Goal: Task Accomplishment & Management: Manage account settings

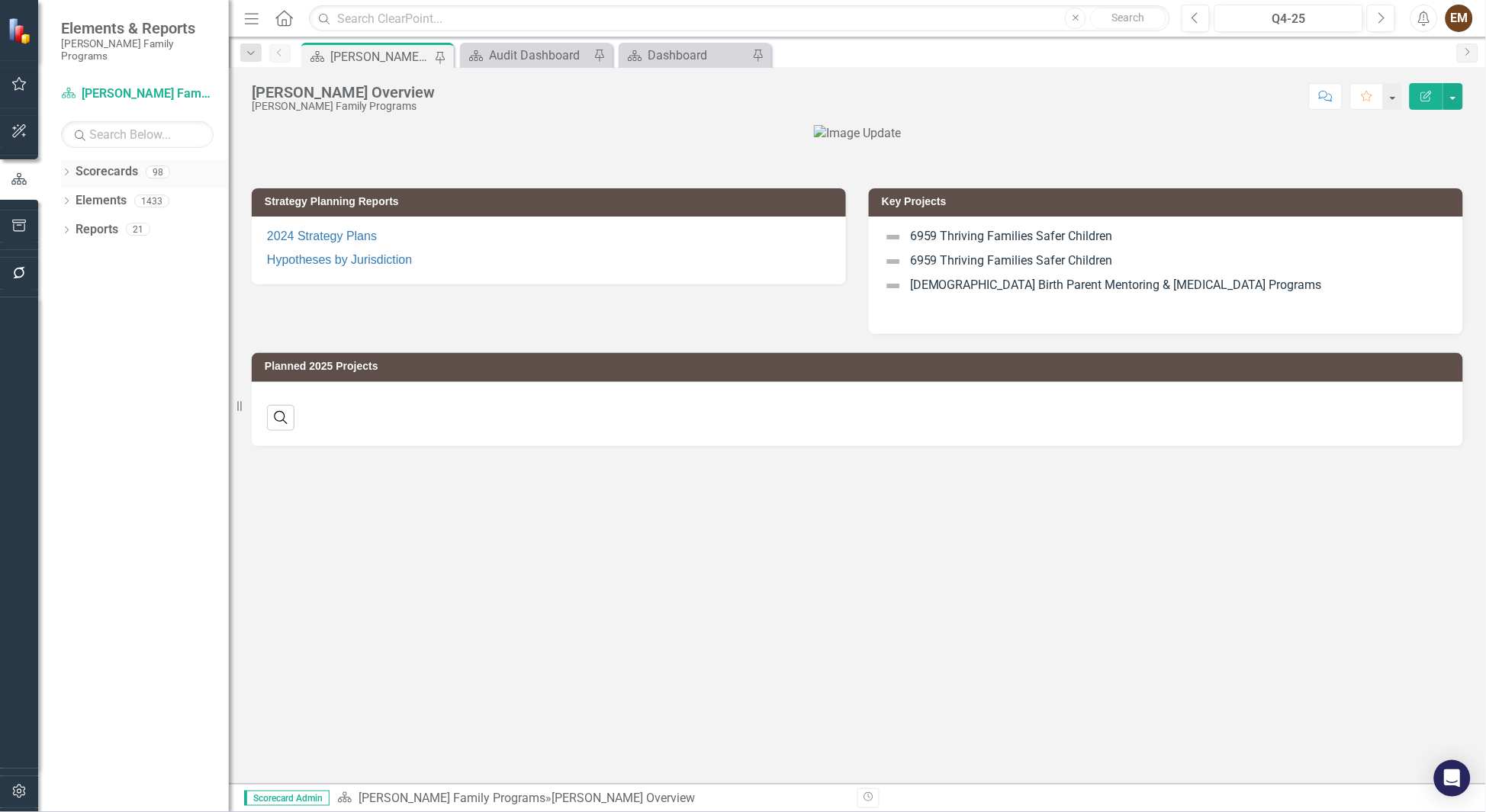
click at [64, 170] on icon "Dropdown" at bounding box center [67, 173] width 11 height 8
click at [75, 194] on div "Dropdown" at bounding box center [74, 200] width 12 height 13
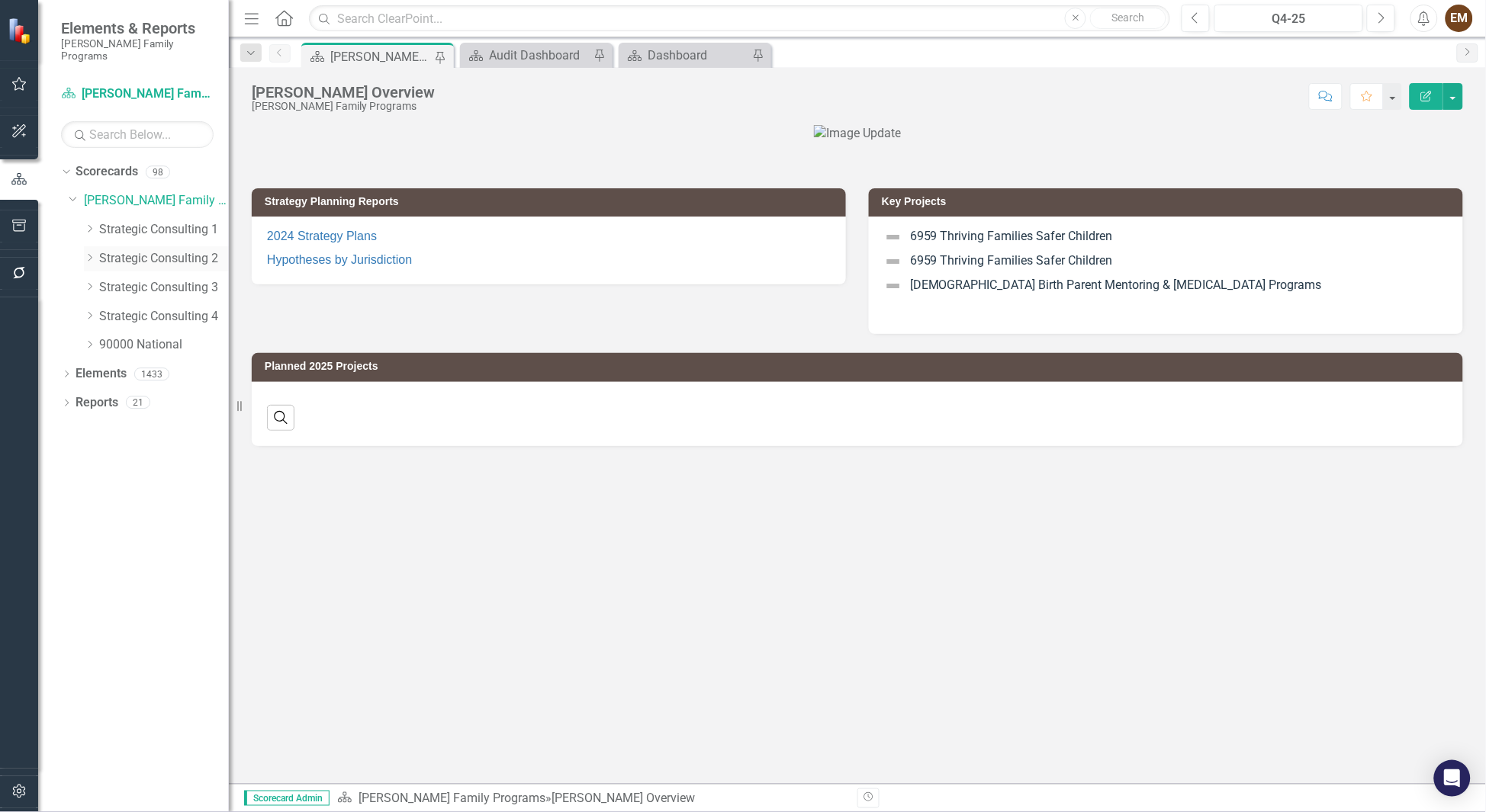
click at [93, 253] on icon "Dropdown" at bounding box center [89, 258] width 12 height 9
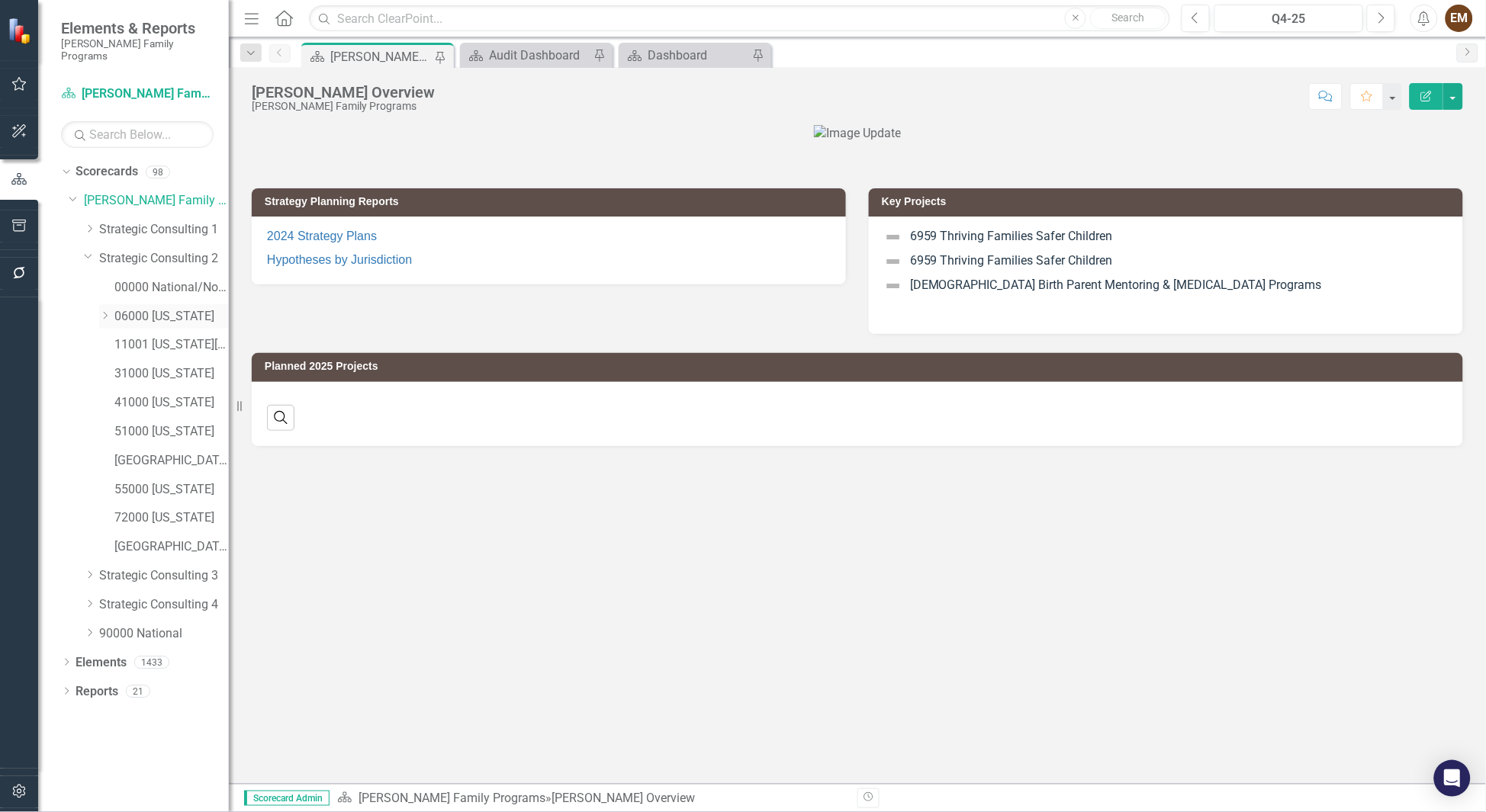
click at [100, 310] on div "Dropdown" at bounding box center [104, 316] width 12 height 13
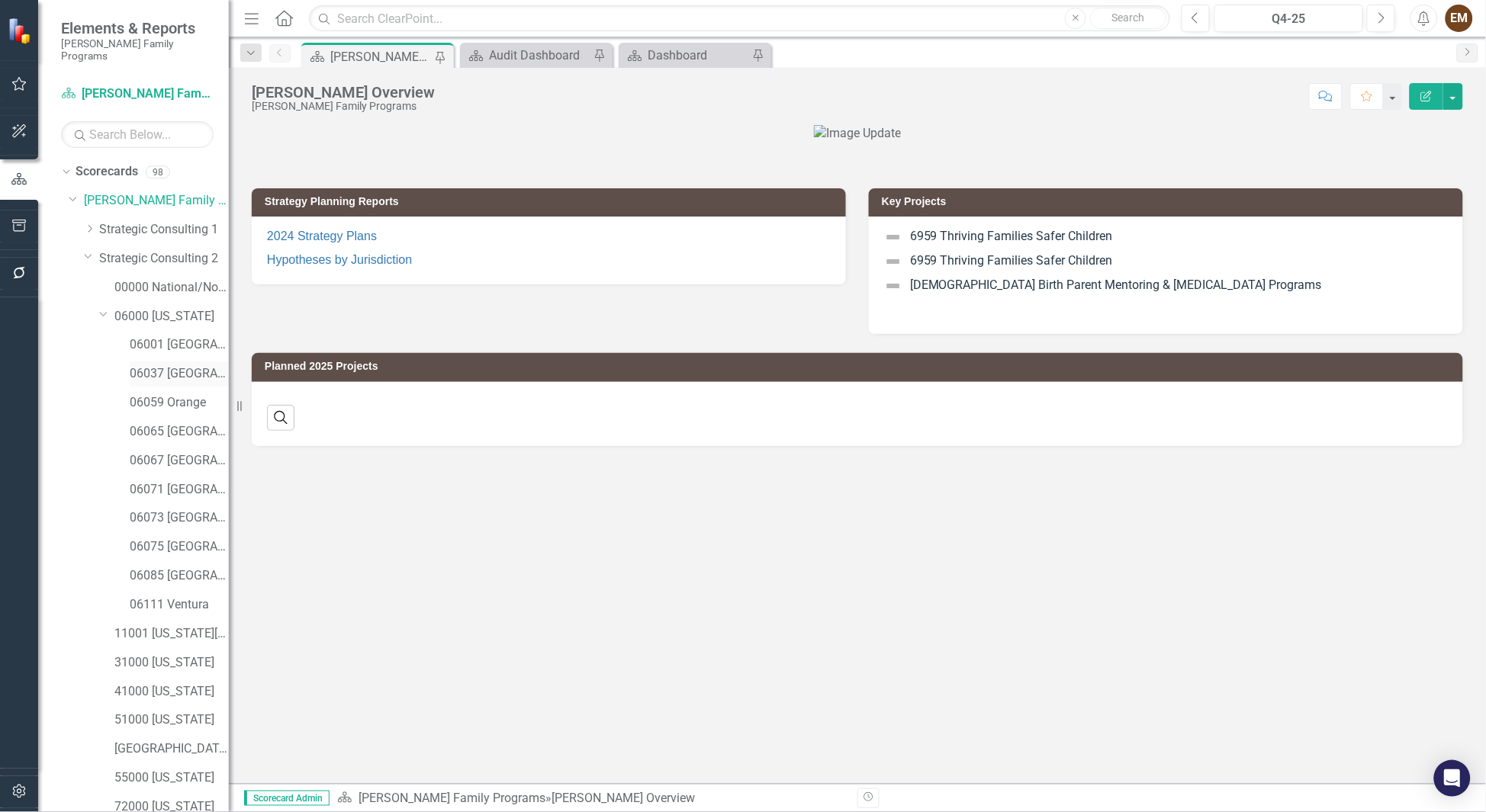
click at [139, 365] on link "06037 [GEOGRAPHIC_DATA]" at bounding box center [179, 374] width 99 height 18
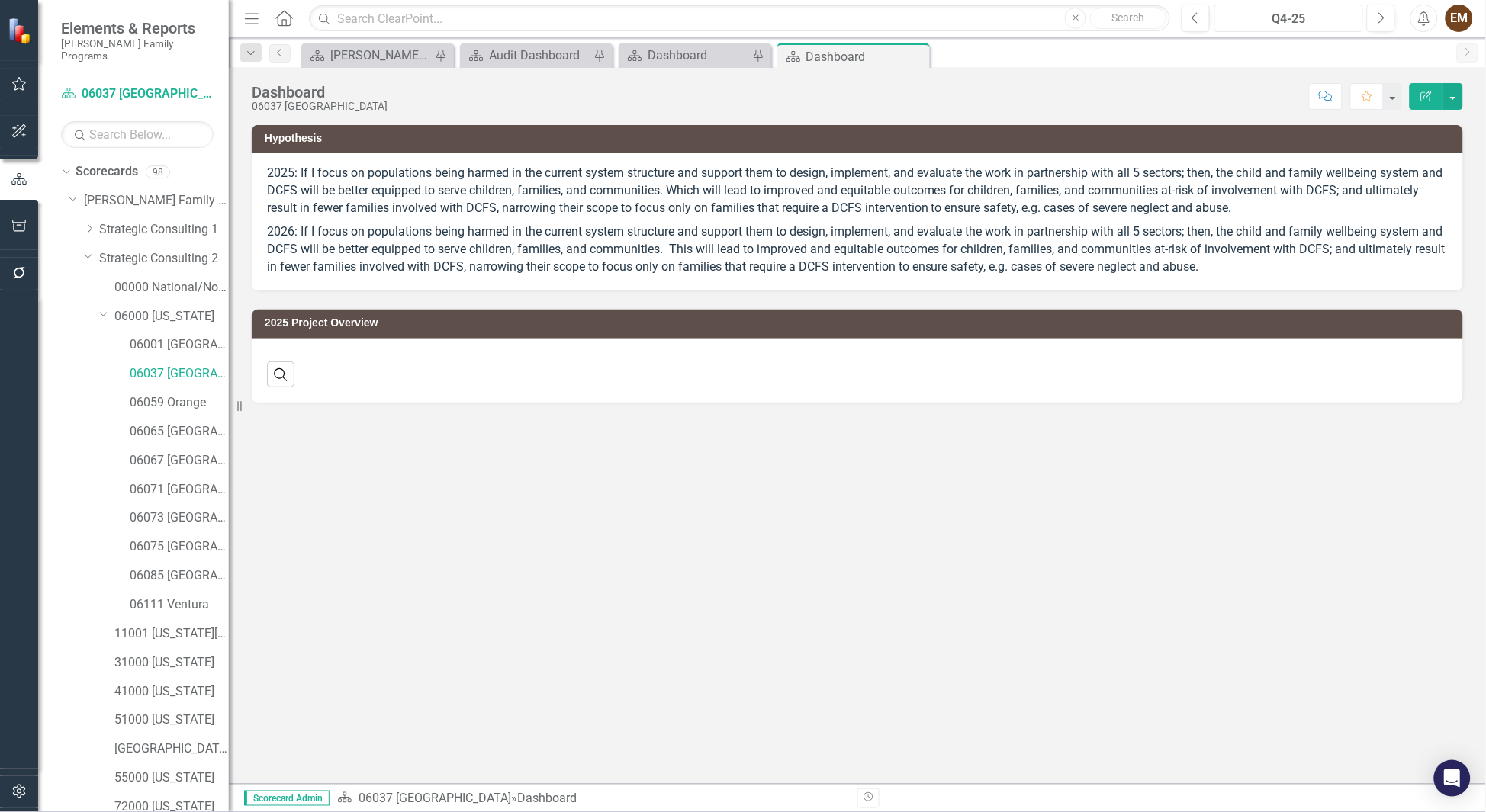
click at [1265, 28] on button "Q4-25" at bounding box center [1289, 18] width 149 height 28
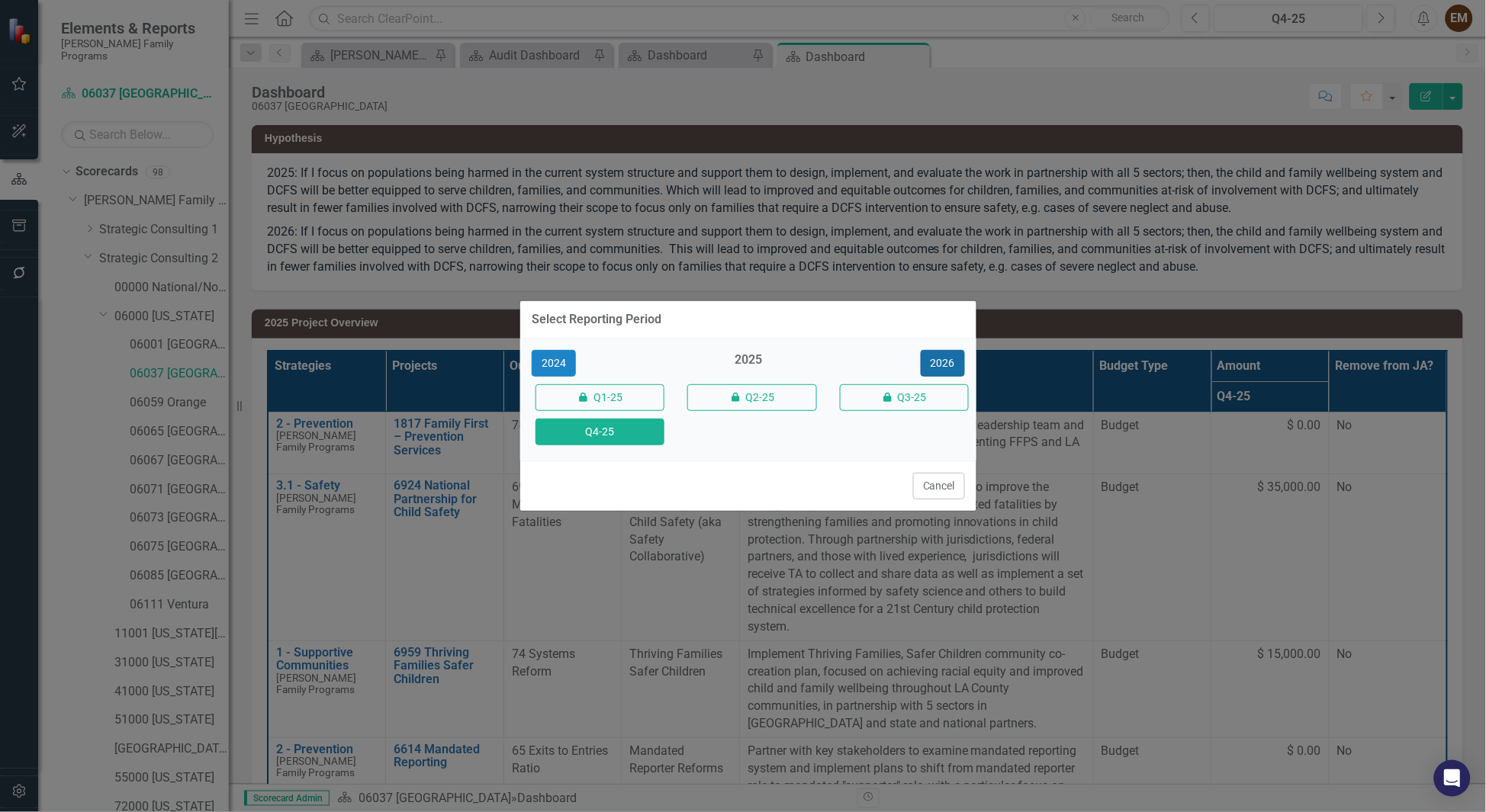
click at [947, 351] on button "2026" at bounding box center [943, 363] width 45 height 27
click at [646, 439] on button "Q4-26" at bounding box center [600, 432] width 129 height 27
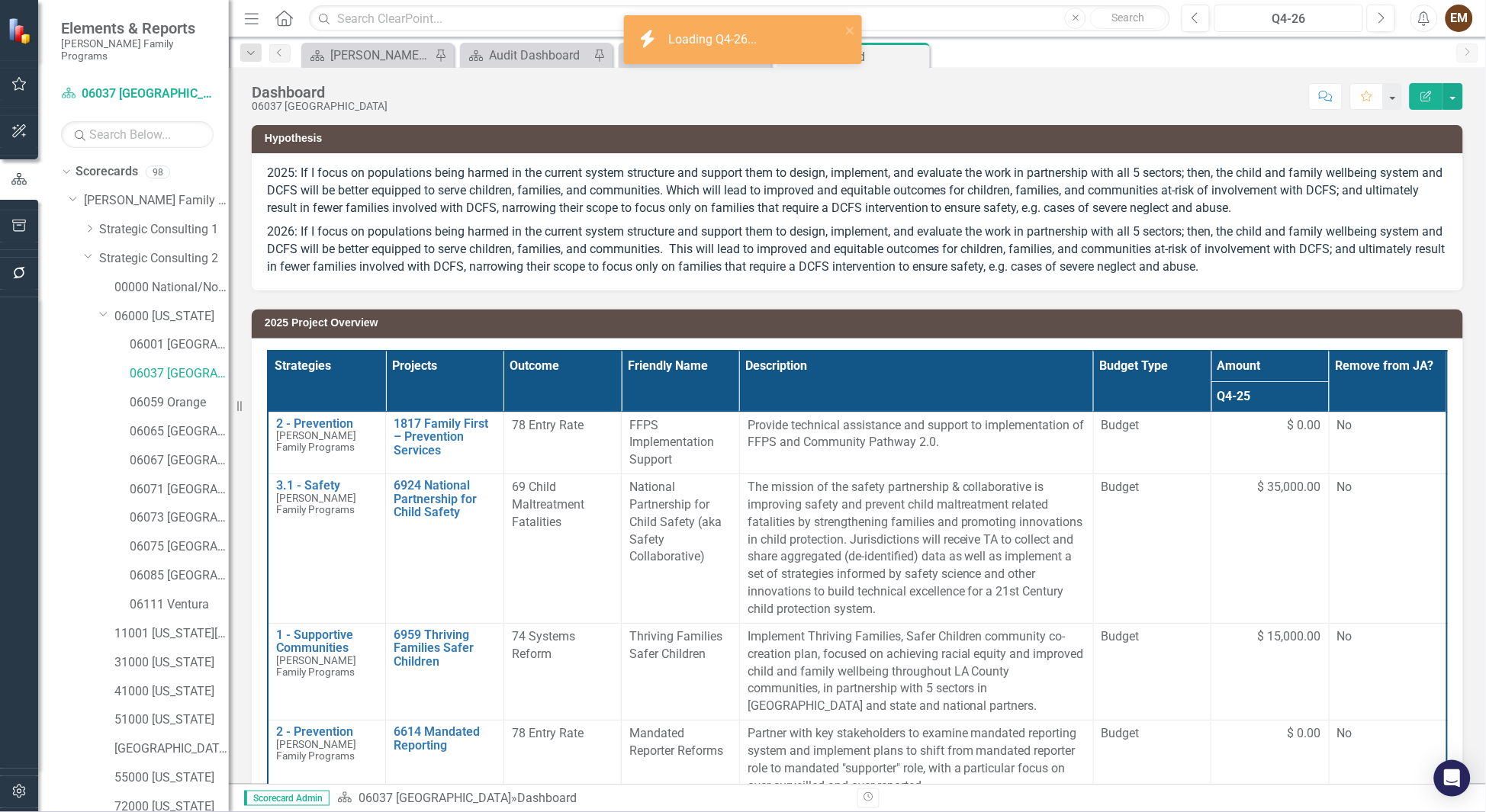
scroll to position [171, 0]
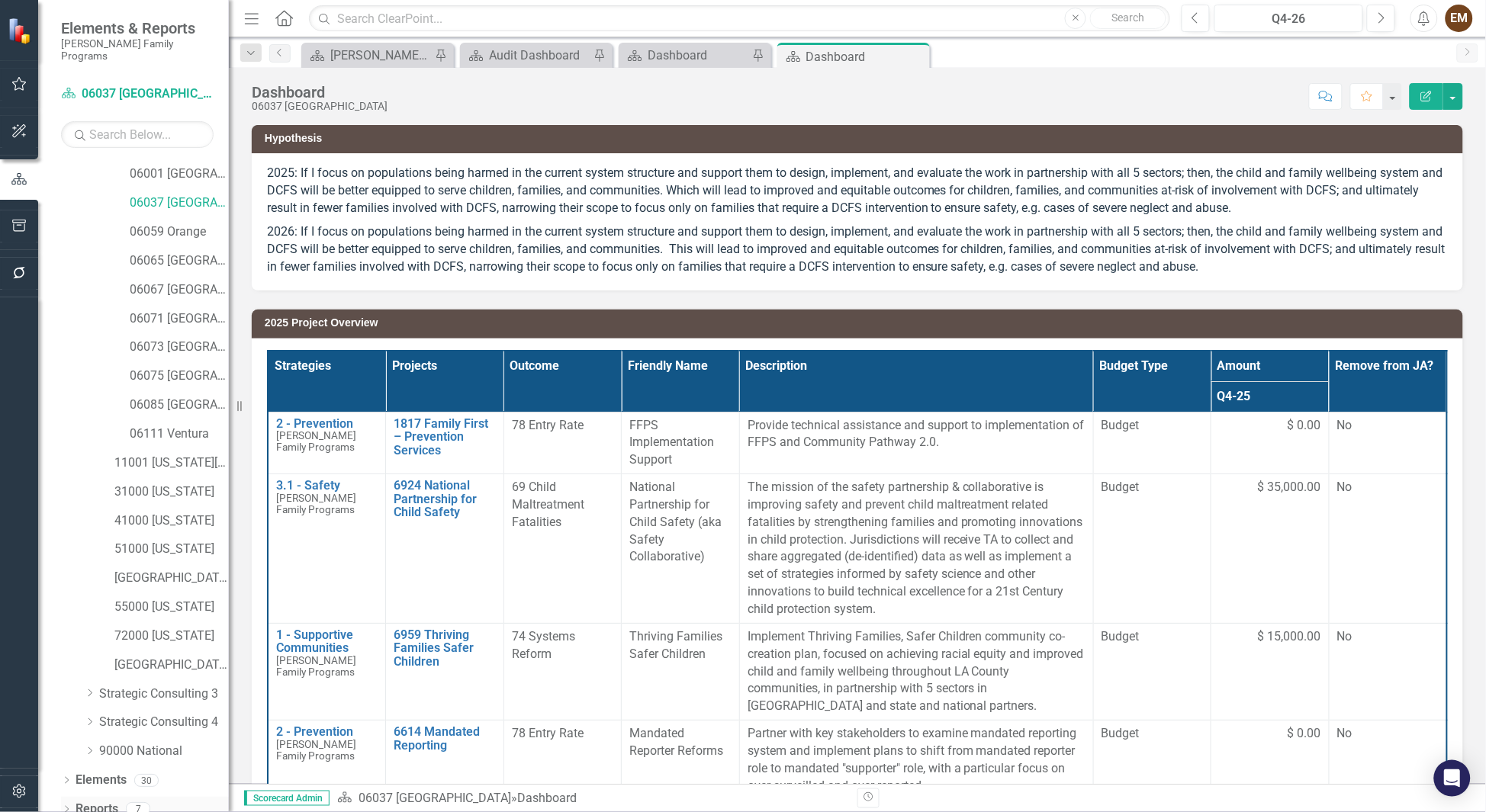
click at [64, 805] on div "Dropdown" at bounding box center [67, 811] width 11 height 13
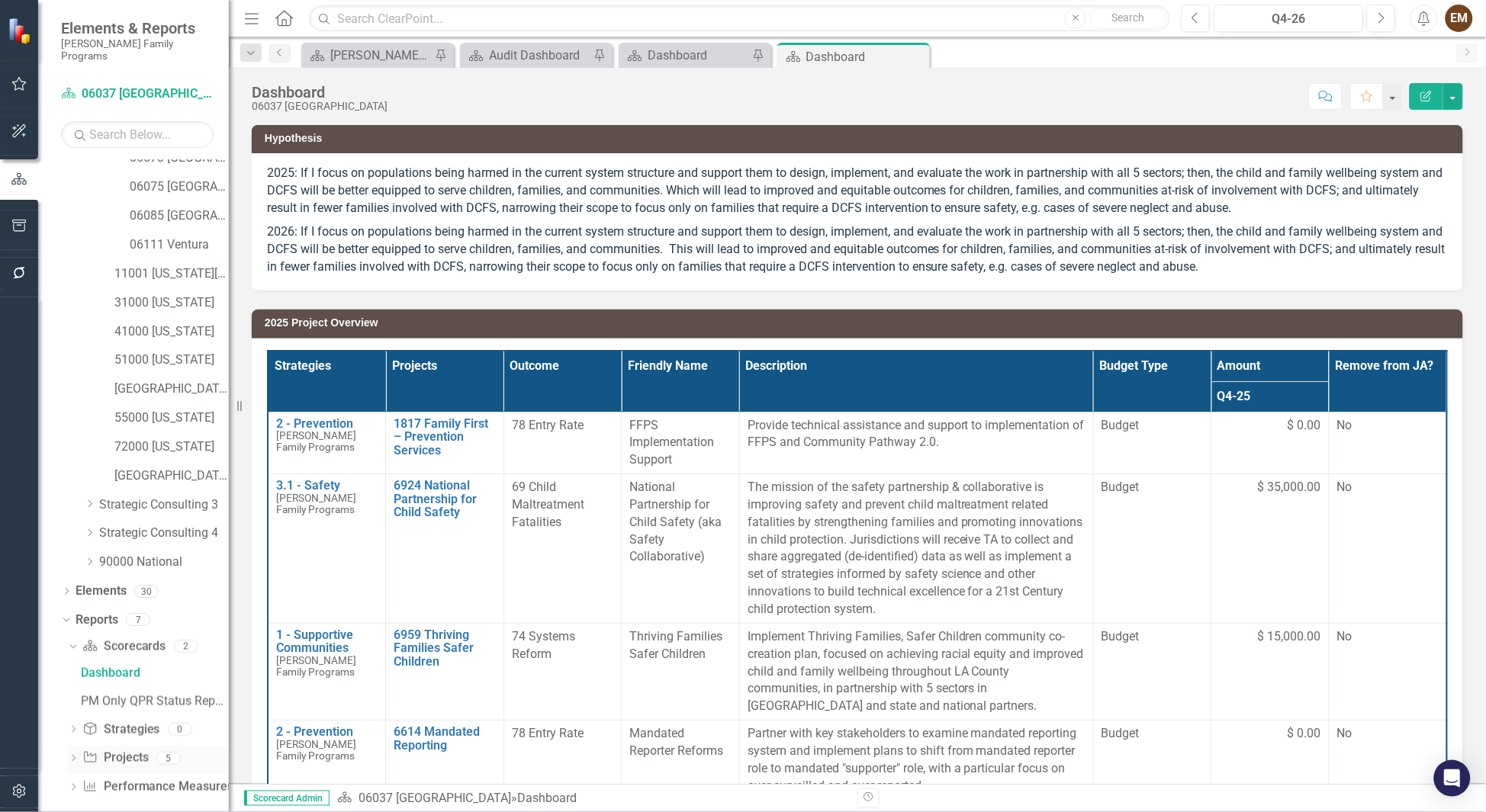
click at [68, 754] on div "Dropdown" at bounding box center [73, 761] width 11 height 13
click at [148, 752] on div "2026 Project Overview" at bounding box center [154, 759] width 148 height 14
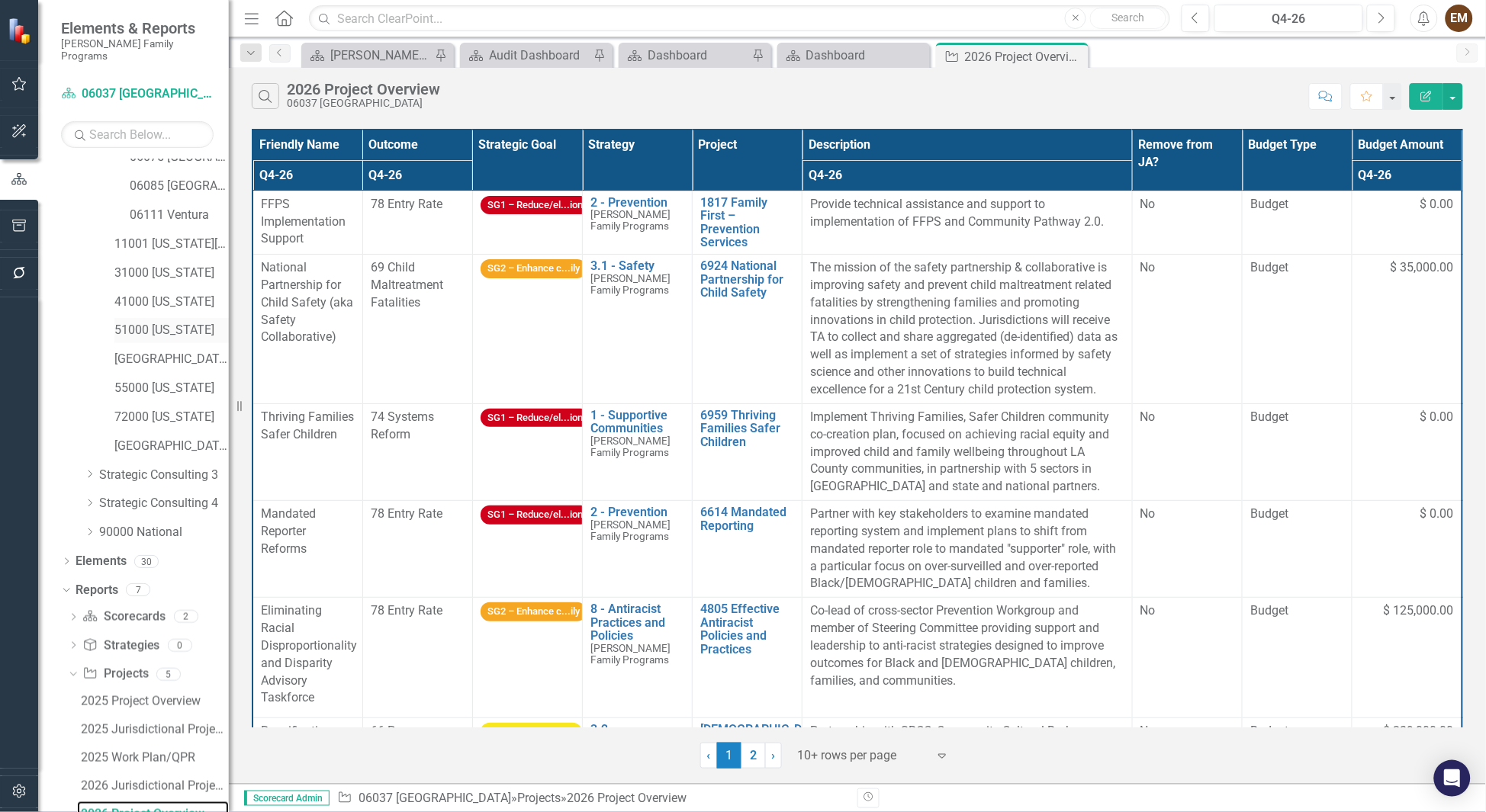
scroll to position [47, 0]
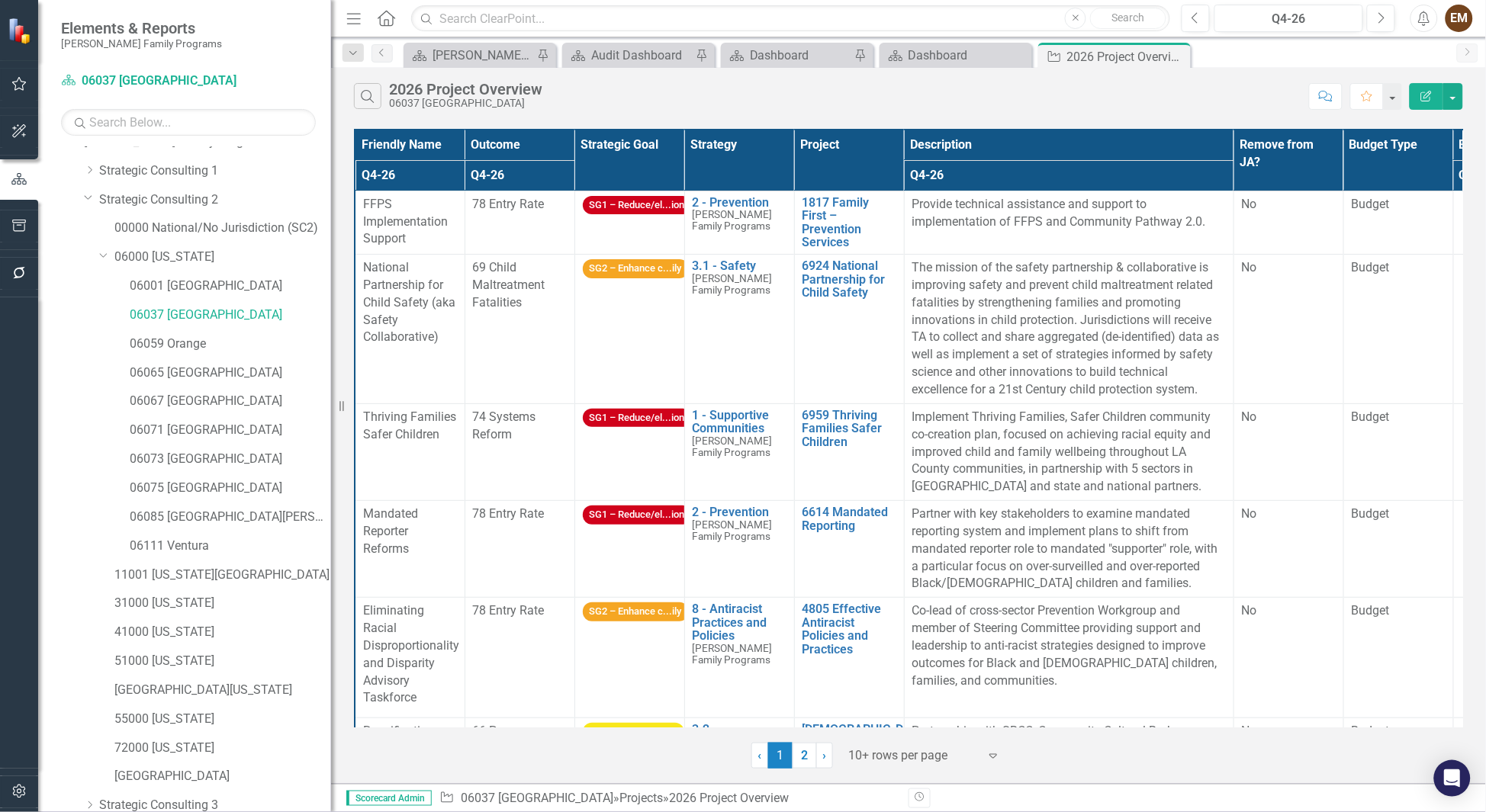
drag, startPoint x: 232, startPoint y: 436, endPoint x: 323, endPoint y: 461, distance: 94.4
click at [331, 461] on div "Resize" at bounding box center [337, 406] width 12 height 812
click at [206, 431] on link "06071 [GEOGRAPHIC_DATA]" at bounding box center [230, 431] width 200 height 18
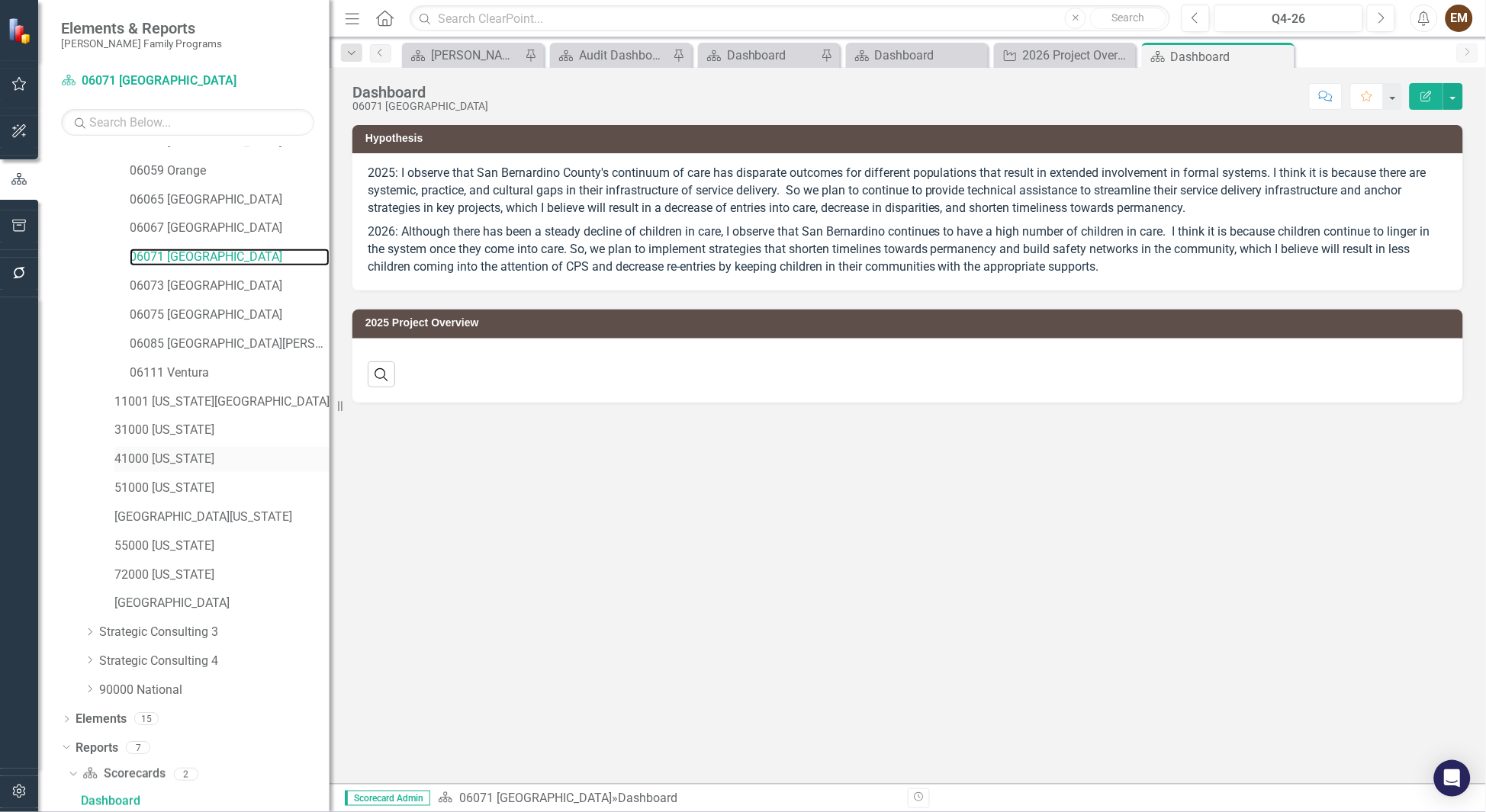
scroll to position [500, 0]
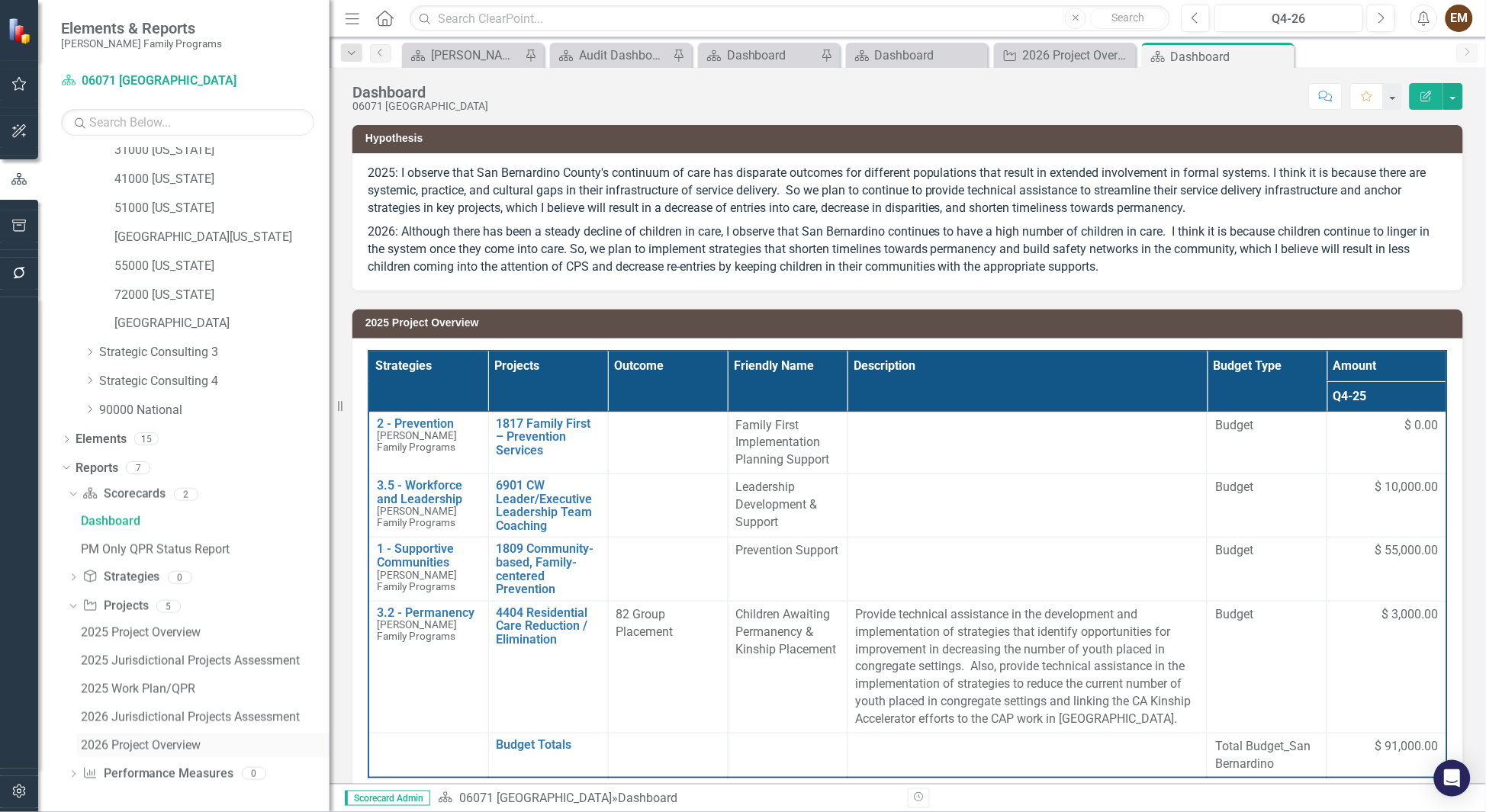
click at [131, 745] on div "2026 Project Overview" at bounding box center [205, 746] width 249 height 14
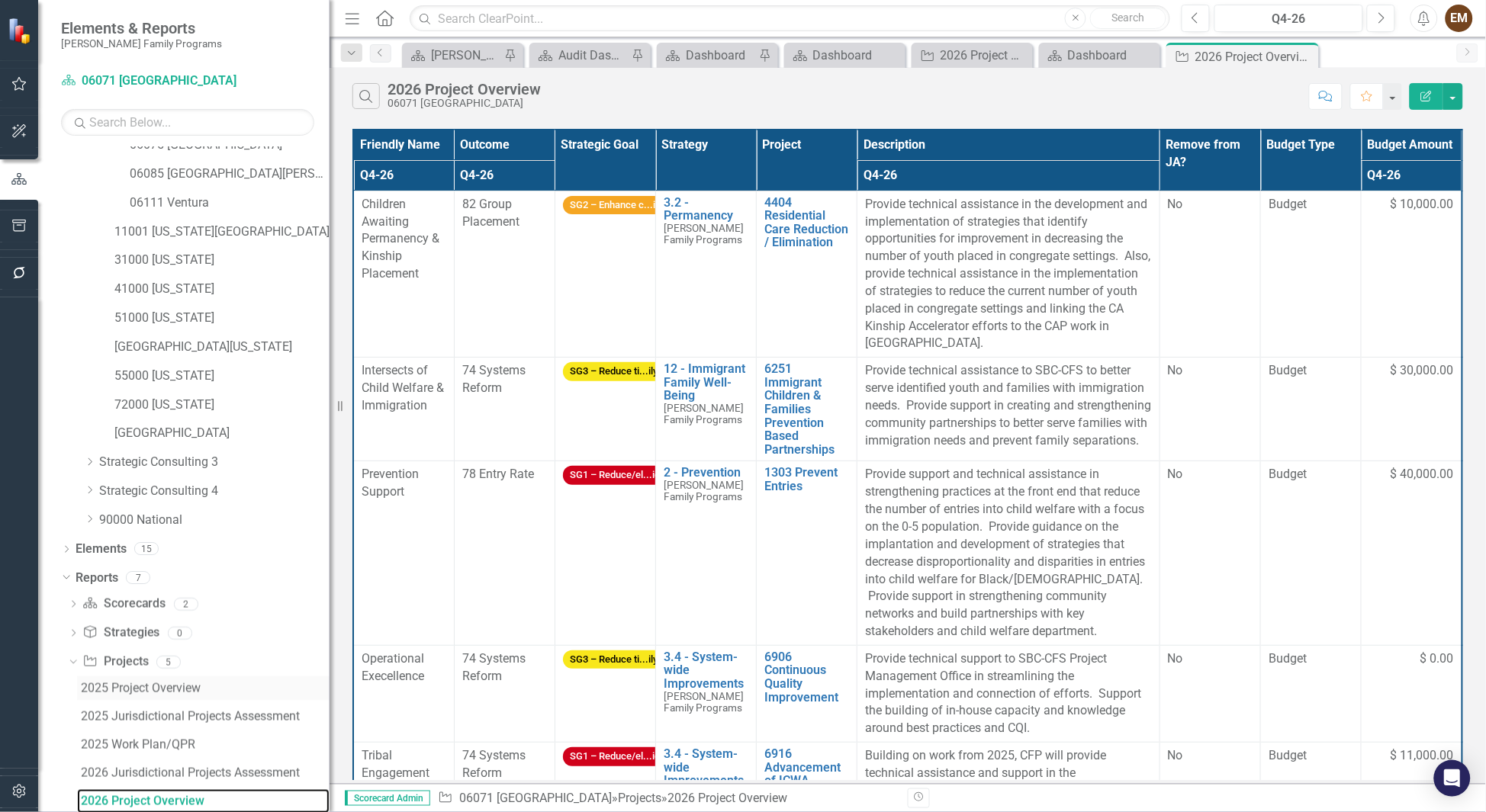
scroll to position [445, 0]
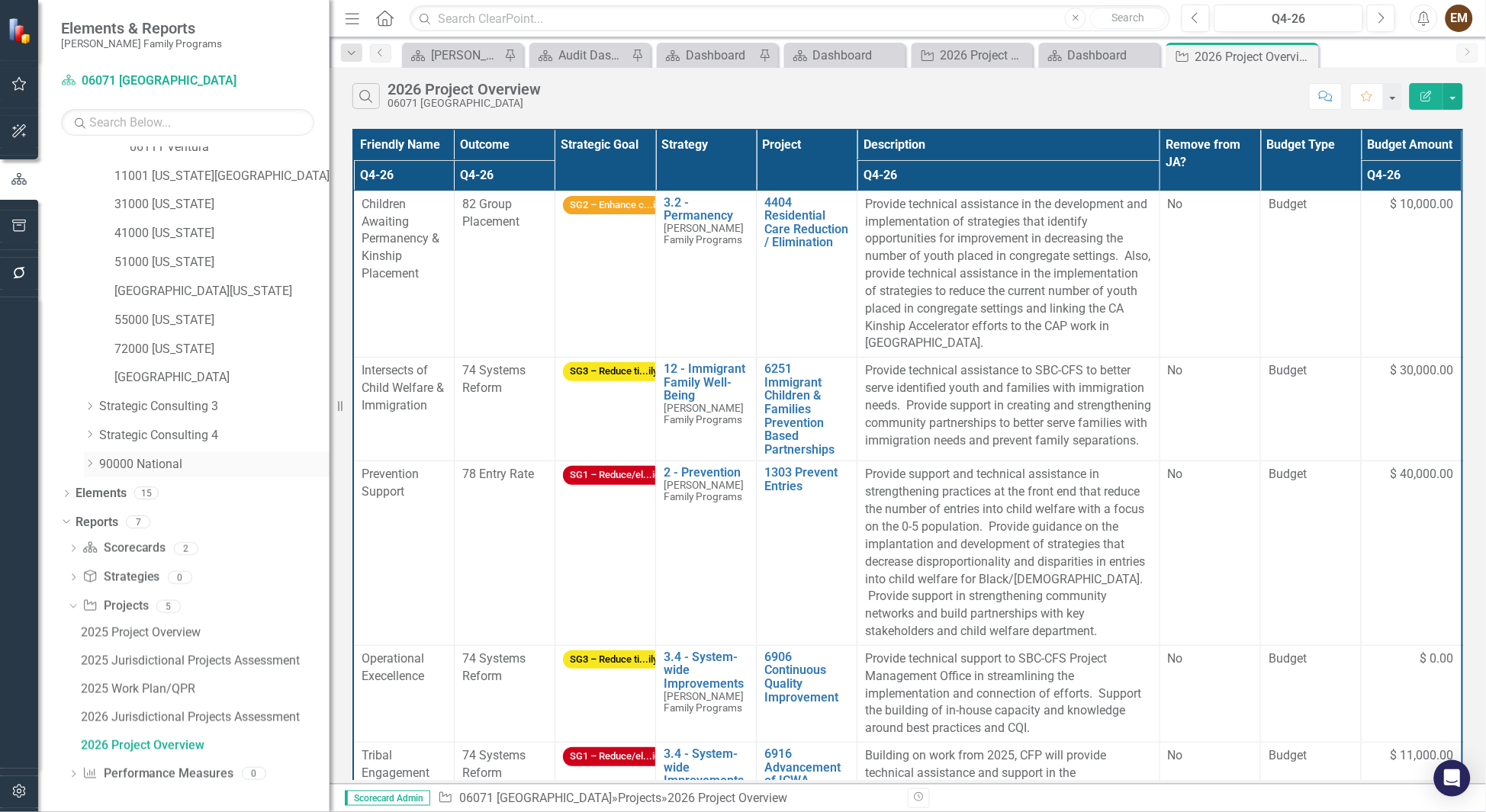
click at [91, 459] on icon "Dropdown" at bounding box center [89, 464] width 12 height 9
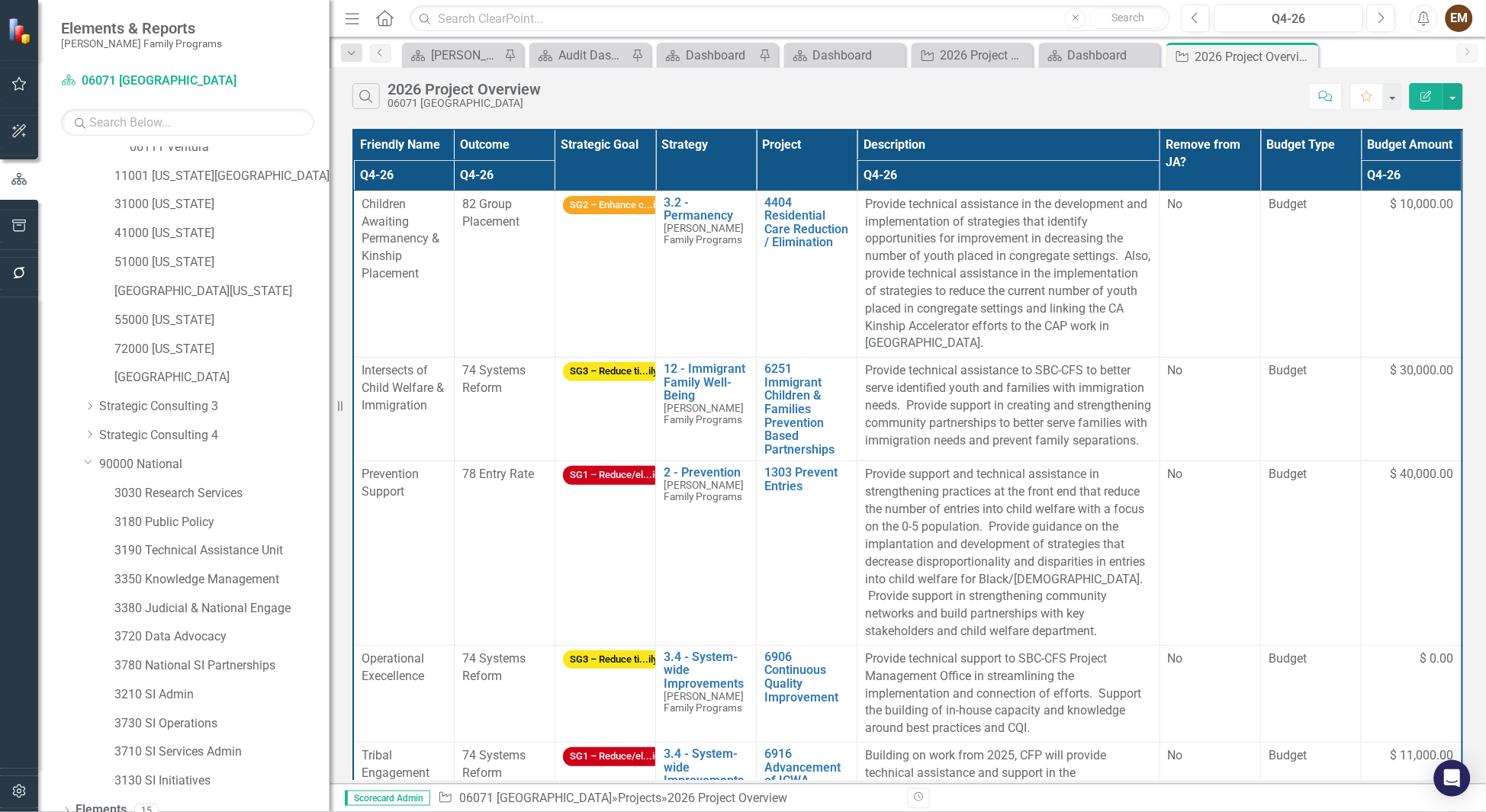
scroll to position [675, 0]
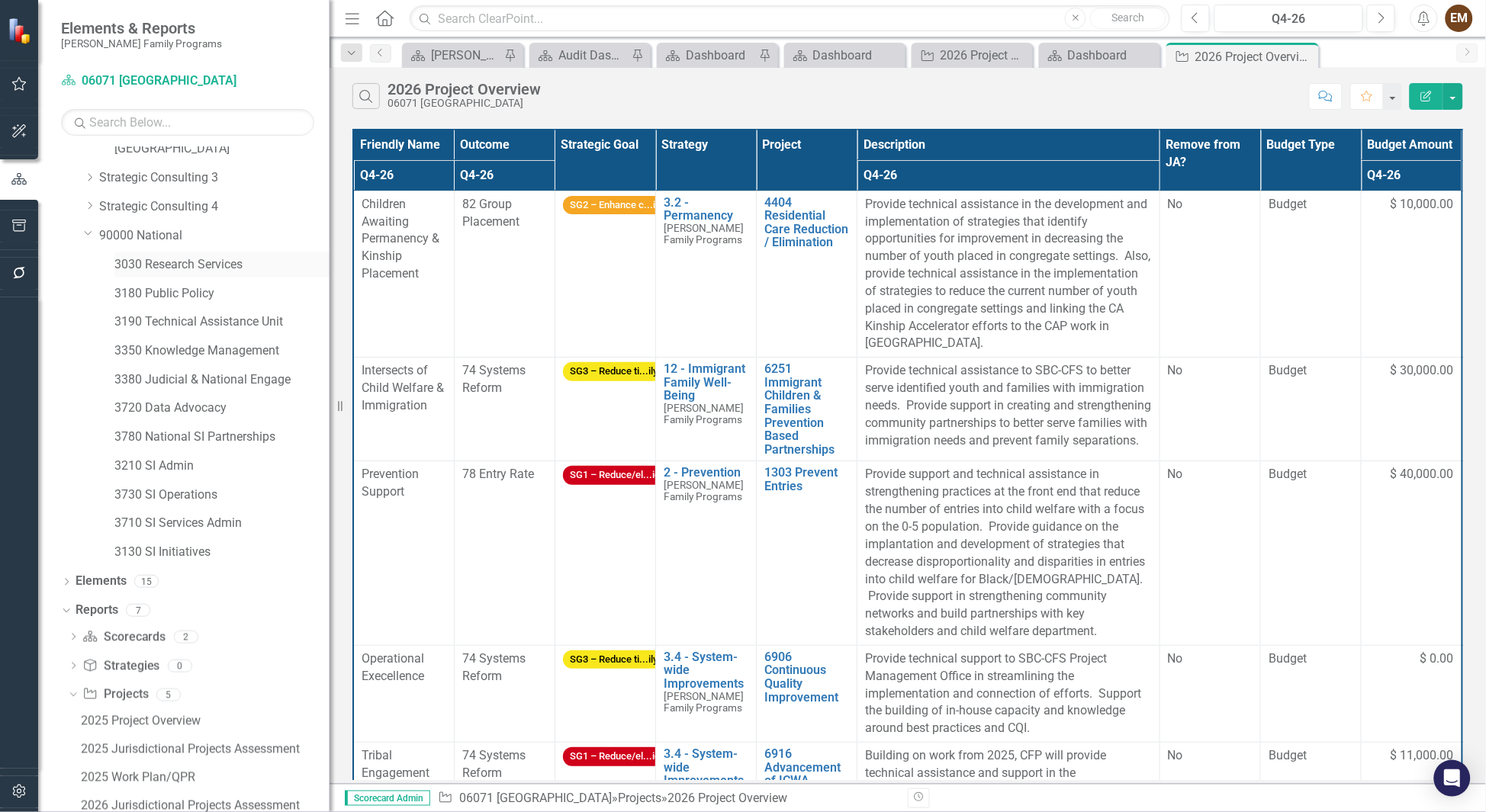
click at [167, 256] on link "3030 Research Services" at bounding box center [222, 265] width 215 height 18
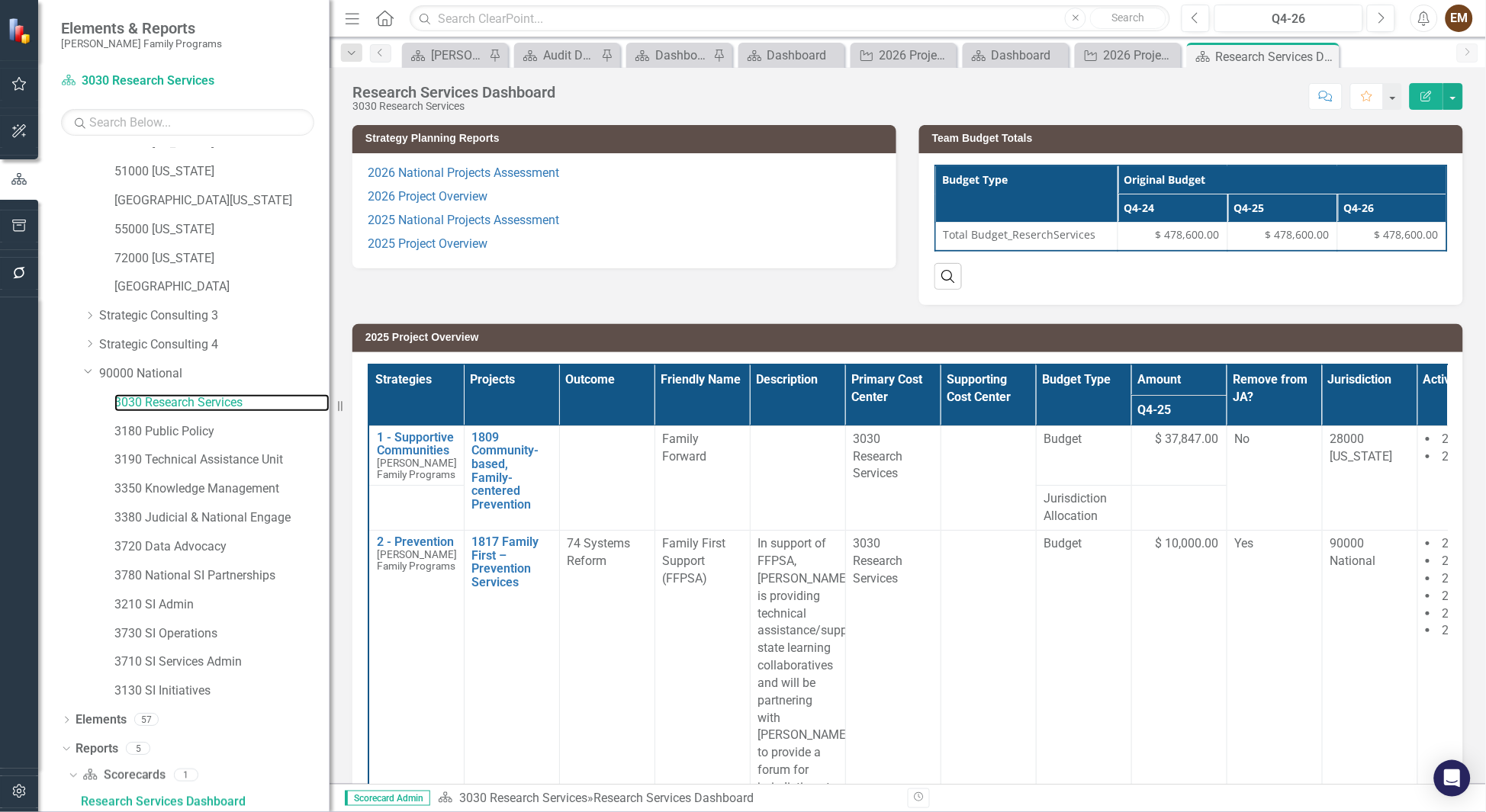
scroll to position [761, 0]
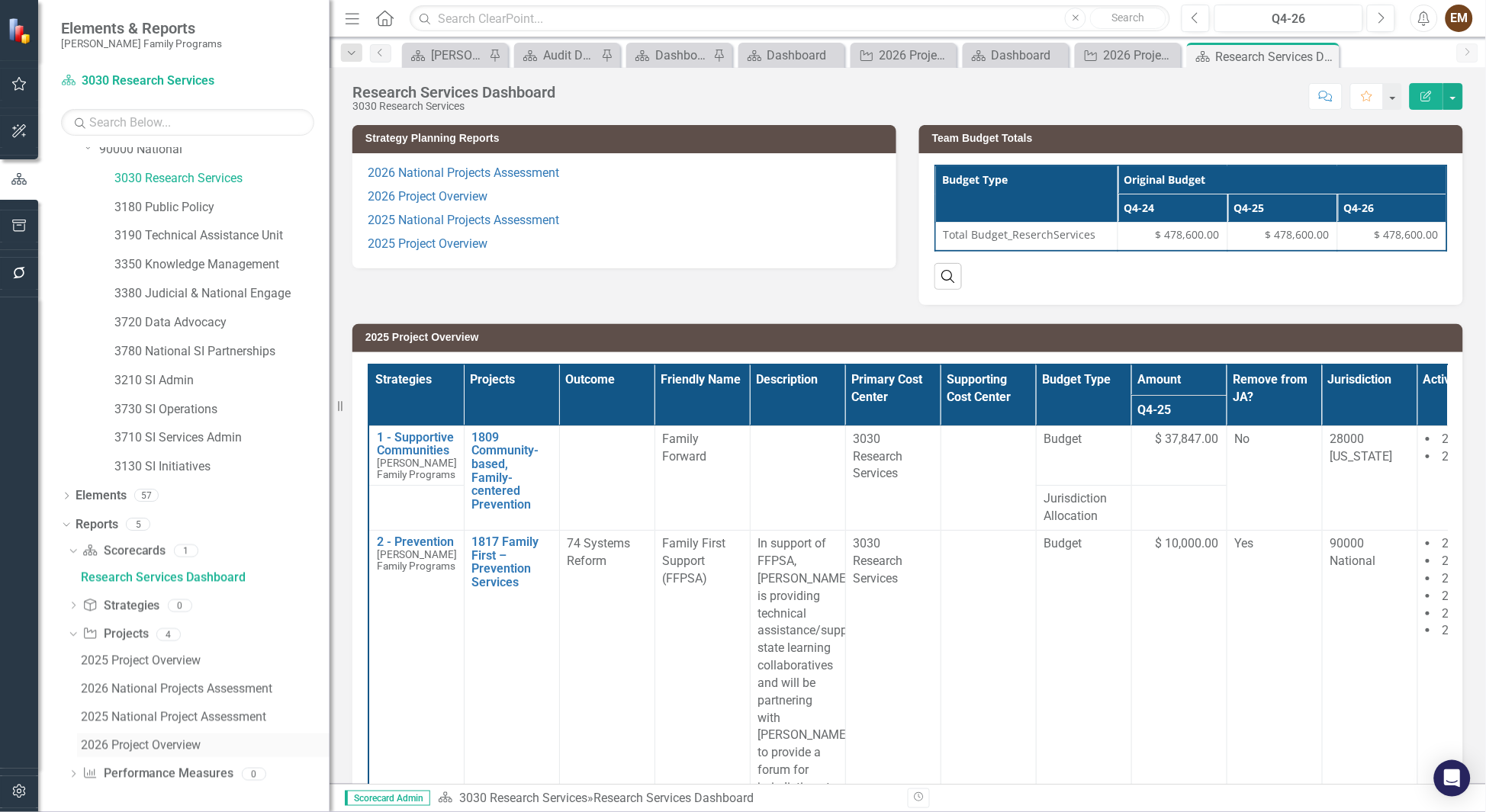
click at [126, 748] on div "2026 Project Overview" at bounding box center [205, 746] width 249 height 14
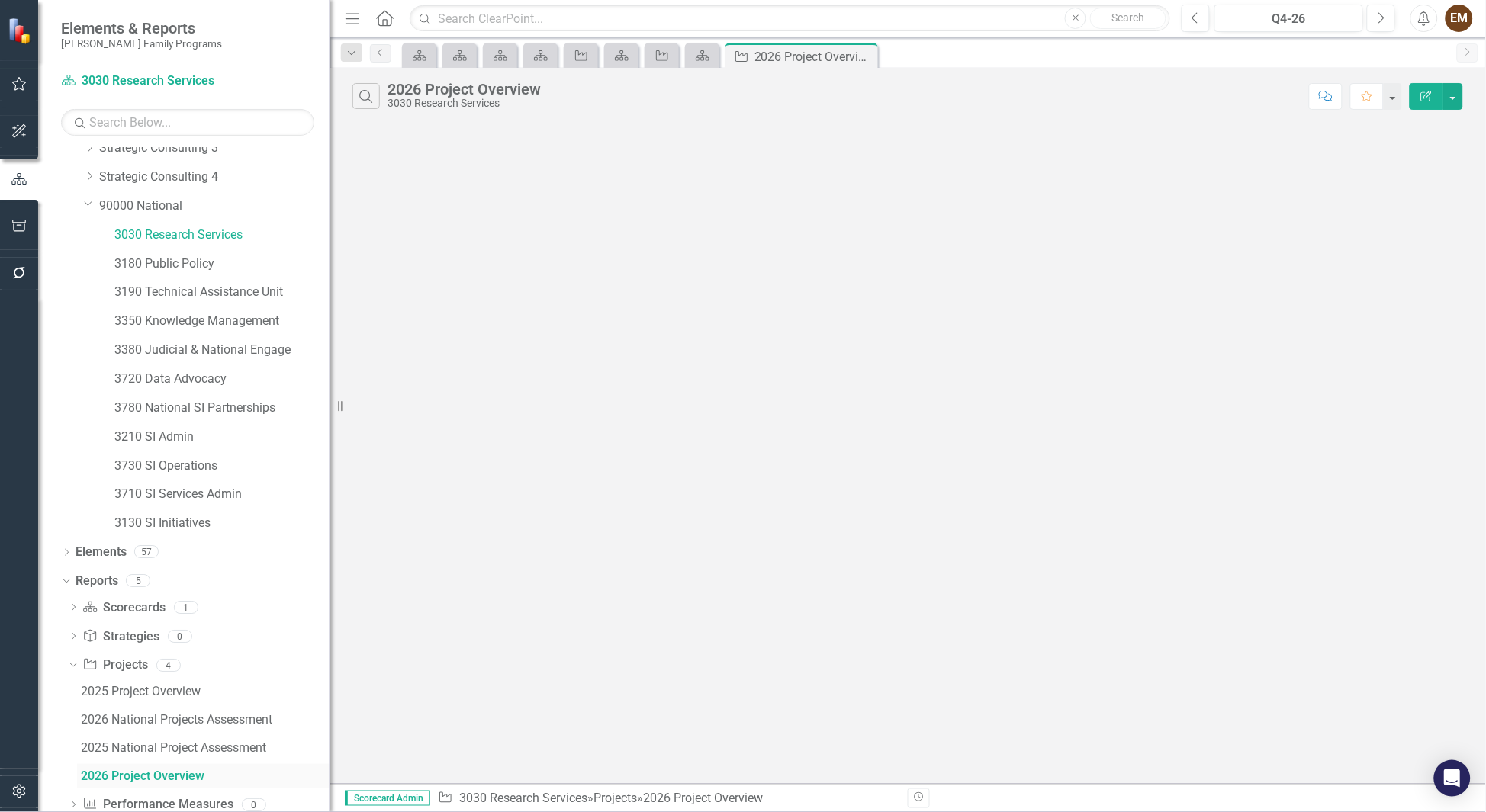
scroll to position [679, 0]
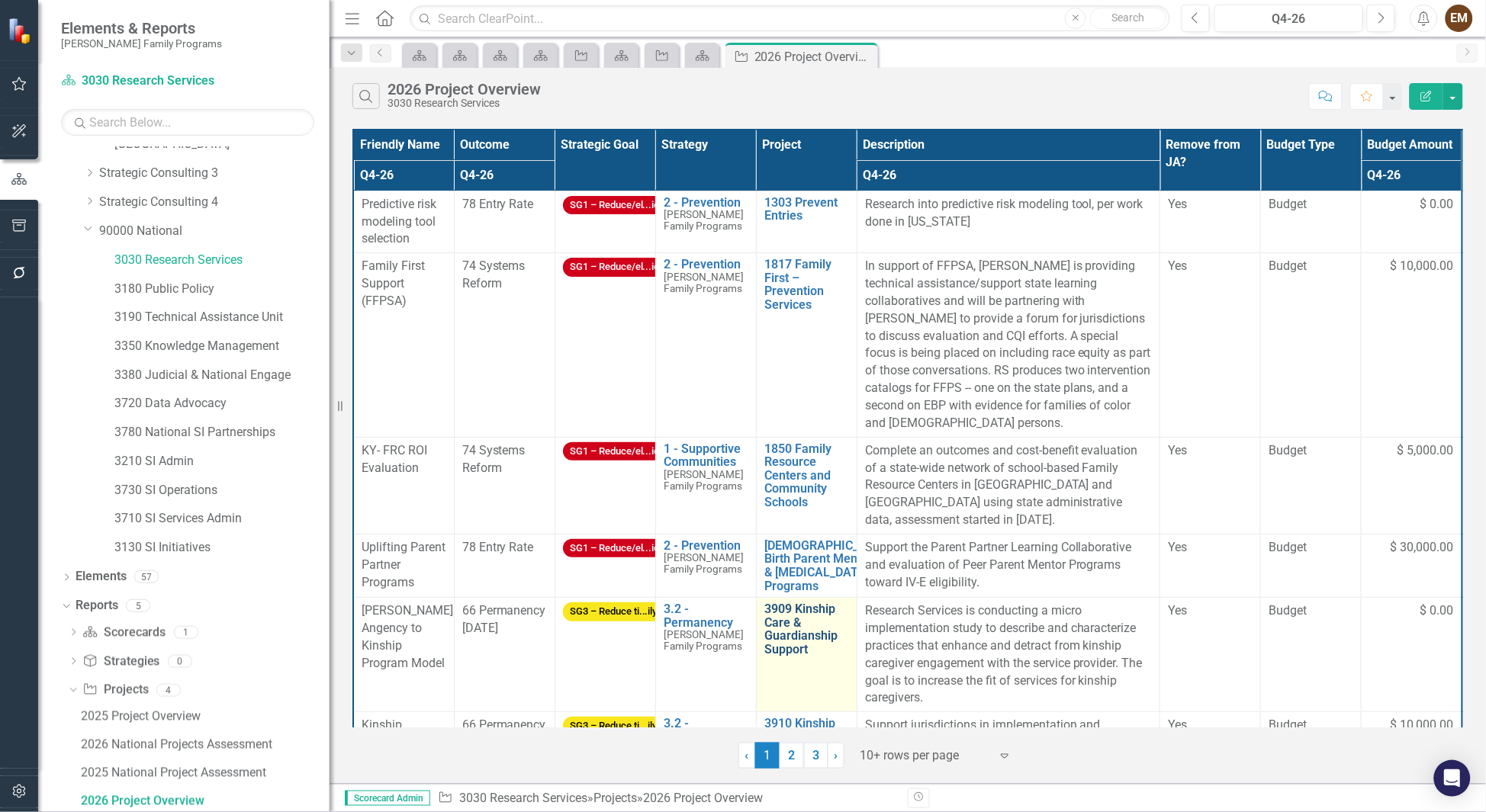
click at [805, 628] on link "3909 Kinship Care & Guardianship Support" at bounding box center [807, 629] width 84 height 54
click at [84, 228] on icon "Dropdown" at bounding box center [88, 228] width 9 height 12
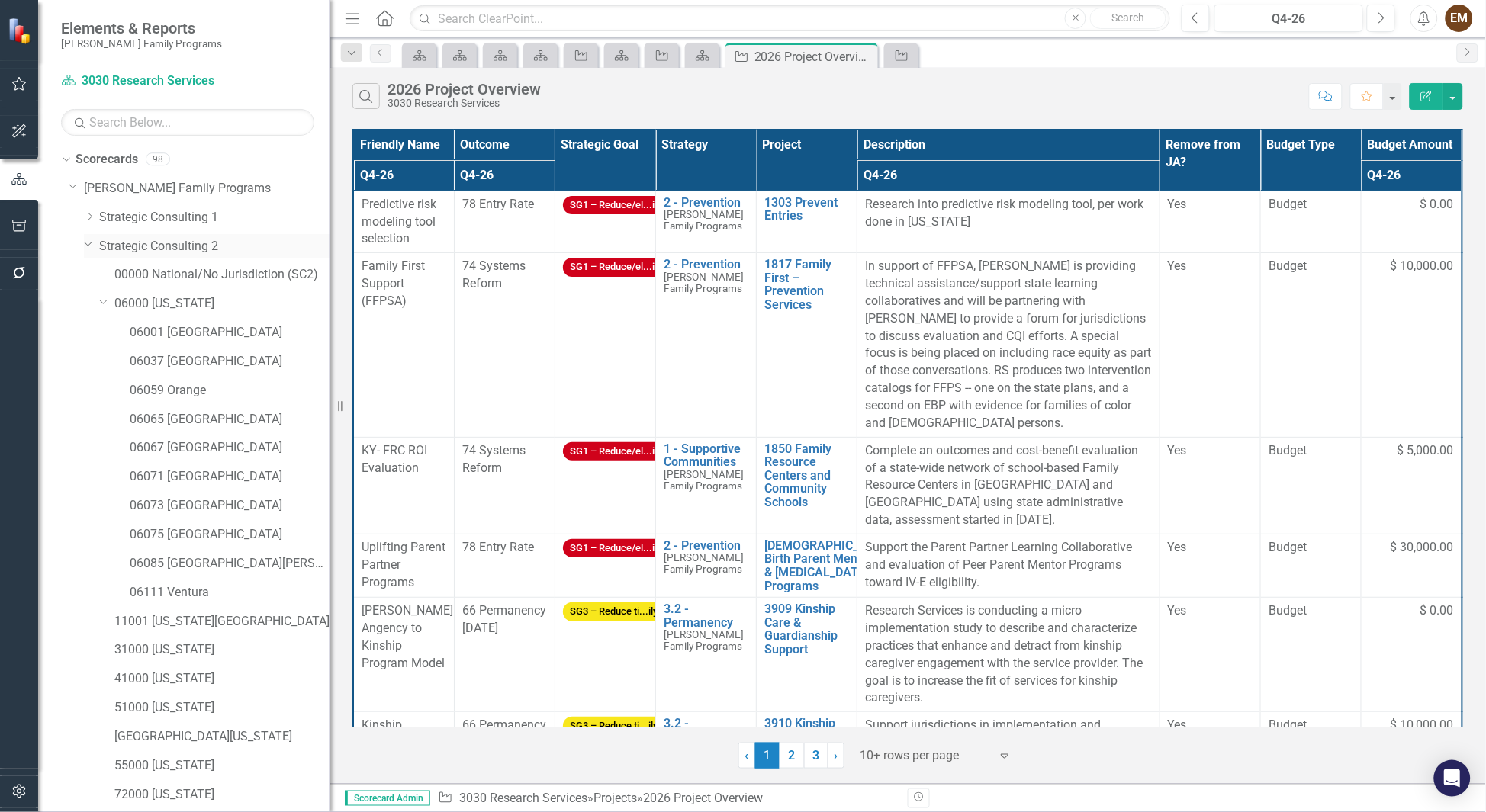
click at [89, 239] on icon "Dropdown" at bounding box center [88, 243] width 9 height 12
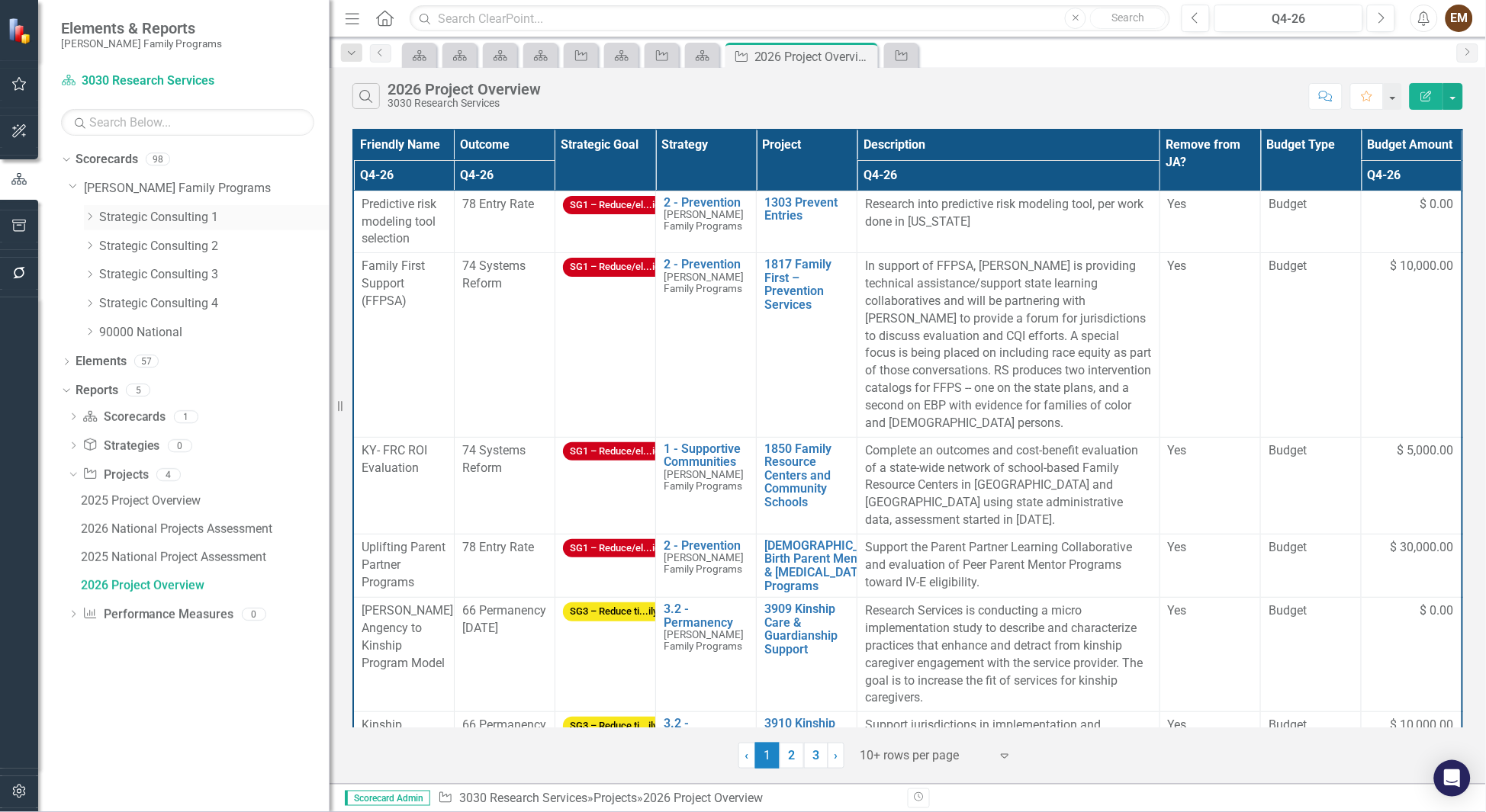
click at [87, 212] on icon "Dropdown" at bounding box center [89, 216] width 12 height 9
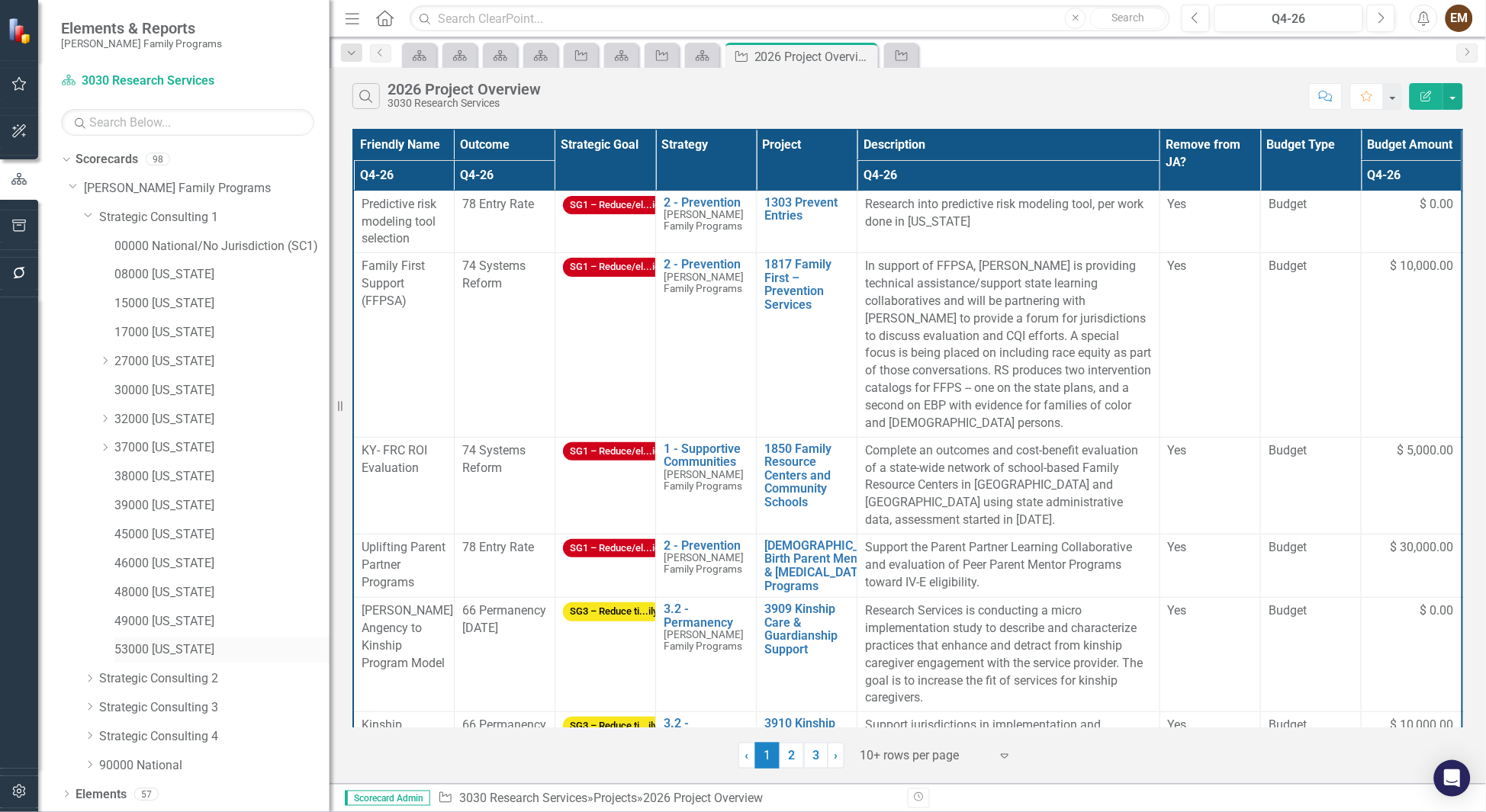
click at [180, 653] on link "53000 [US_STATE]" at bounding box center [222, 650] width 215 height 18
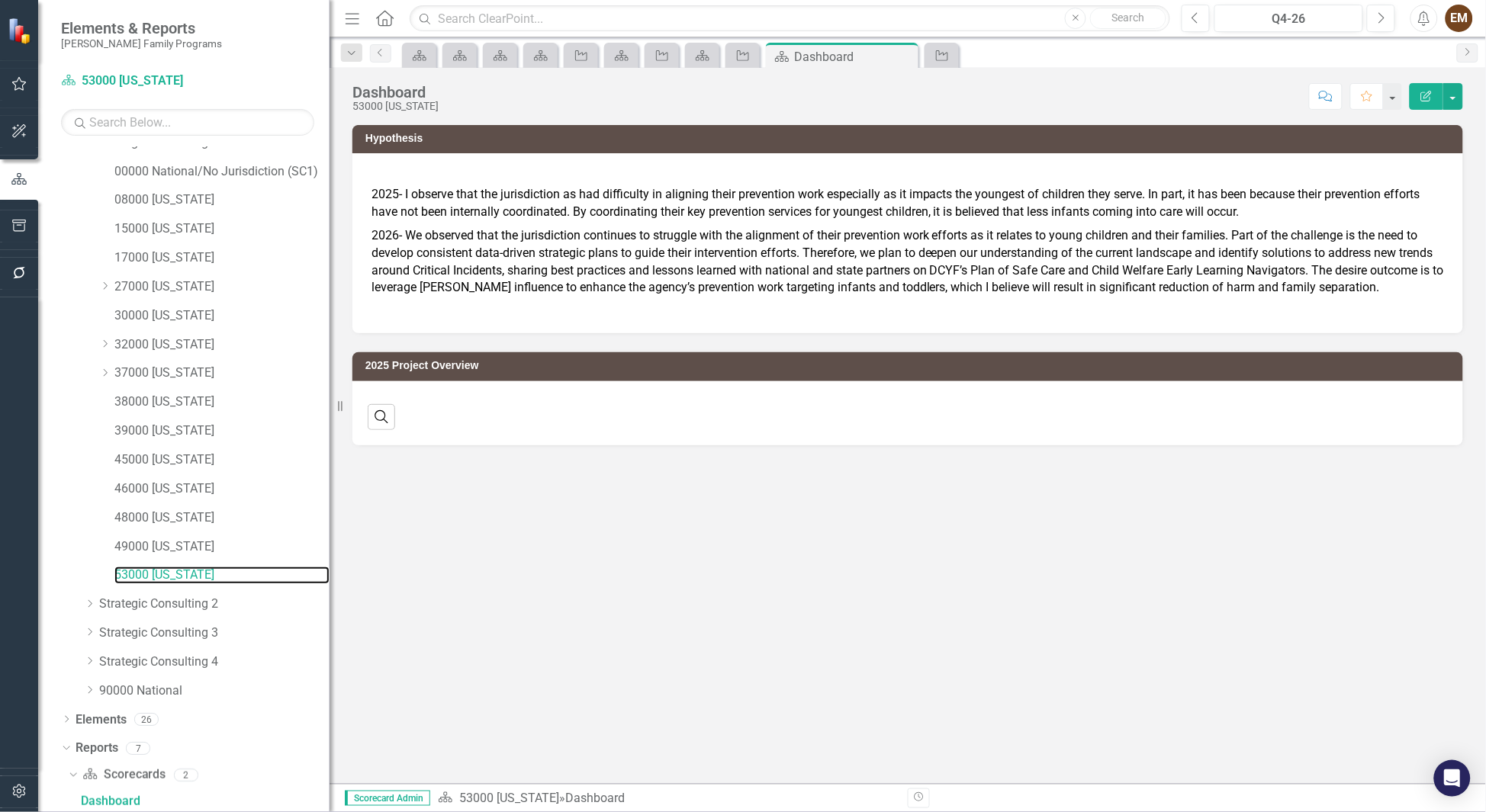
scroll to position [355, 0]
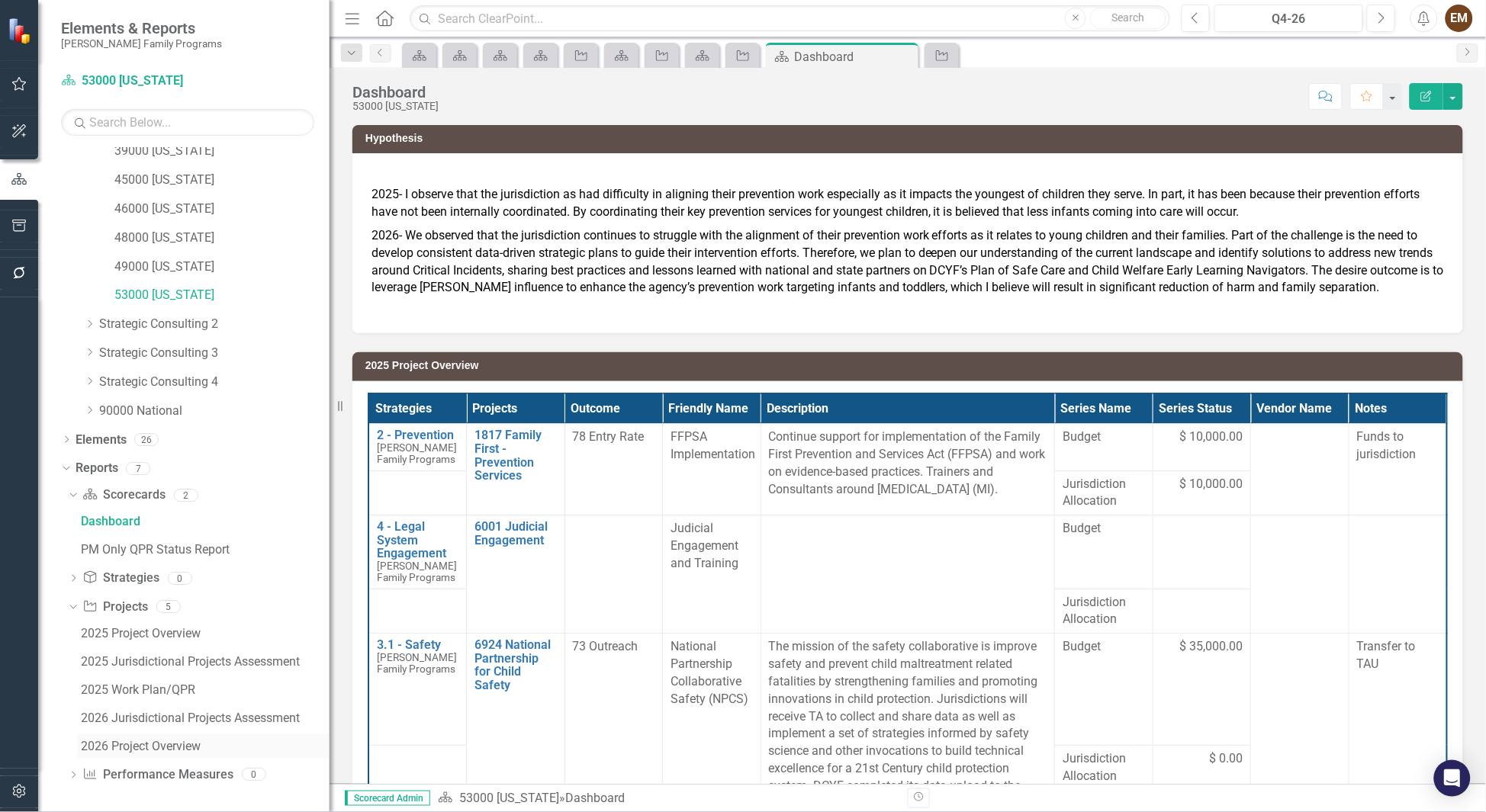
click at [216, 741] on div "2026 Project Overview" at bounding box center [205, 747] width 249 height 14
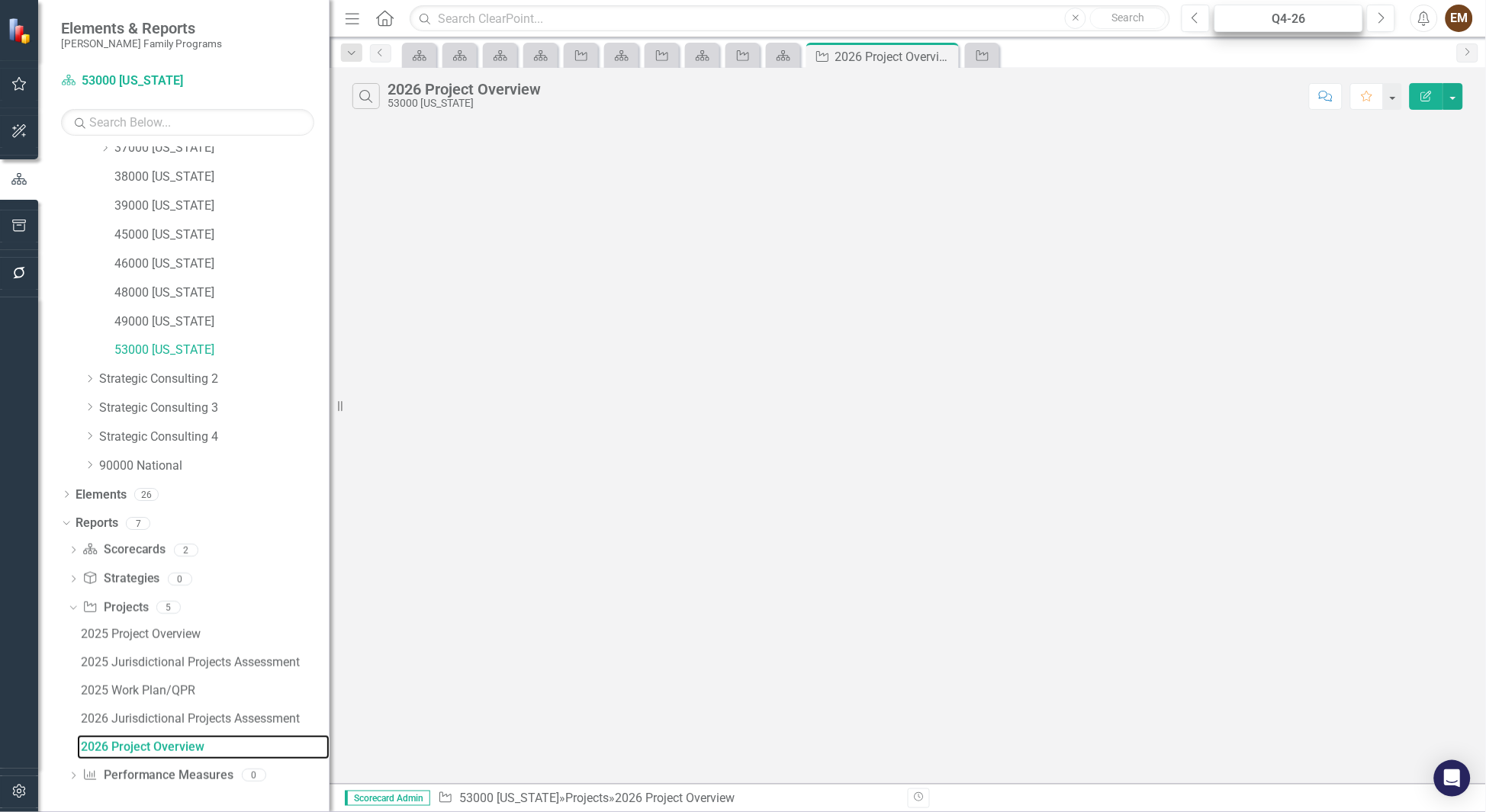
scroll to position [246, 0]
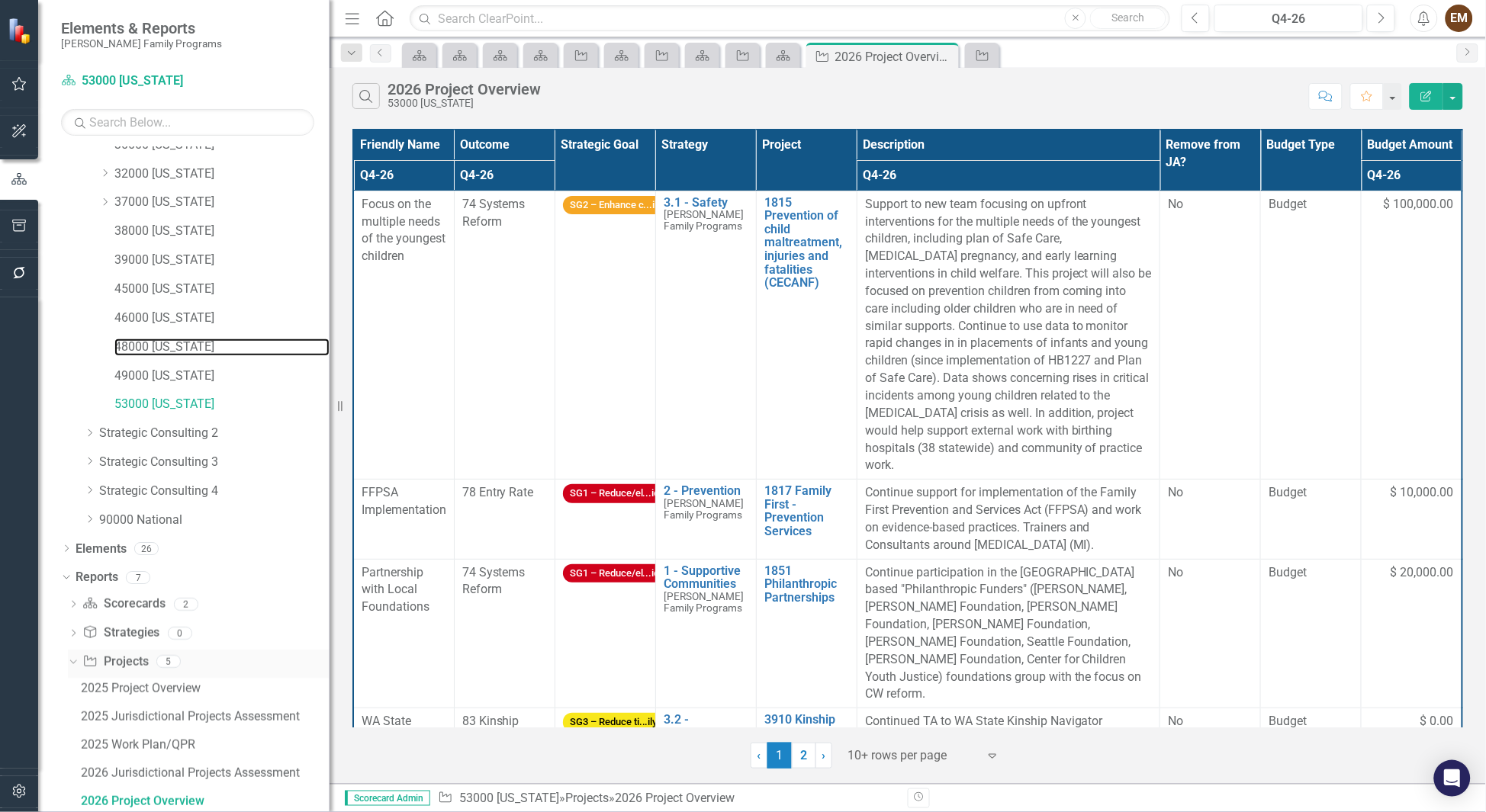
drag, startPoint x: 158, startPoint y: 351, endPoint x: 132, endPoint y: 649, distance: 299.1
click at [158, 351] on link "48000 [US_STATE]" at bounding box center [222, 347] width 215 height 18
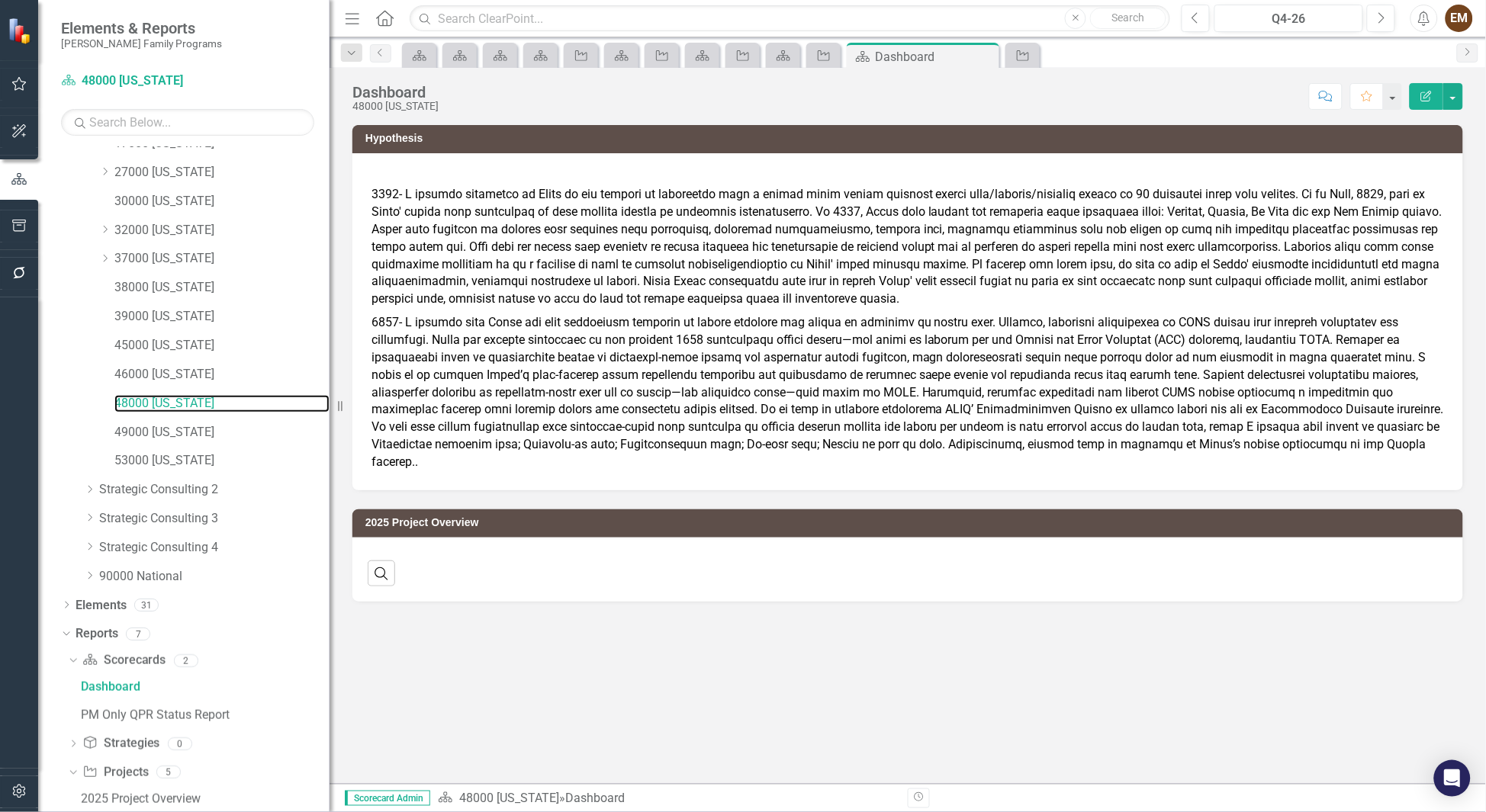
scroll to position [355, 0]
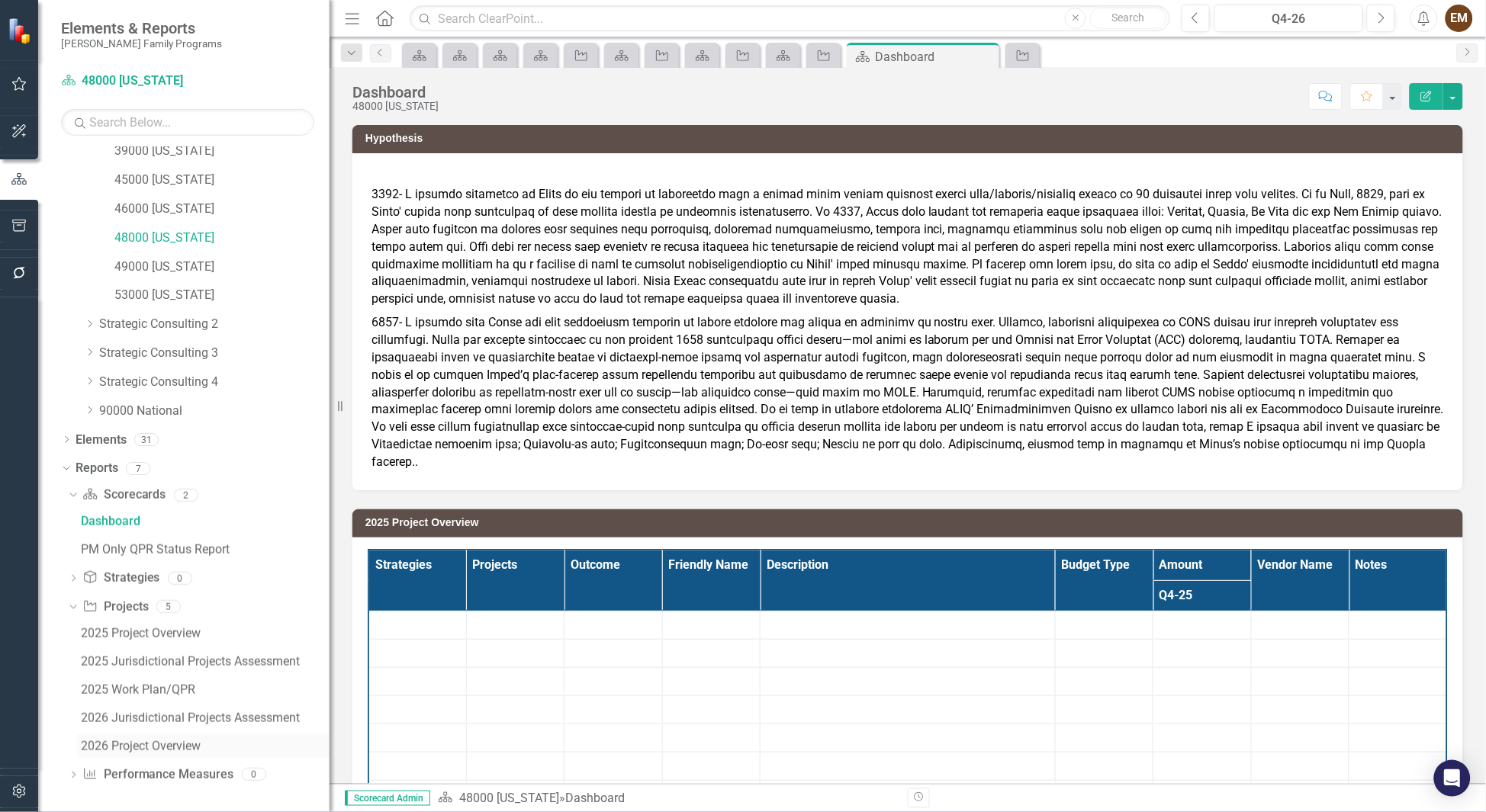
click at [134, 740] on div "2026 Project Overview" at bounding box center [205, 747] width 249 height 14
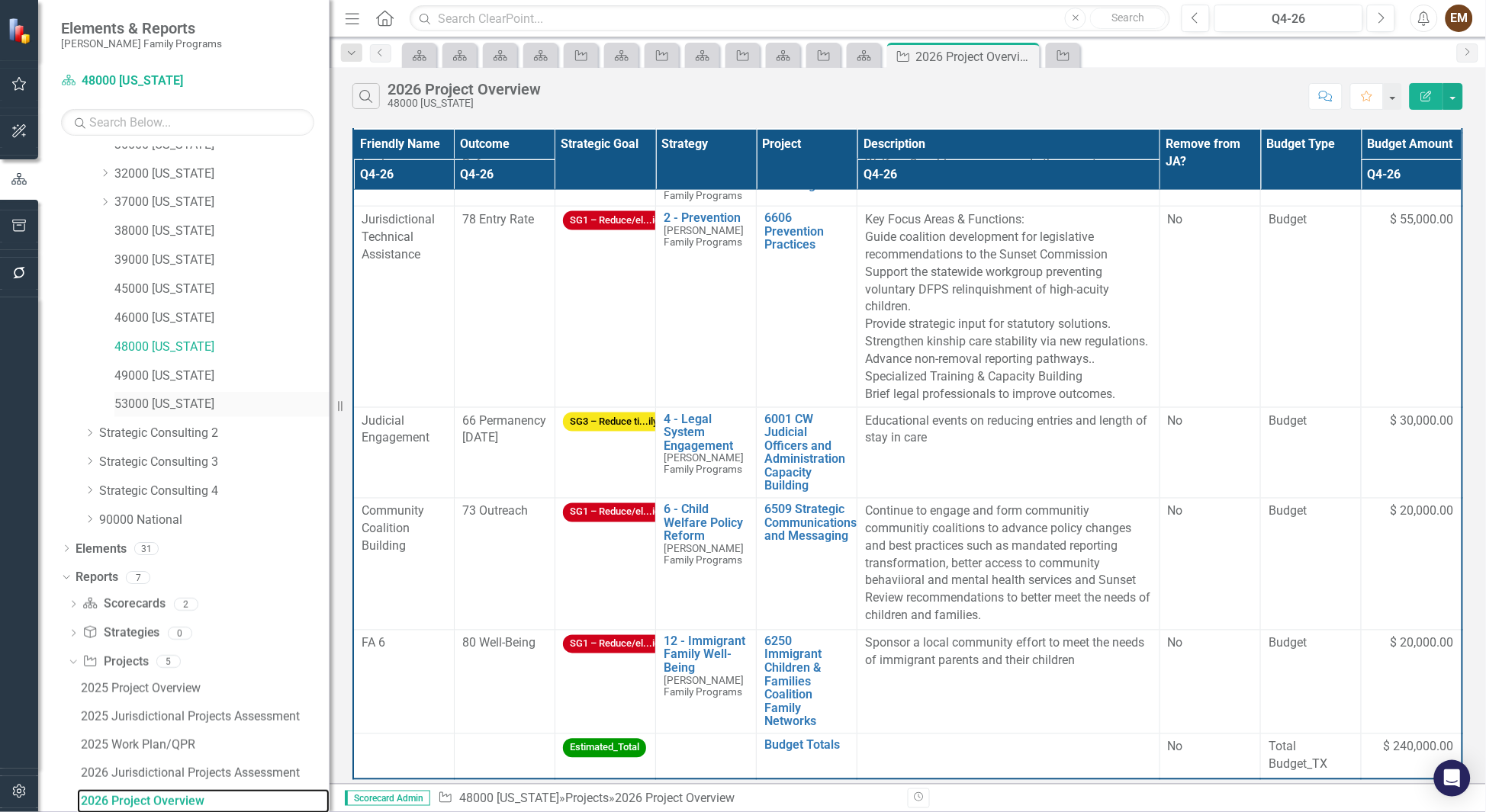
scroll to position [17, 0]
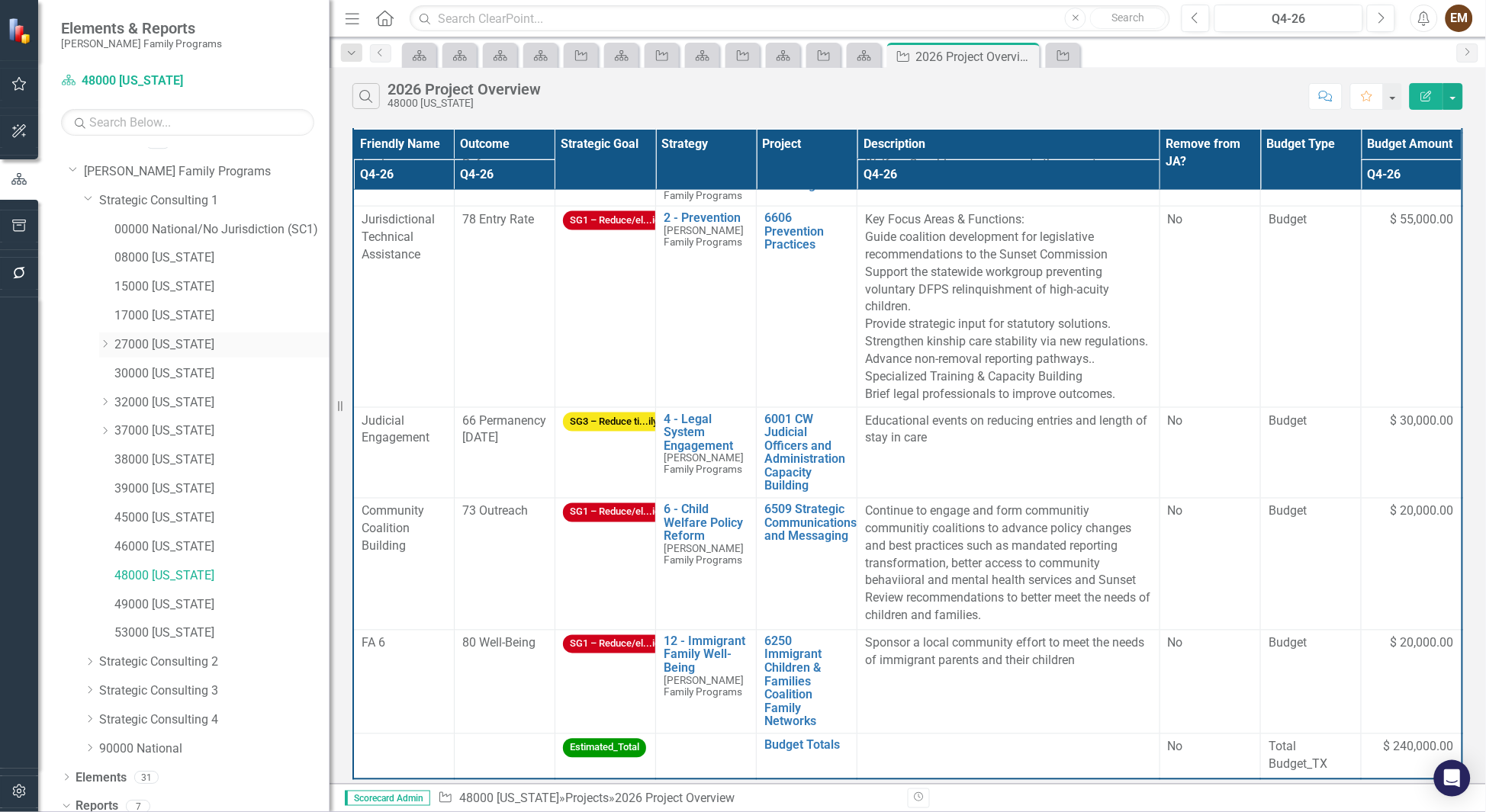
click at [163, 344] on link "27000 [US_STATE]" at bounding box center [222, 345] width 215 height 18
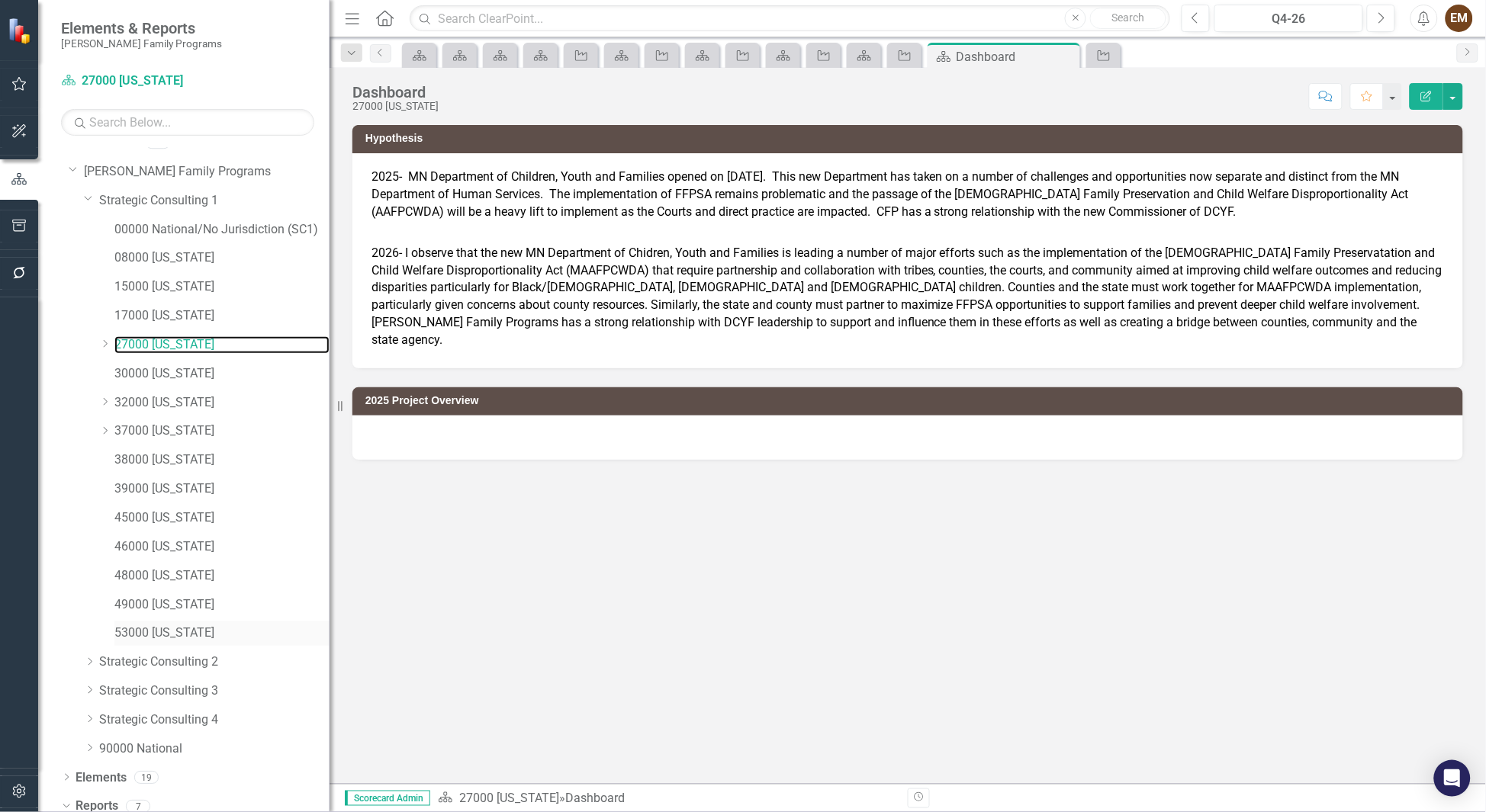
scroll to position [216, 0]
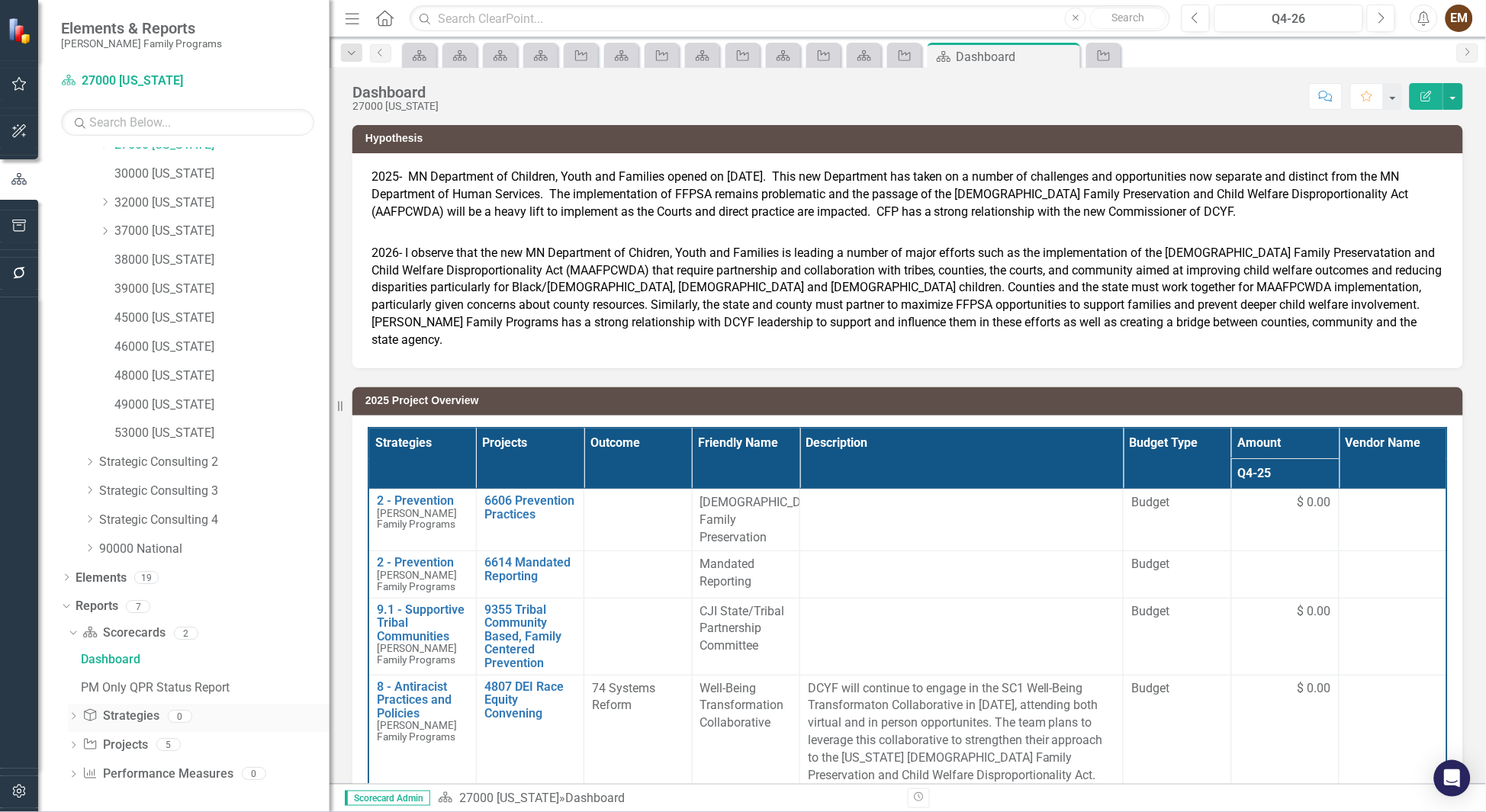
click at [75, 718] on icon "Dropdown" at bounding box center [73, 718] width 11 height 8
click at [76, 718] on div "Dropdown" at bounding box center [70, 718] width 13 height 11
click at [78, 735] on div "Dropdown Project Projects 5" at bounding box center [198, 748] width 262 height 29
click at [71, 747] on icon at bounding box center [73, 745] width 4 height 7
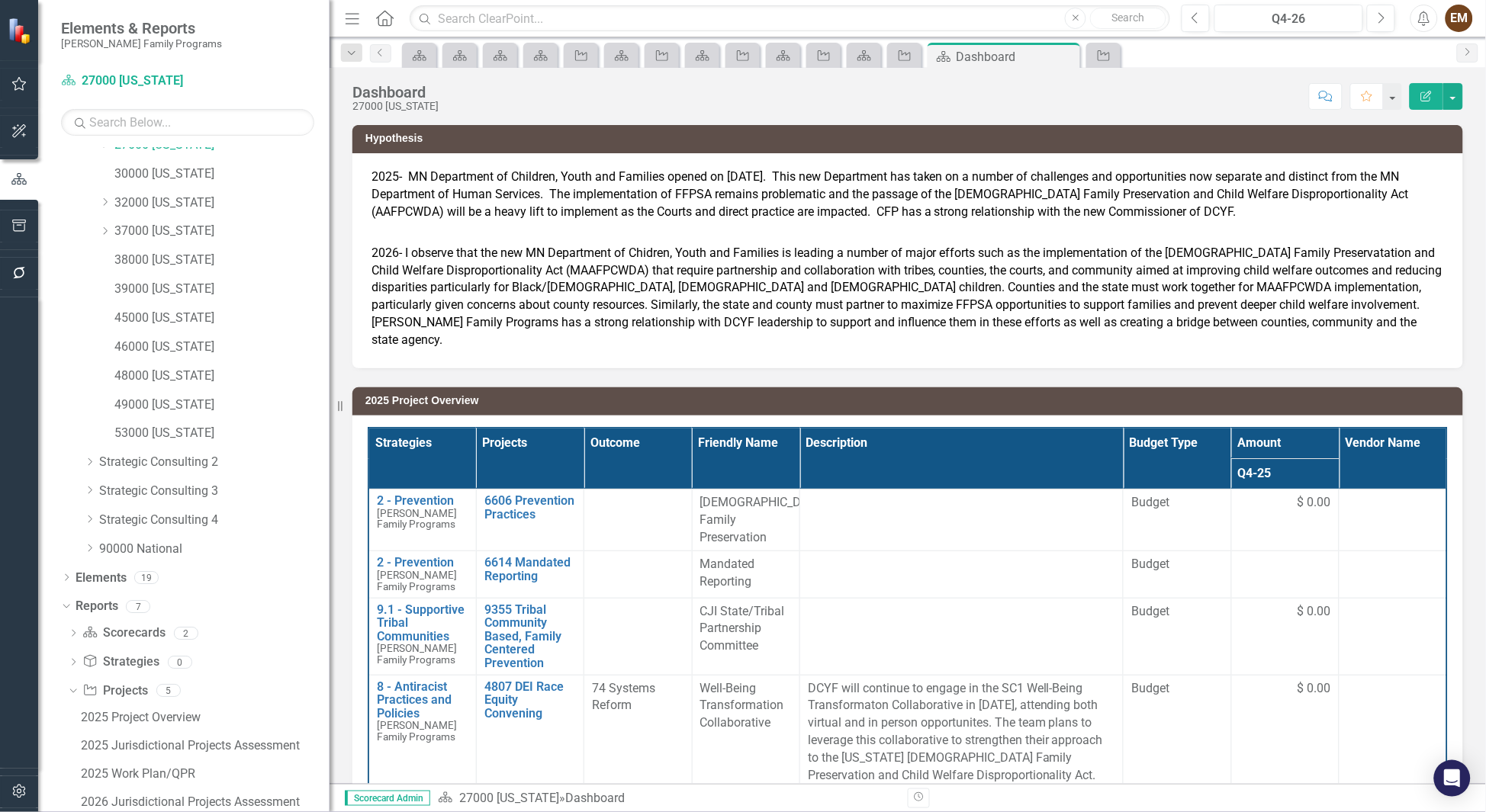
scroll to position [301, 0]
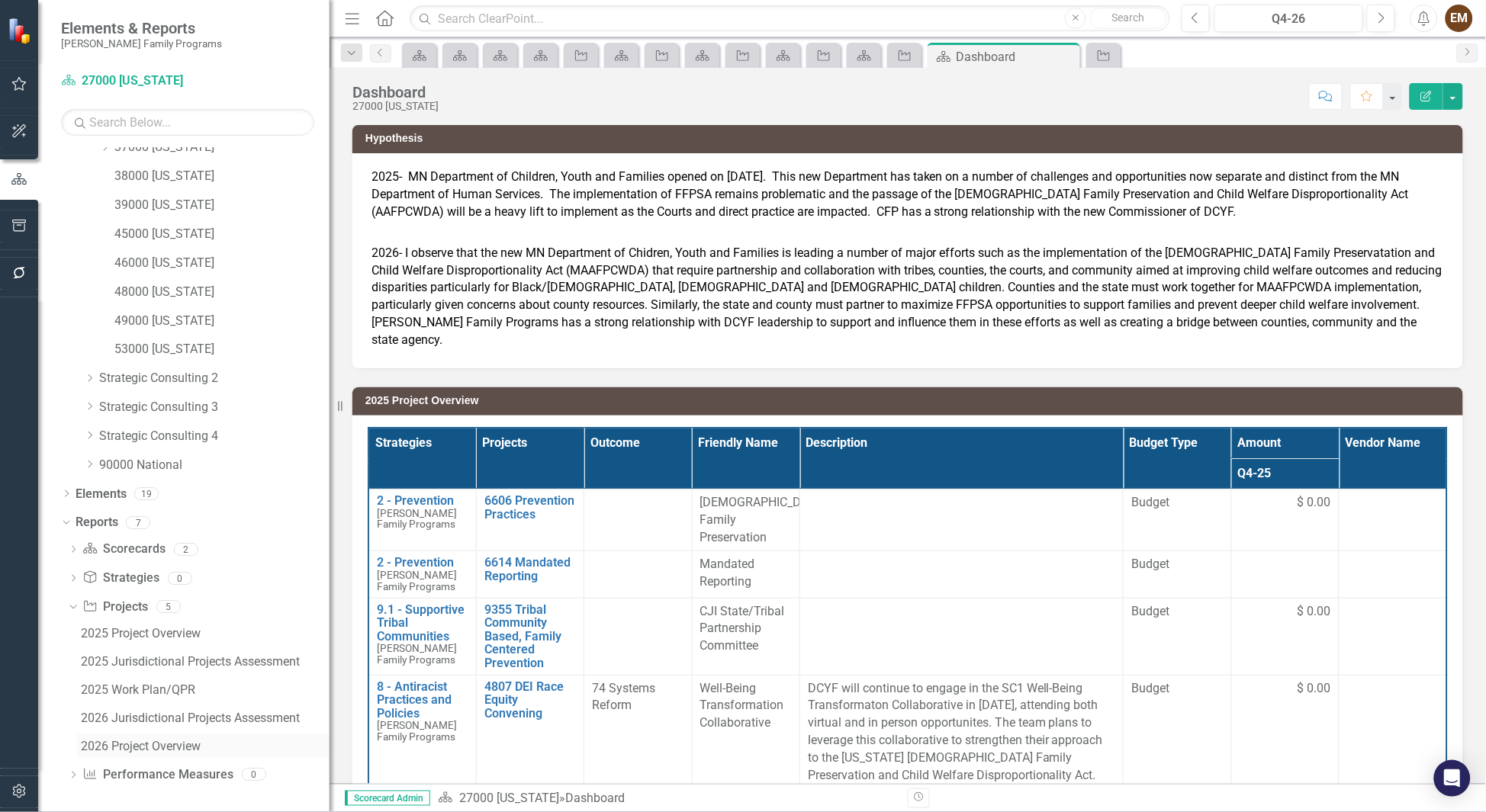
click at [177, 746] on div "2026 Project Overview" at bounding box center [205, 747] width 249 height 14
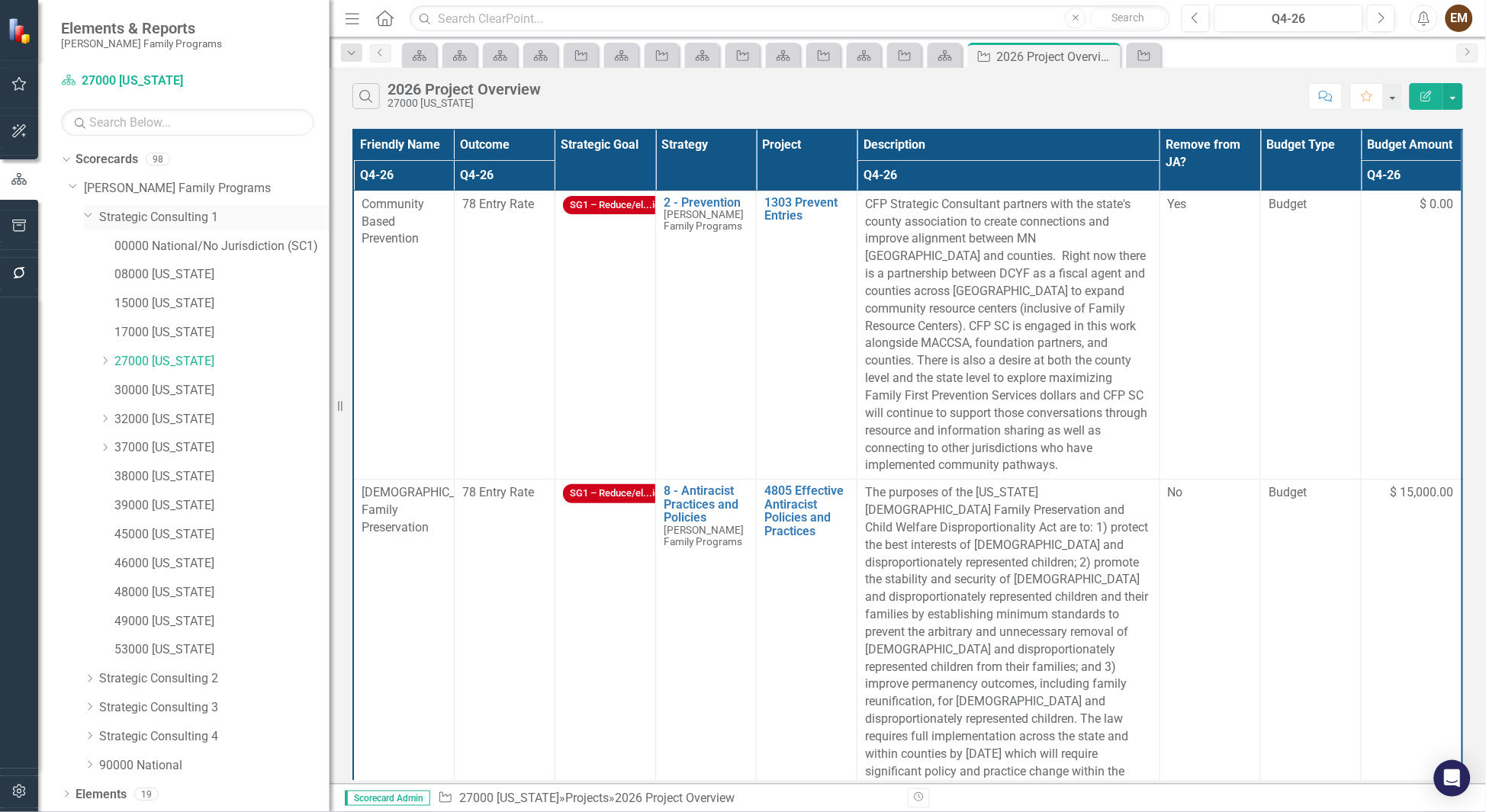
click at [90, 215] on icon at bounding box center [88, 215] width 8 height 4
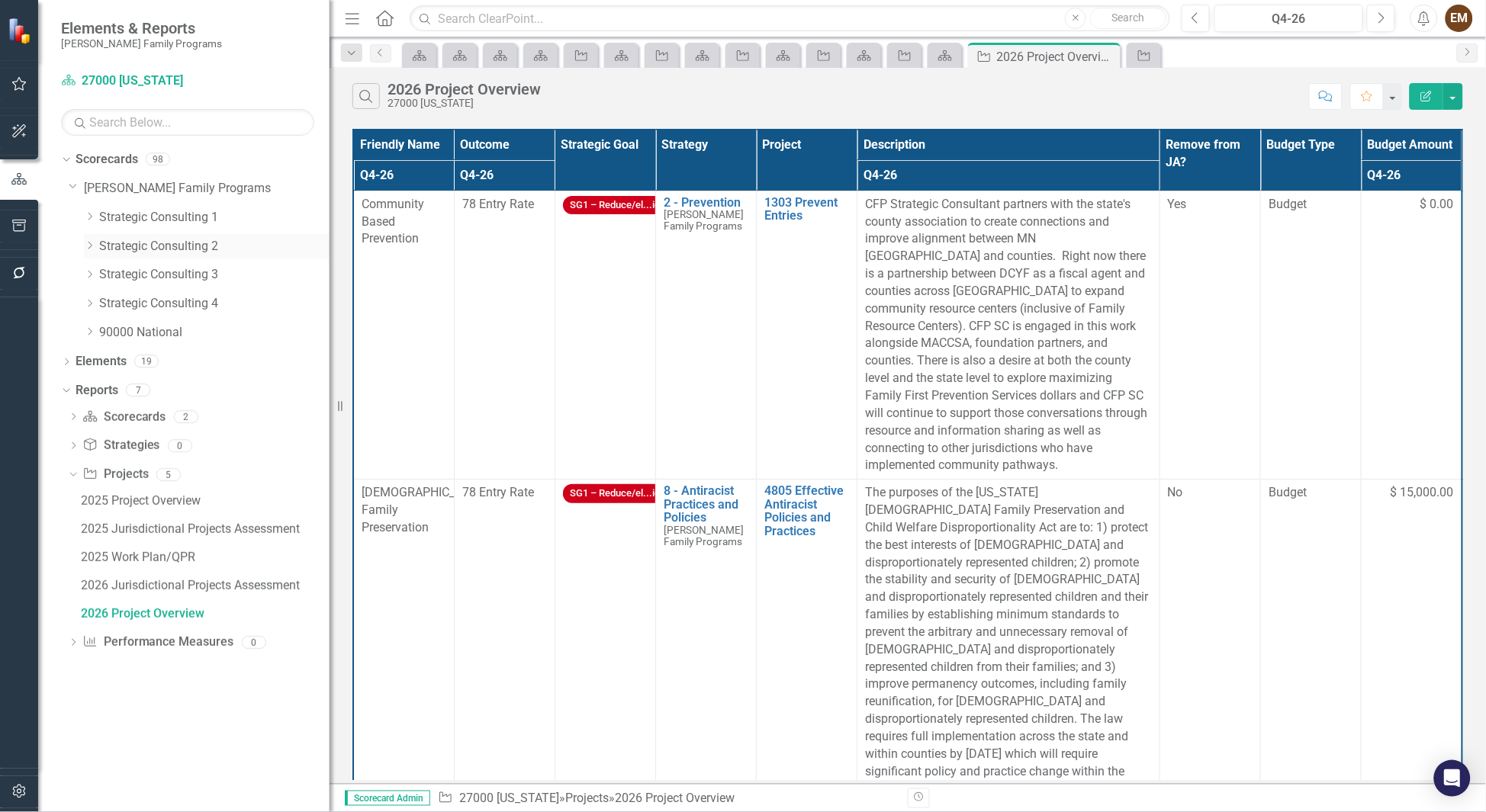
click at [87, 246] on icon "Dropdown" at bounding box center [89, 246] width 12 height 9
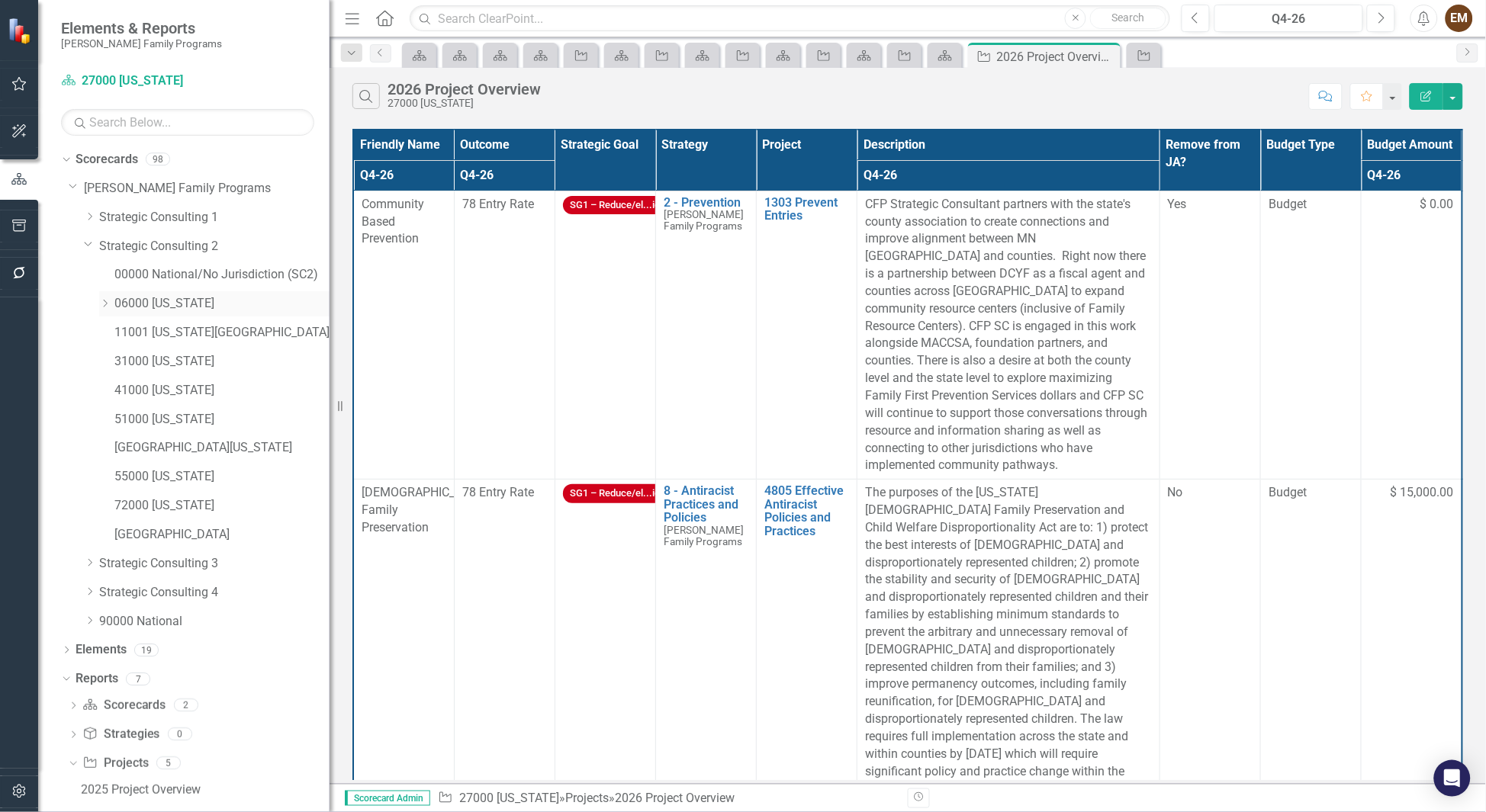
click at [105, 309] on div "Dropdown" at bounding box center [104, 304] width 12 height 13
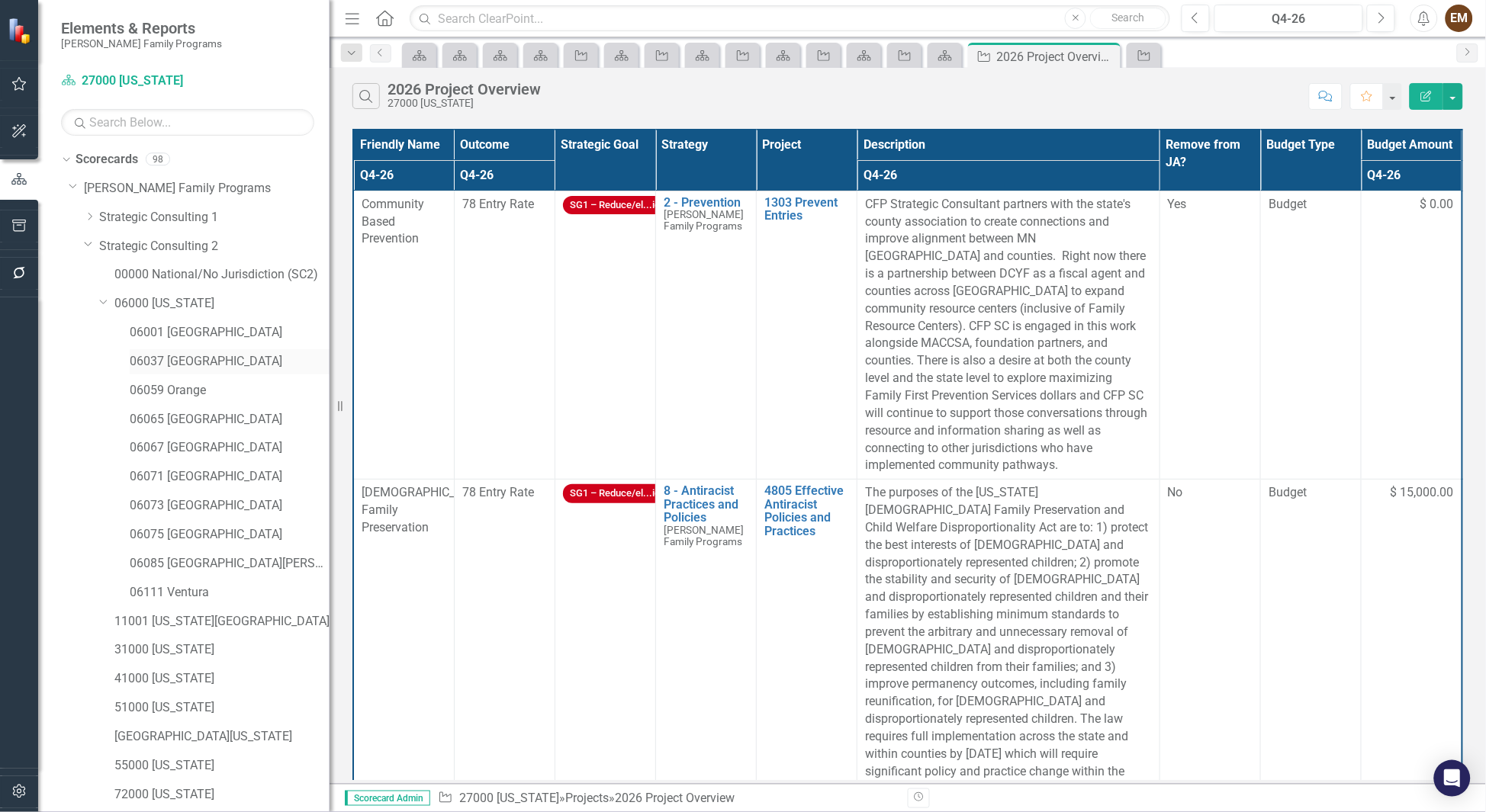
click at [176, 369] on link "06037 [GEOGRAPHIC_DATA]" at bounding box center [230, 361] width 200 height 18
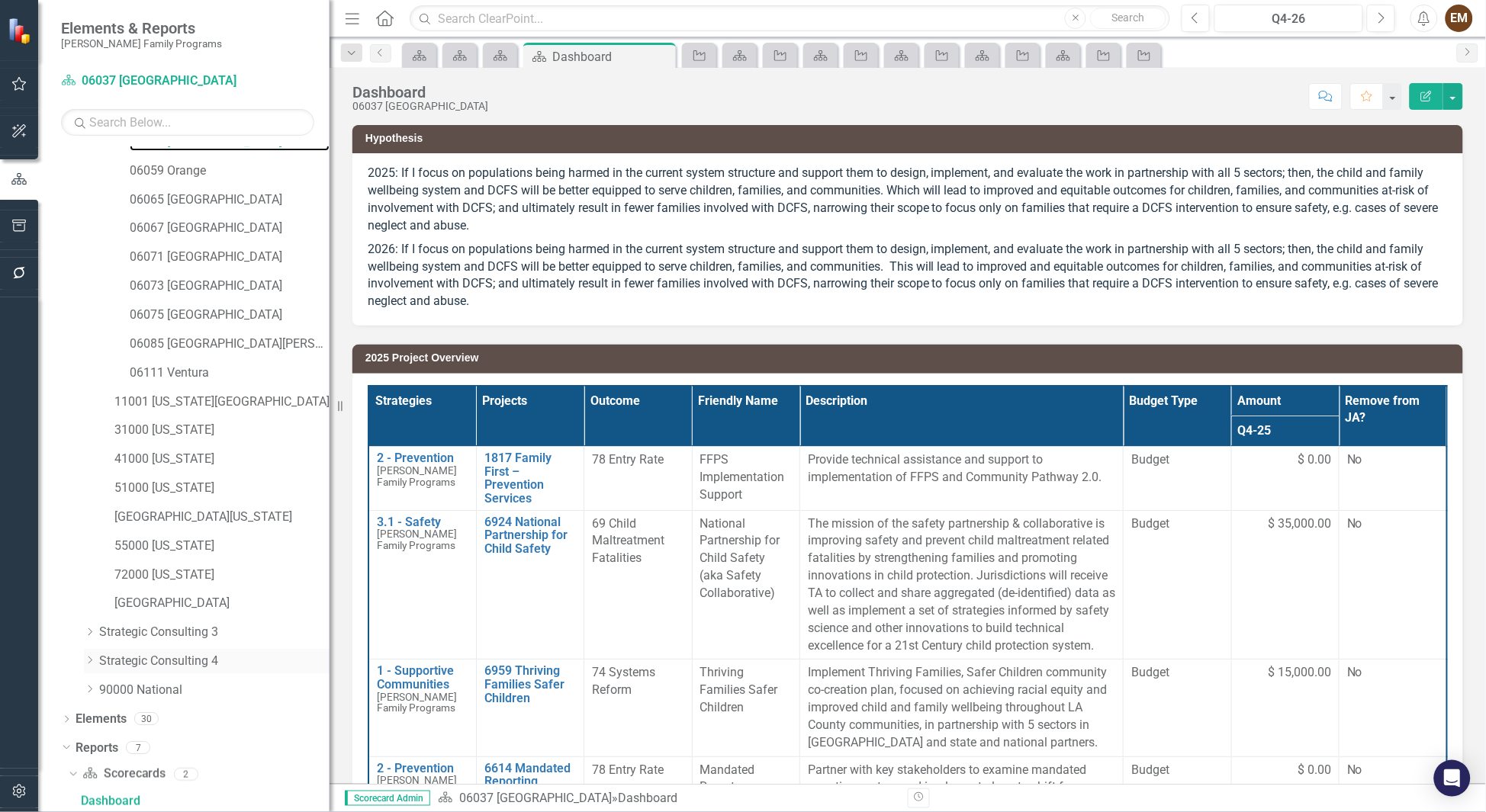
scroll to position [500, 0]
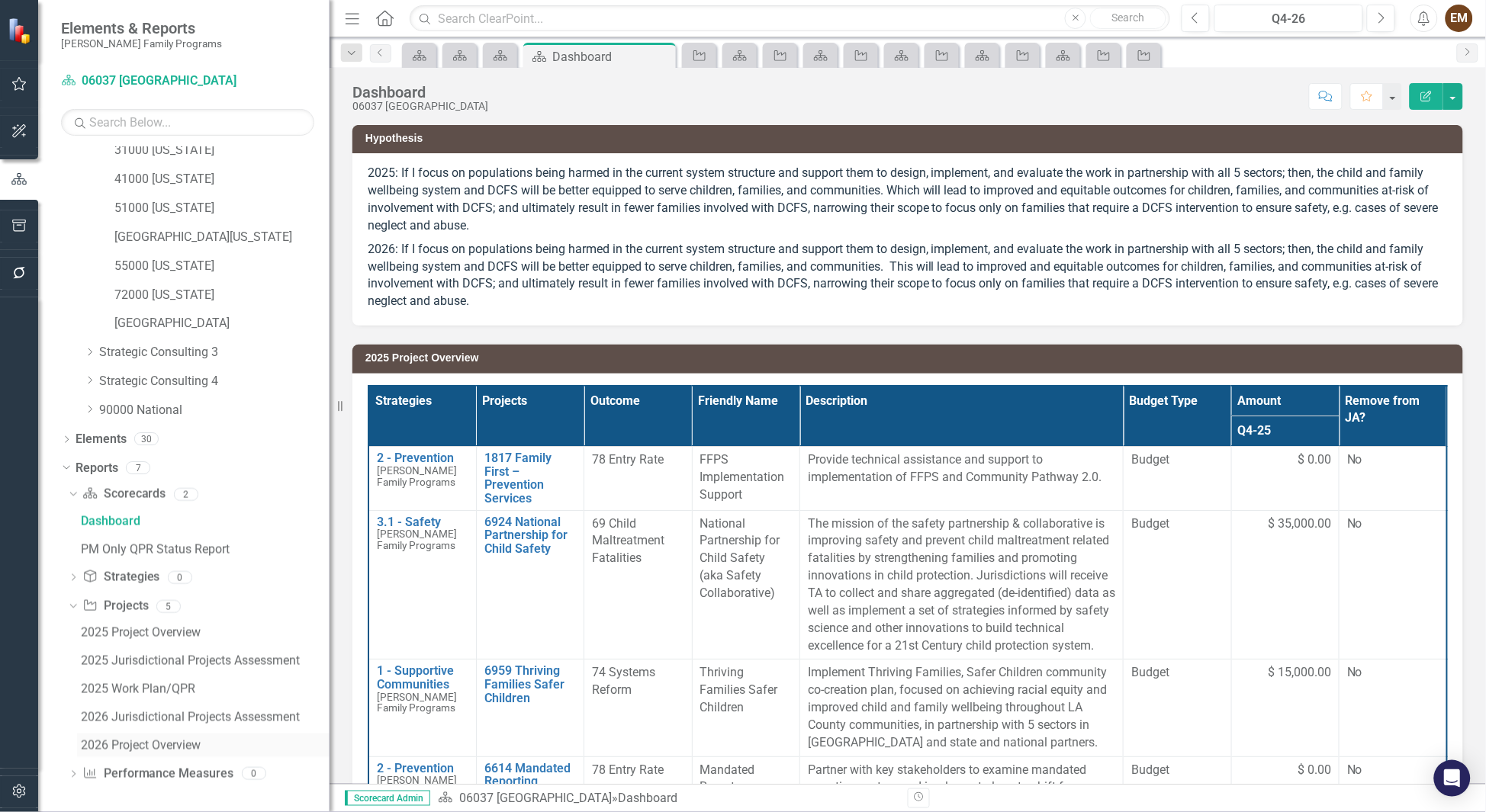
click at [150, 745] on div "2026 Project Overview" at bounding box center [205, 746] width 249 height 14
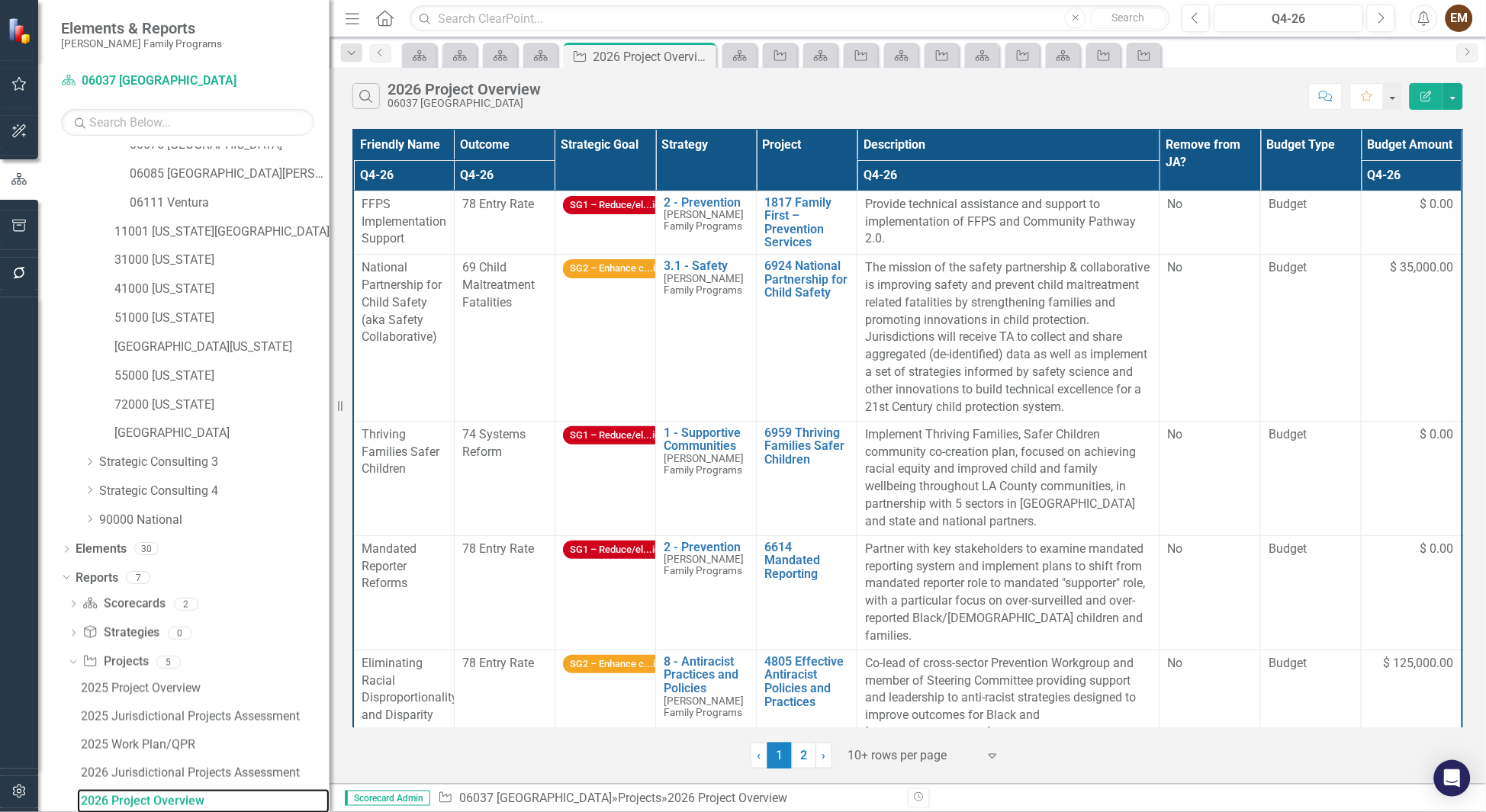
scroll to position [486, 0]
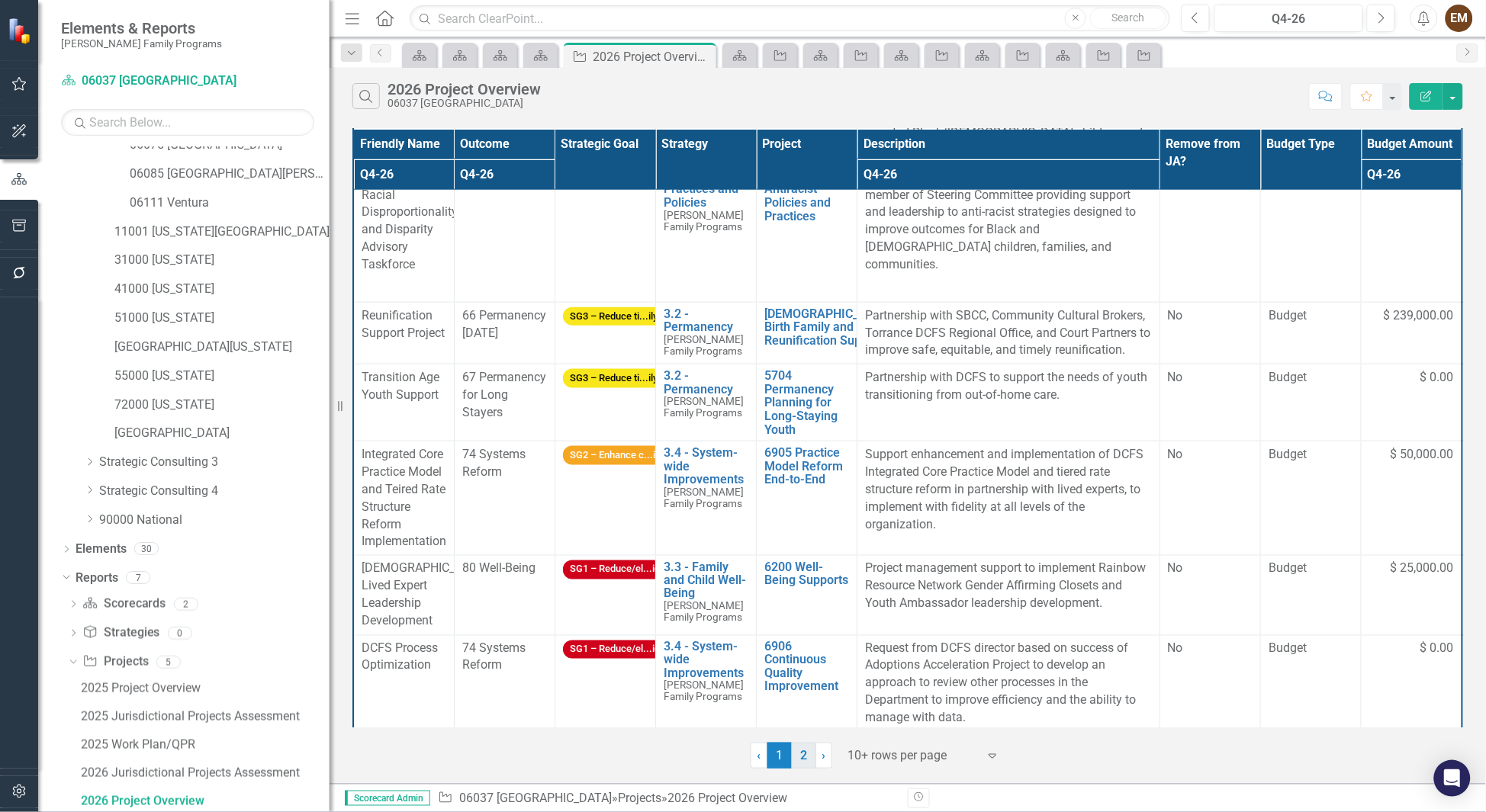
click at [801, 761] on link "2" at bounding box center [804, 756] width 25 height 26
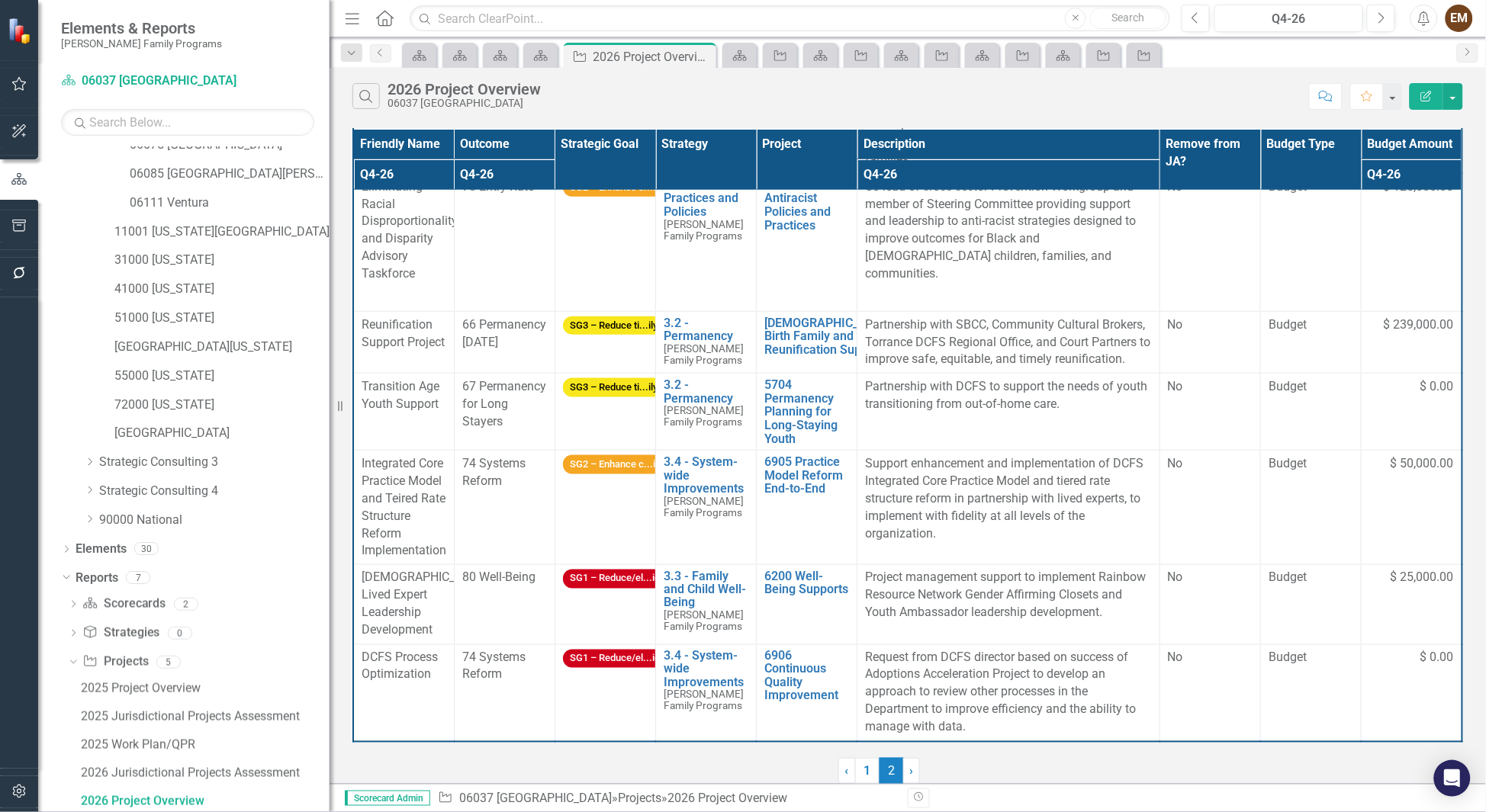
scroll to position [0, 0]
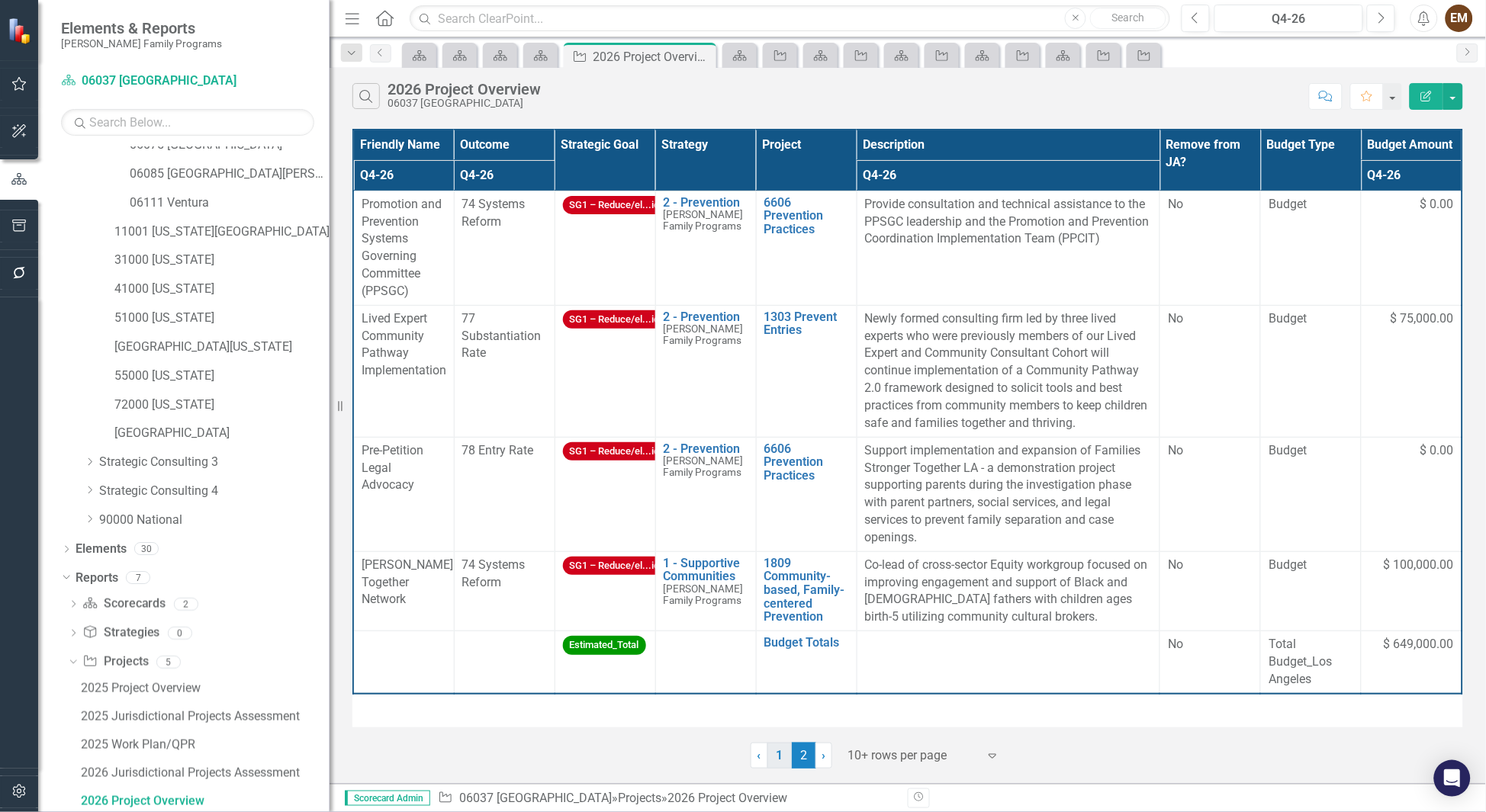
click at [781, 765] on link "1" at bounding box center [780, 756] width 25 height 26
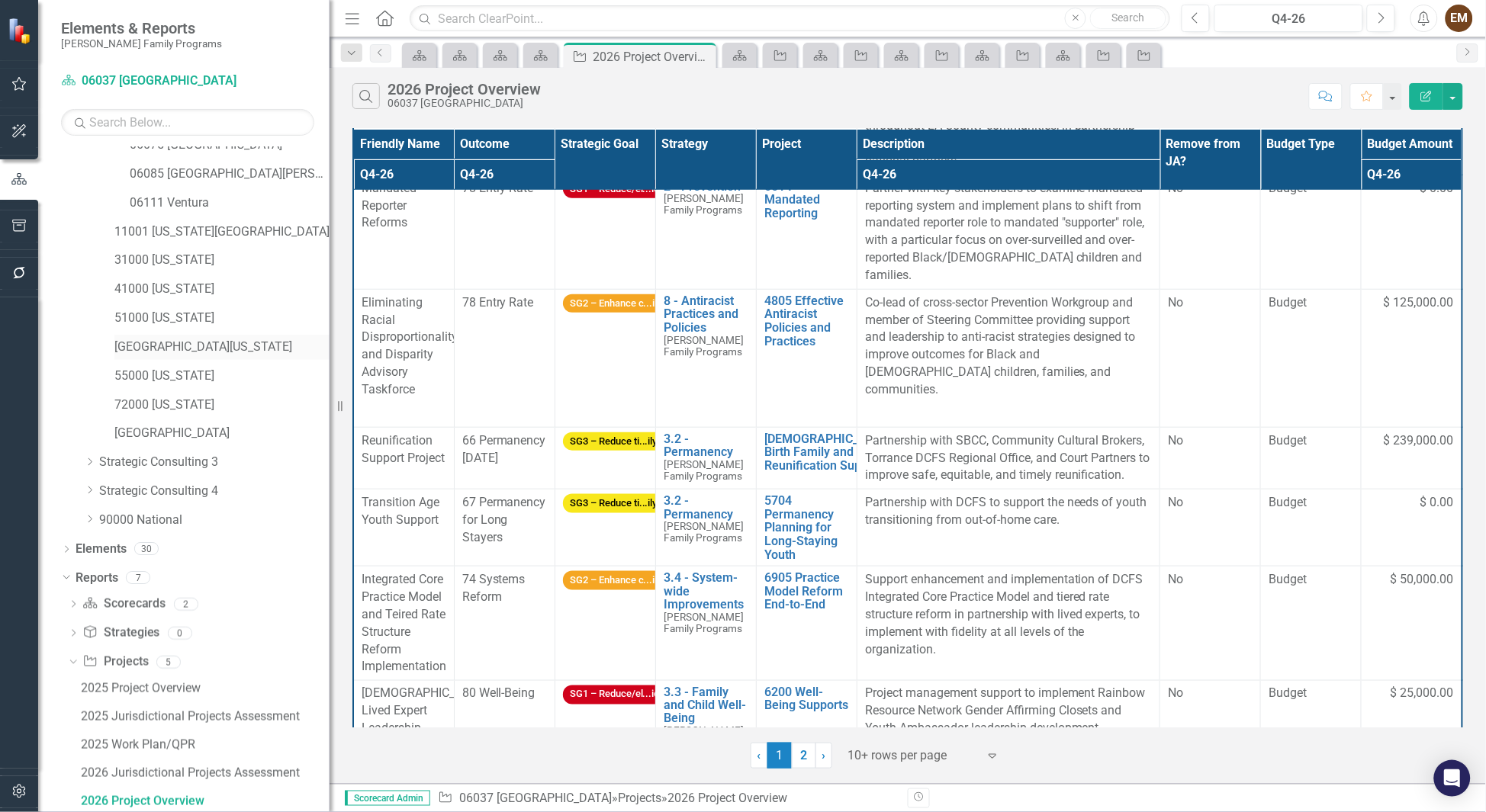
scroll to position [47, 0]
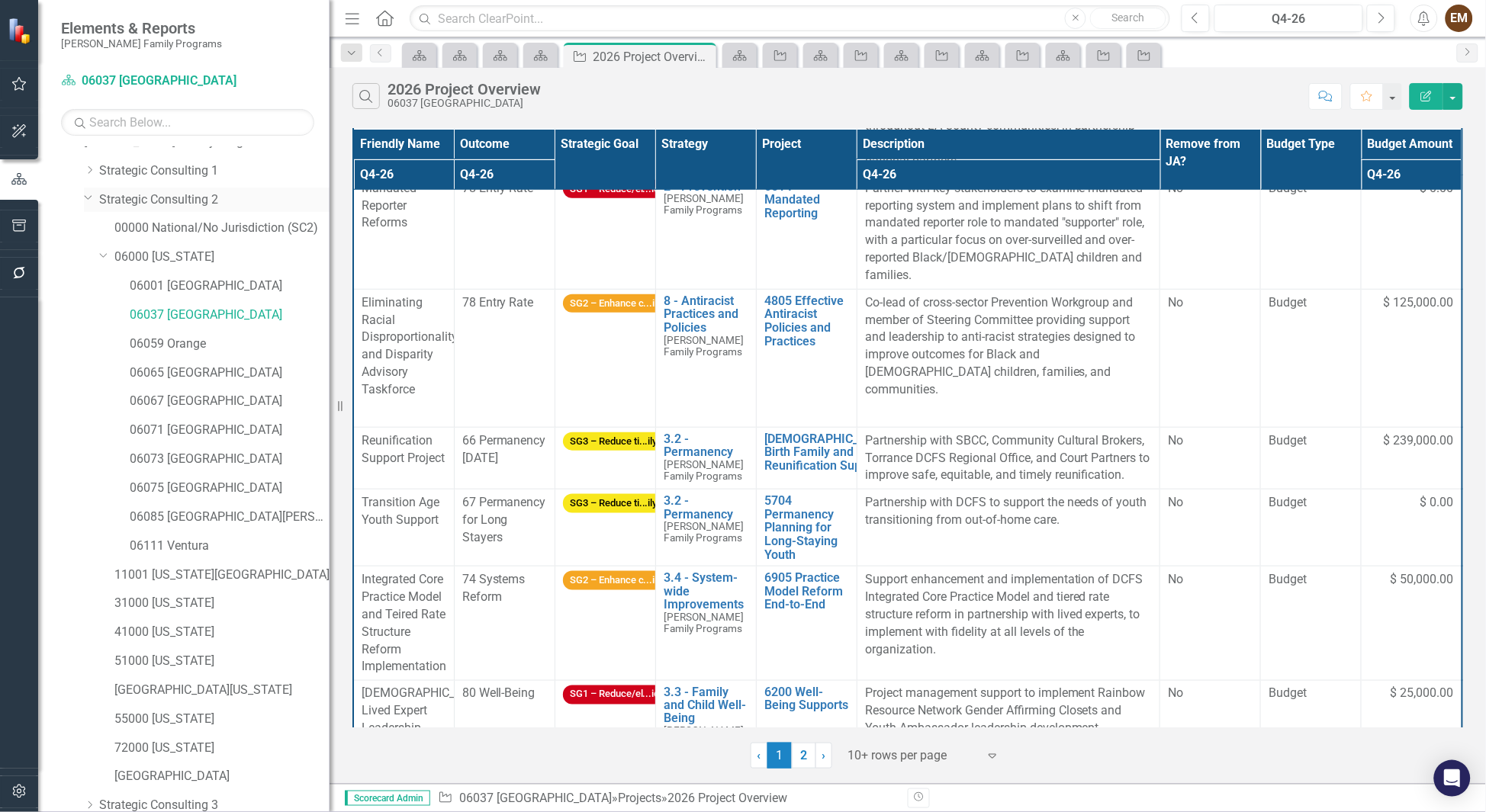
click at [84, 189] on div "Dropdown Strategic Consulting 2" at bounding box center [206, 200] width 246 height 25
click at [90, 193] on icon "Dropdown" at bounding box center [88, 196] width 9 height 12
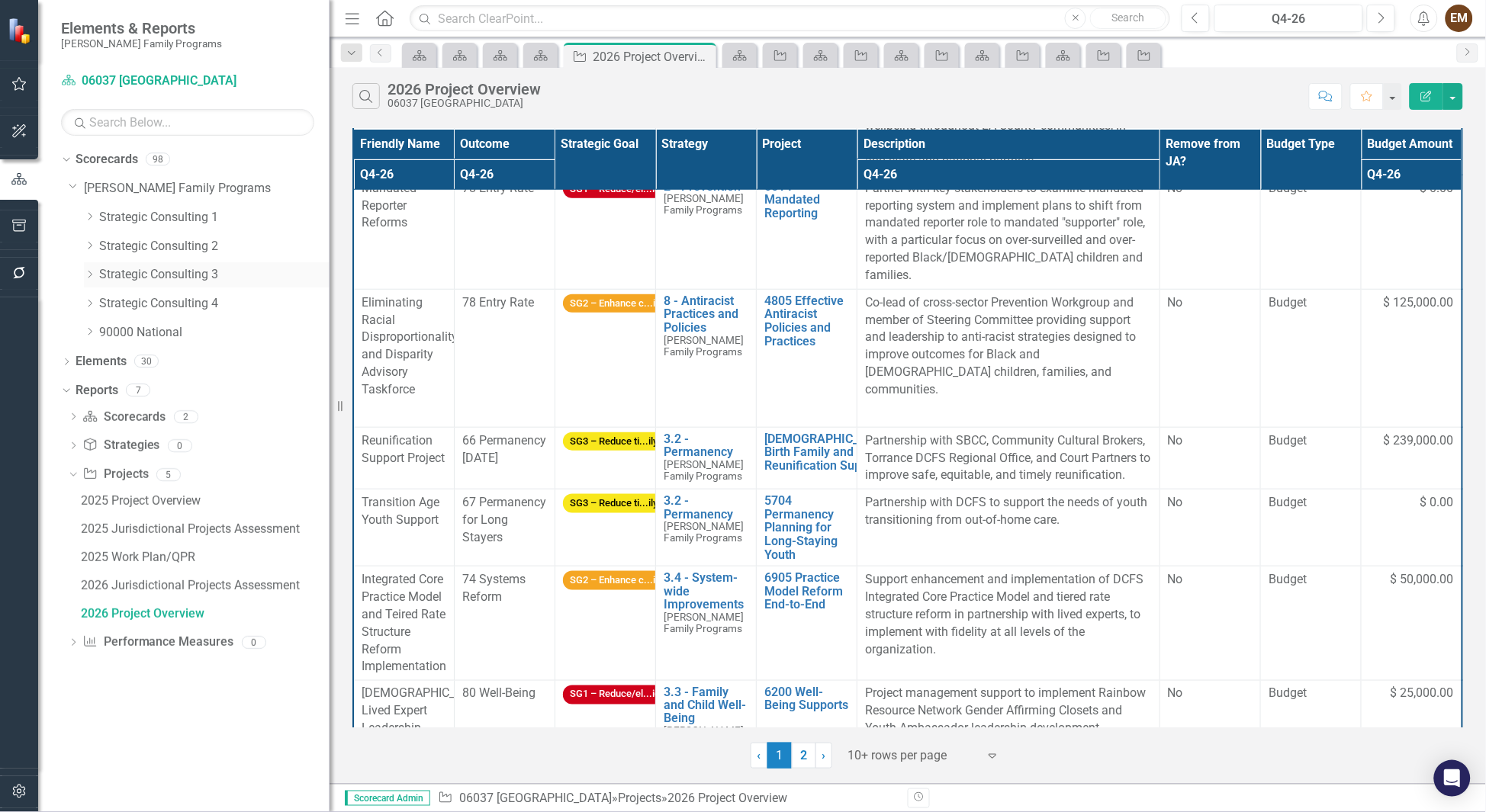
click at [91, 275] on icon at bounding box center [90, 275] width 4 height 8
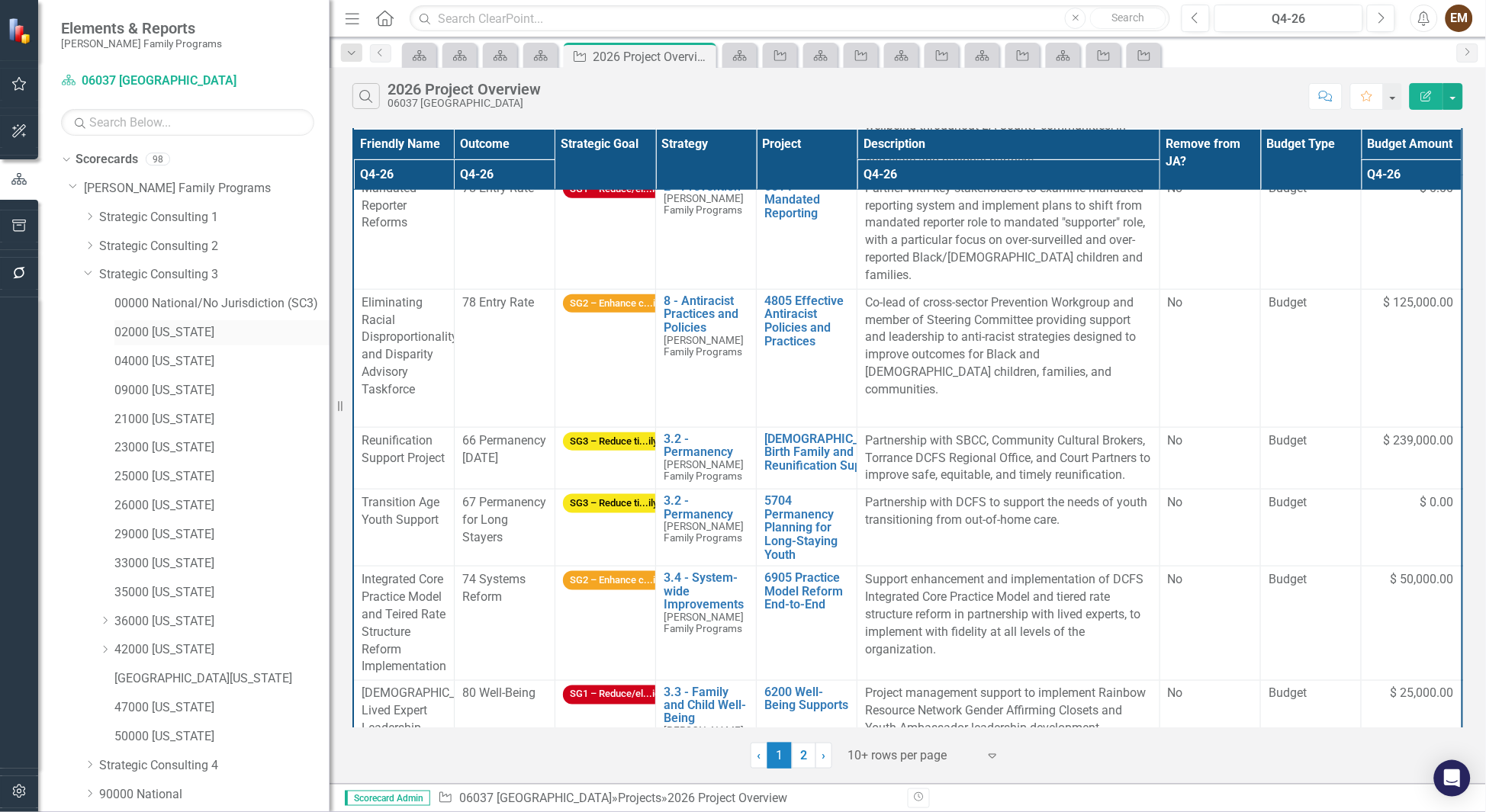
click at [162, 340] on link "02000 [US_STATE]" at bounding box center [222, 332] width 215 height 18
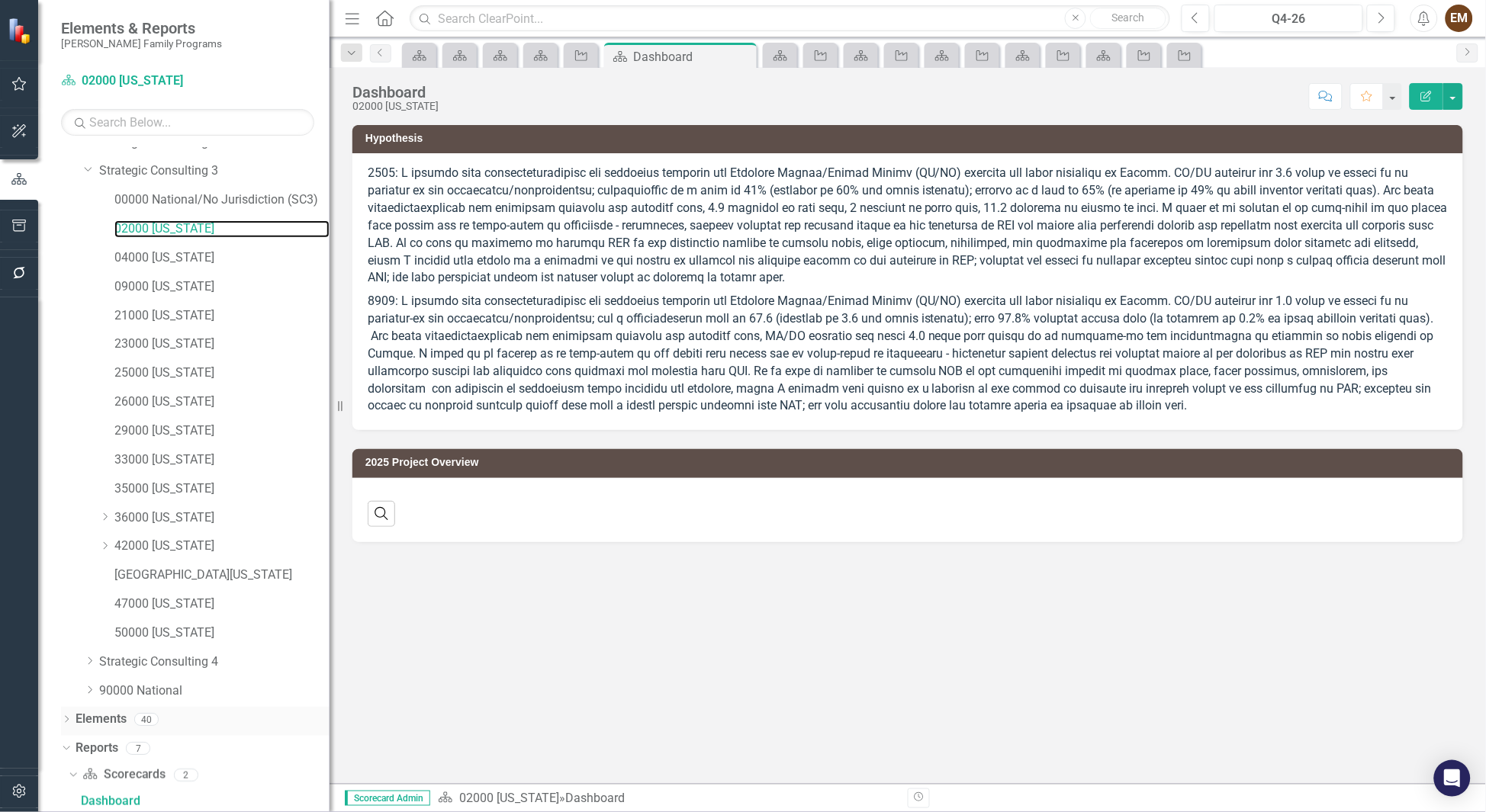
scroll to position [245, 0]
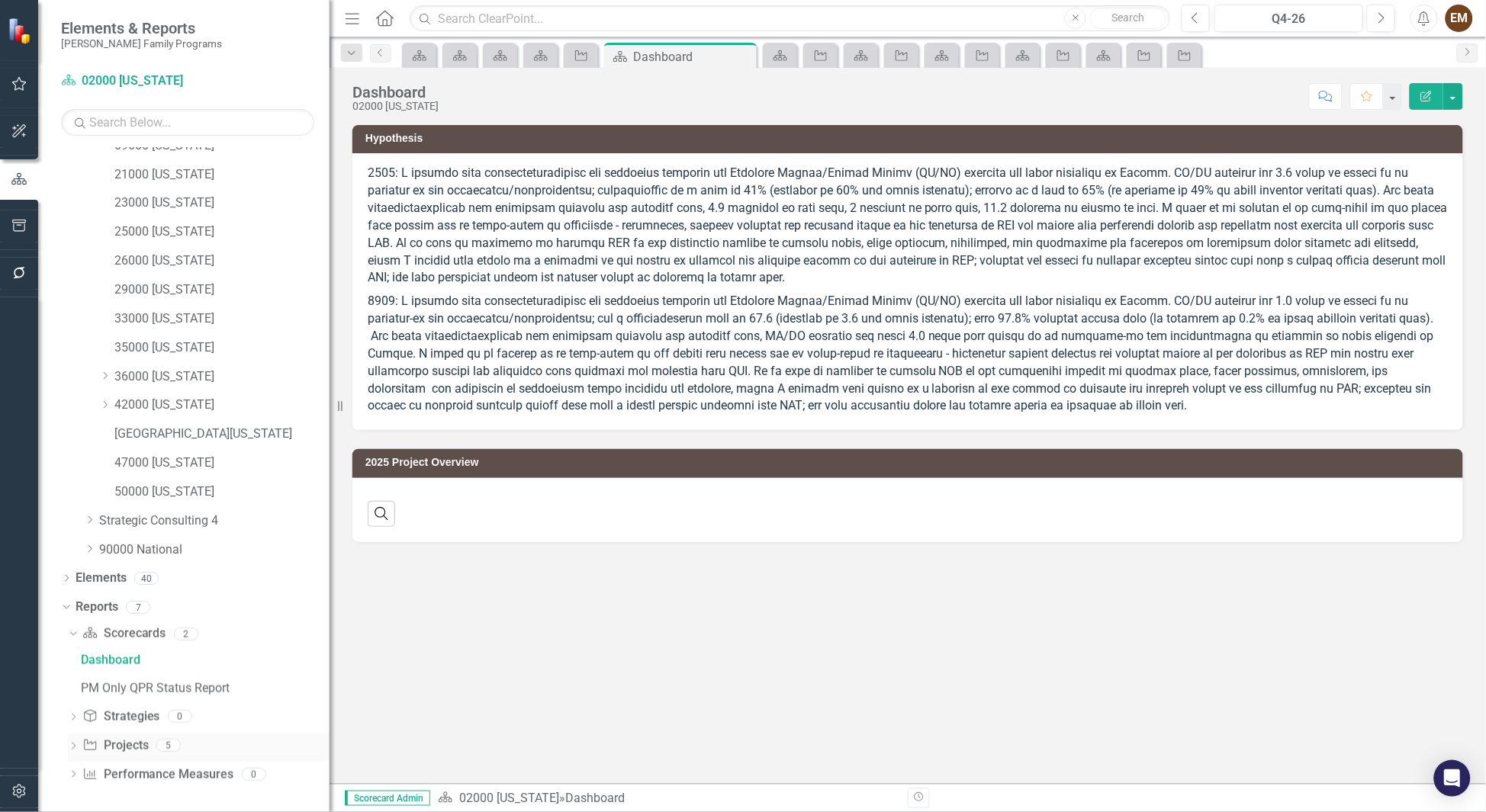
click at [73, 744] on icon "Dropdown" at bounding box center [73, 748] width 11 height 8
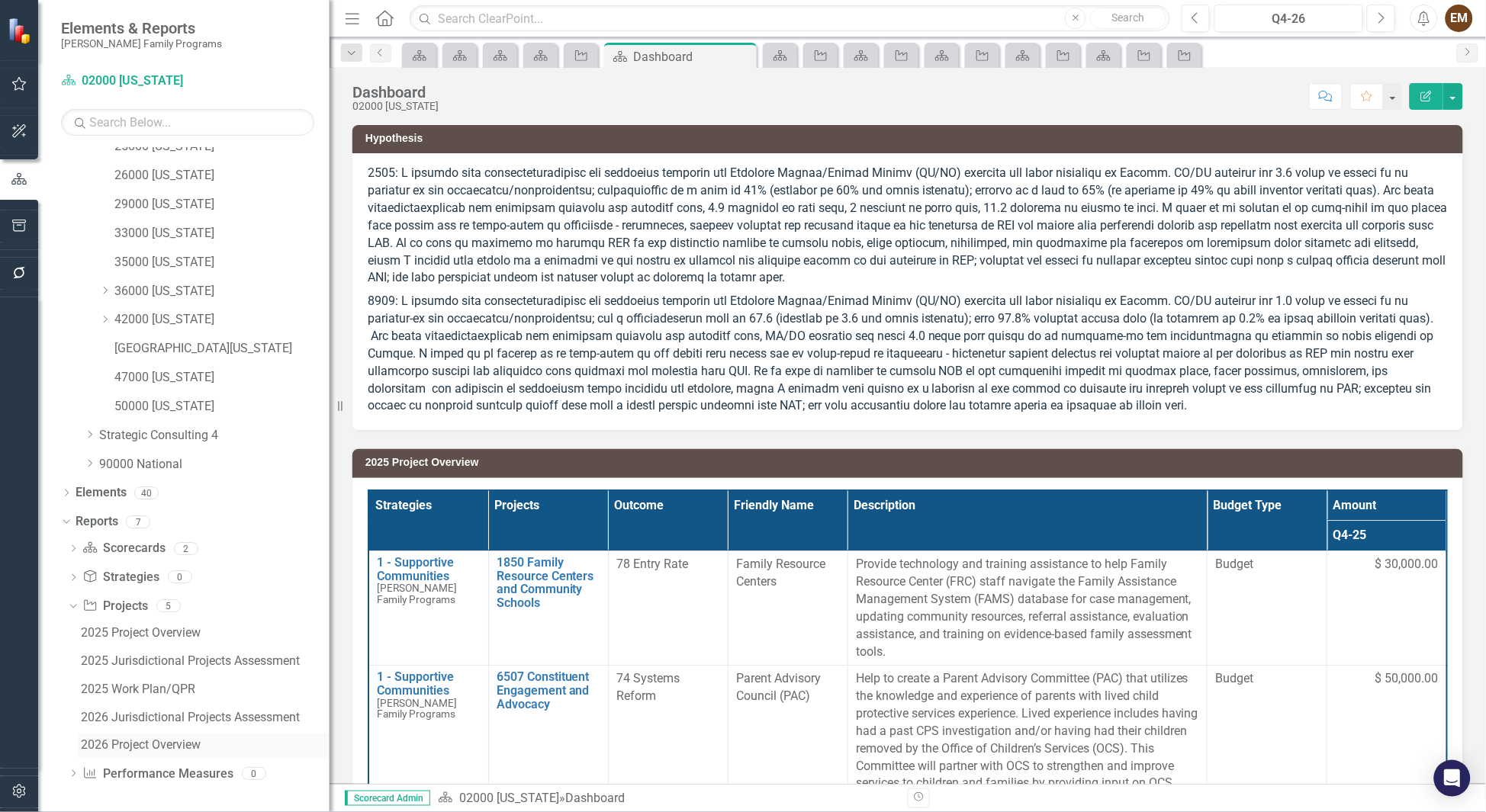
click at [178, 742] on div "2026 Project Overview" at bounding box center [205, 746] width 249 height 14
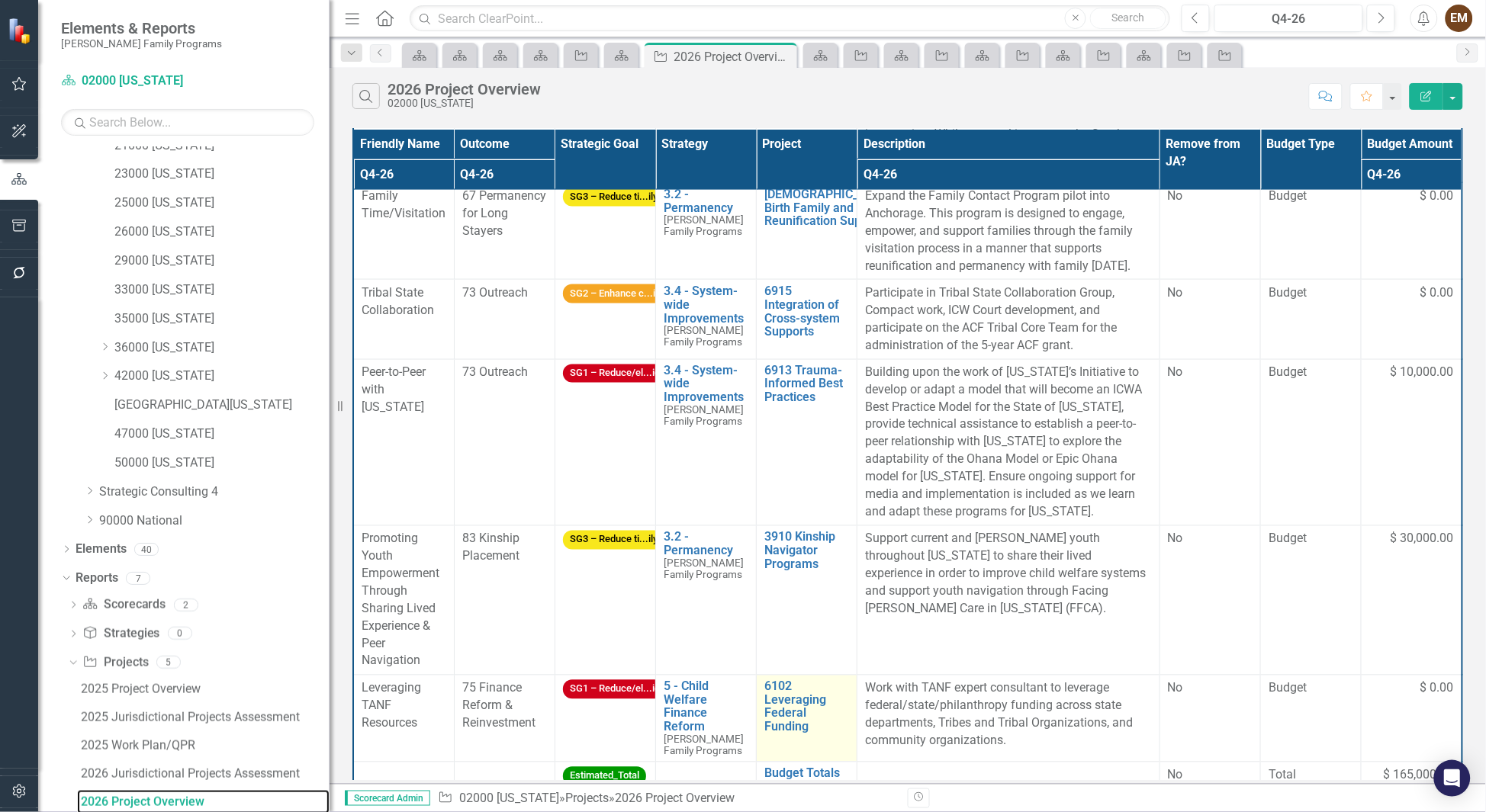
scroll to position [770, 0]
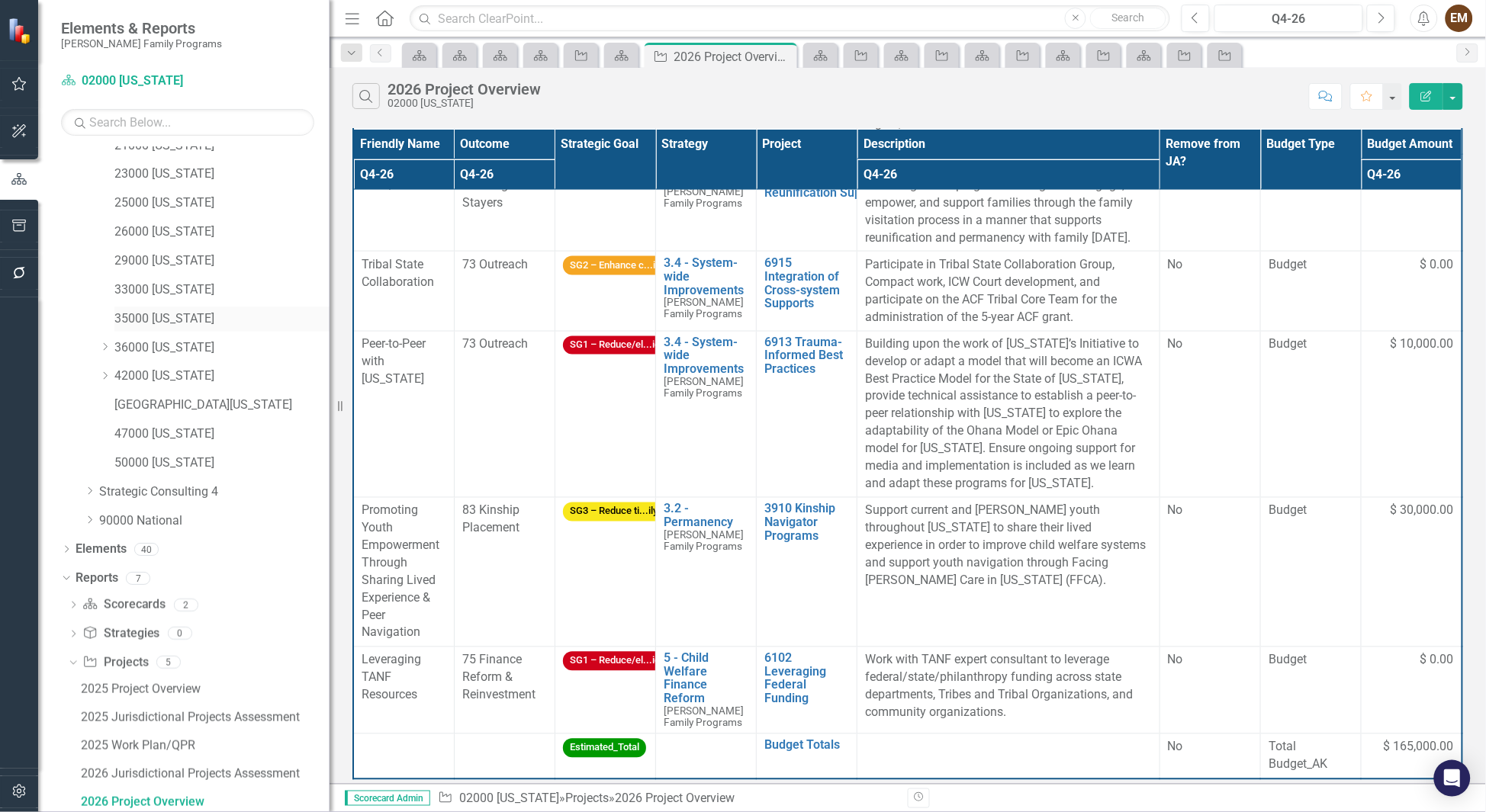
click at [193, 319] on link "35000 [US_STATE]" at bounding box center [222, 319] width 215 height 18
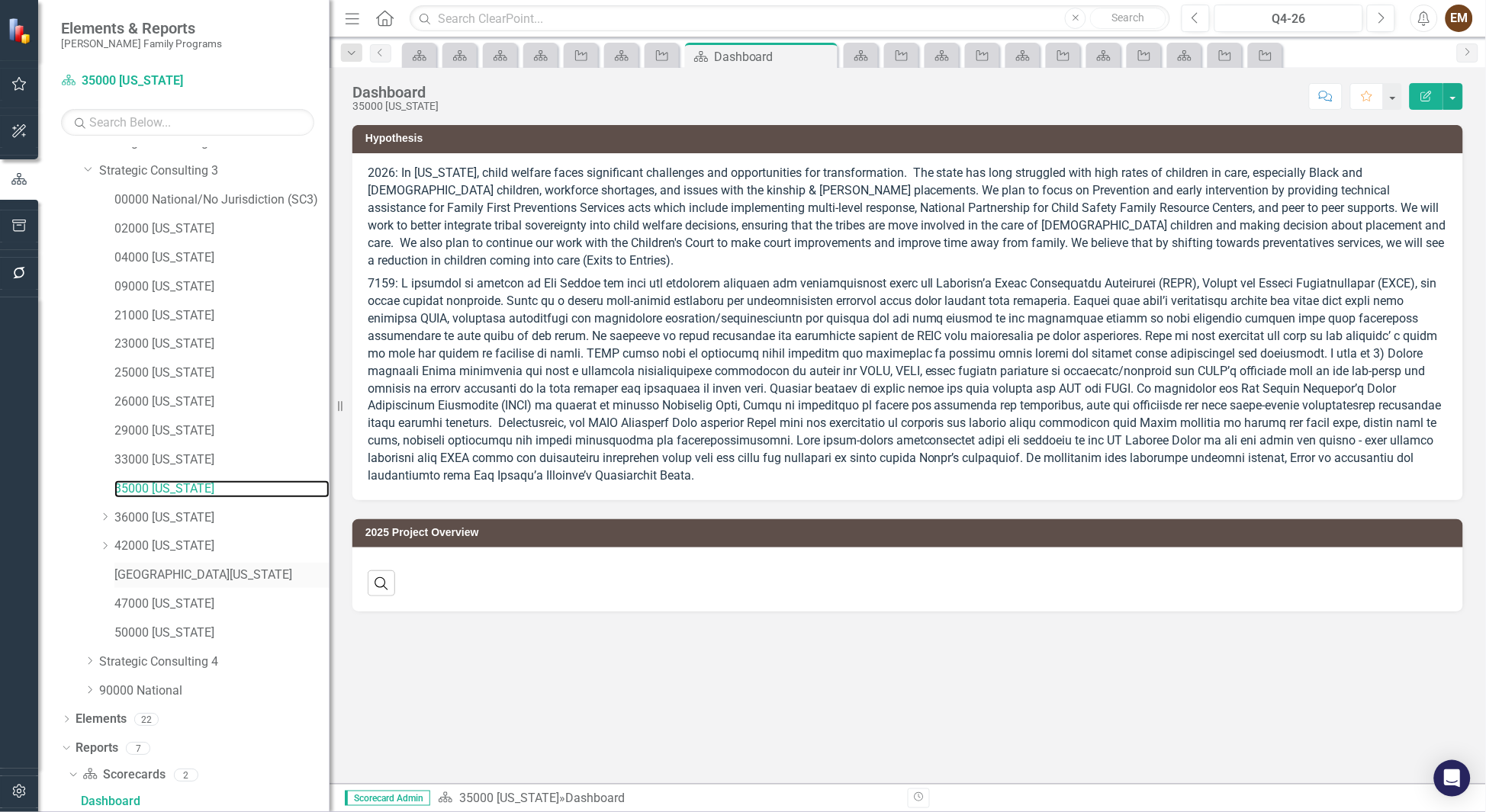
scroll to position [384, 0]
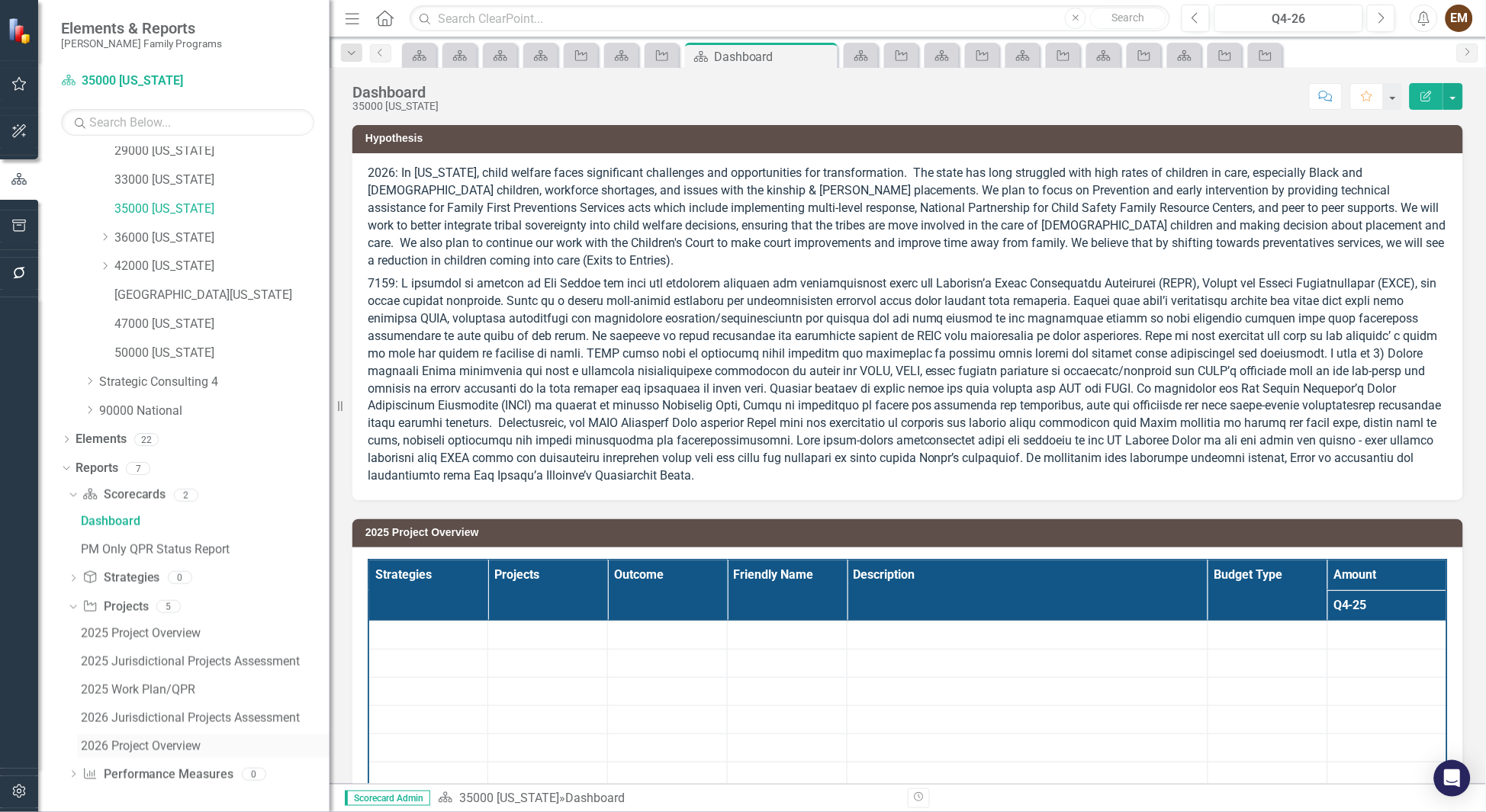
click at [195, 735] on link "2026 Project Overview" at bounding box center [203, 747] width 253 height 25
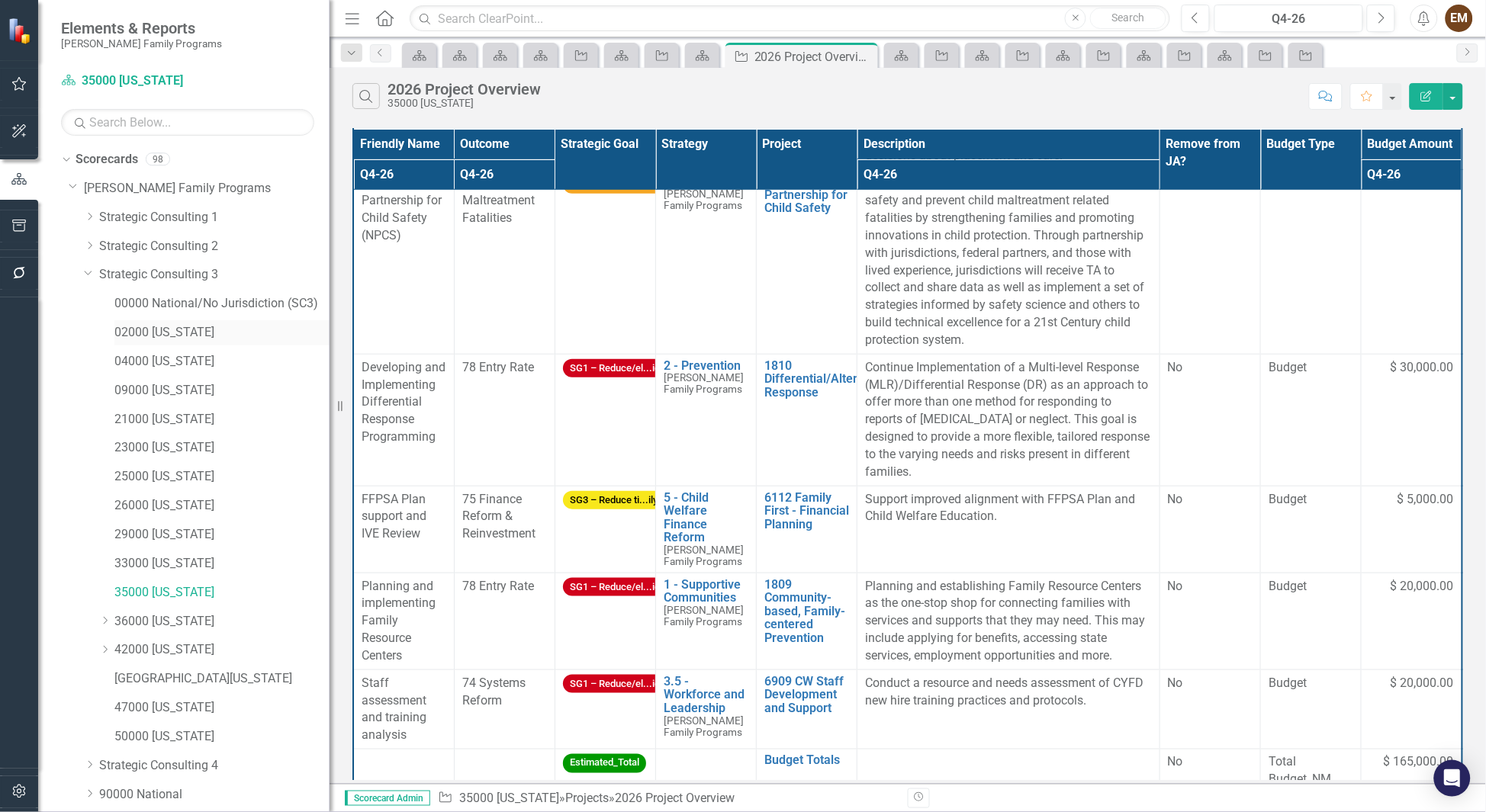
click at [186, 328] on link "02000 [US_STATE]" at bounding box center [222, 332] width 215 height 18
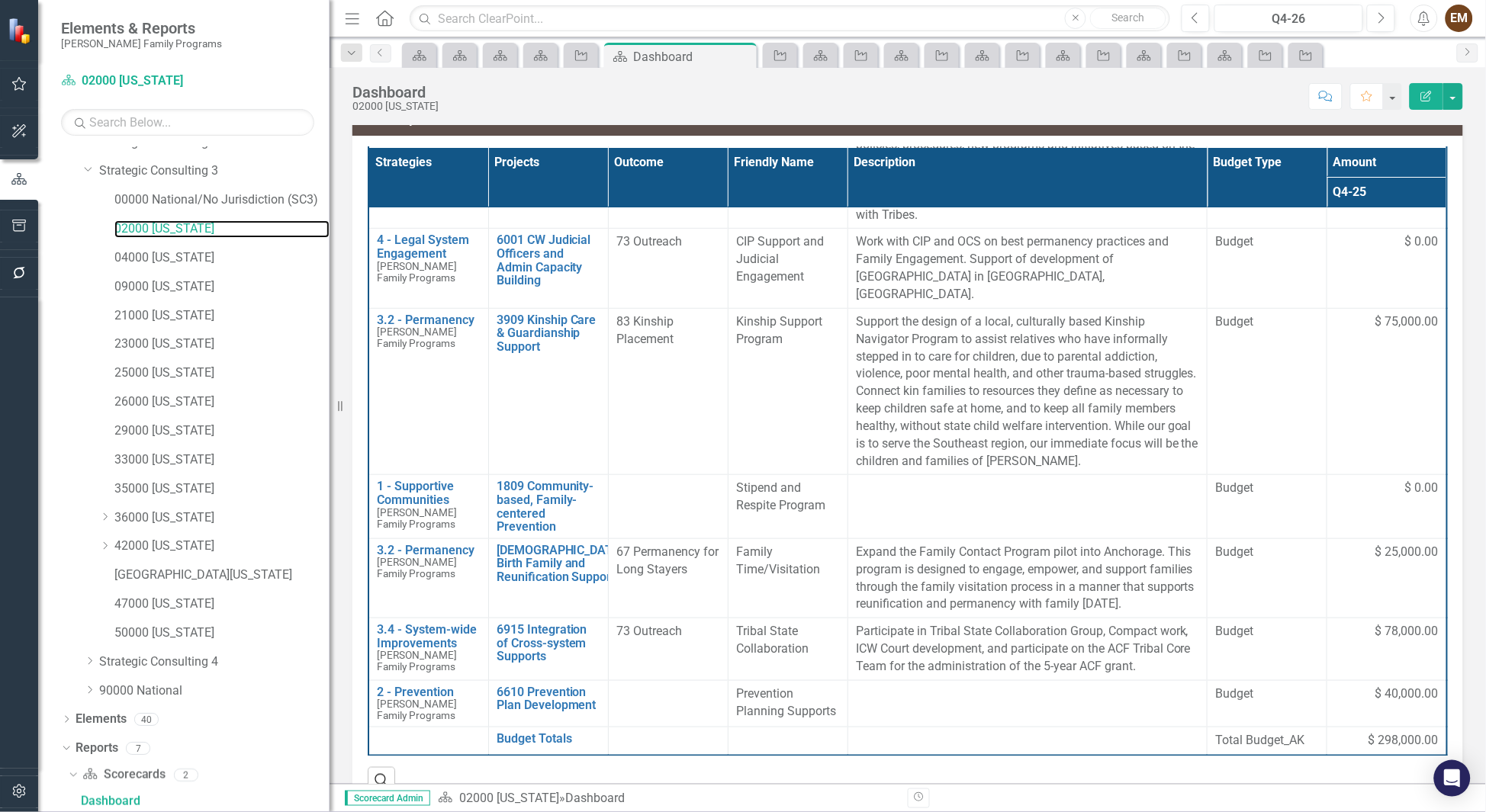
scroll to position [384, 0]
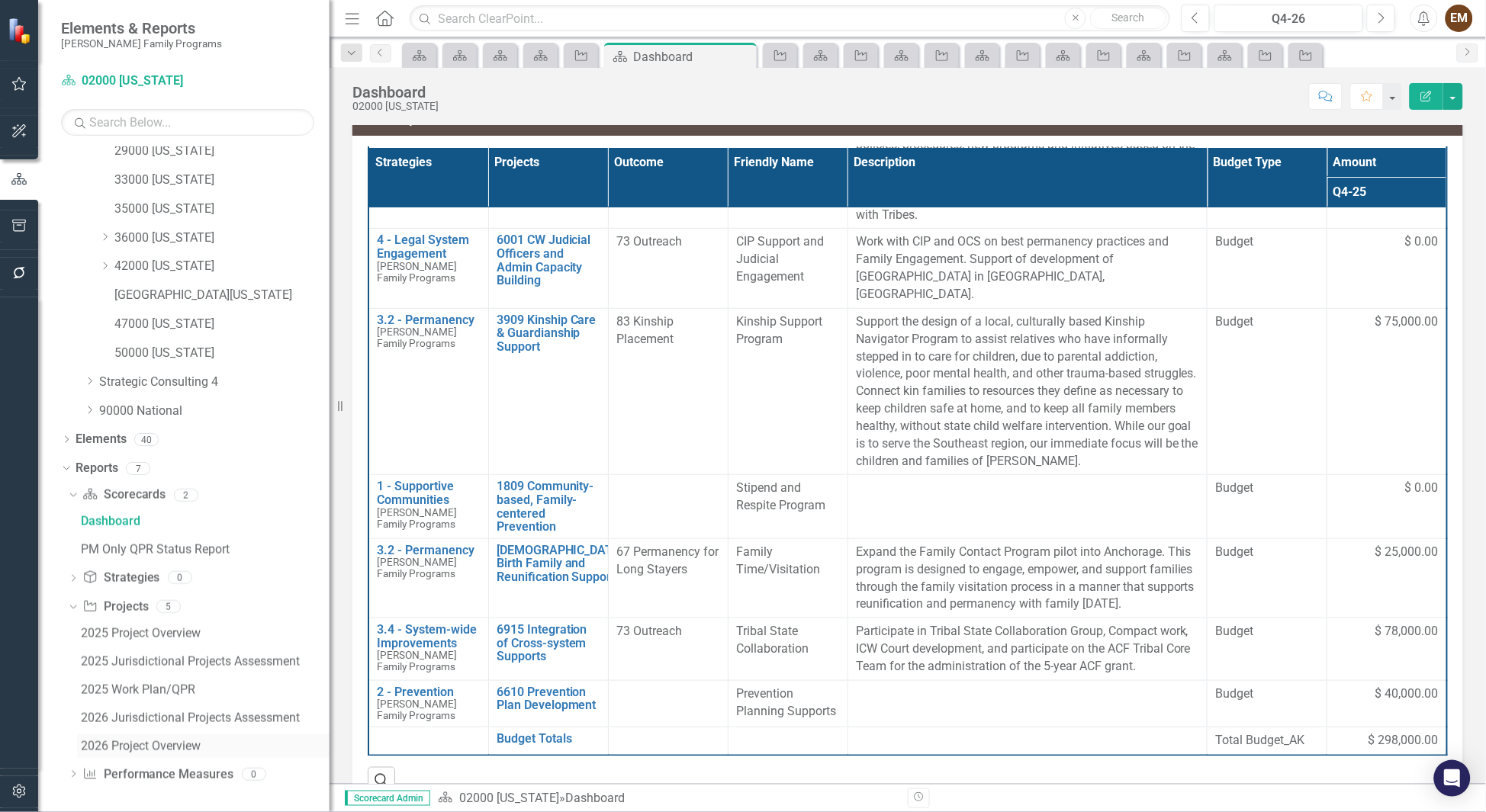
click at [187, 756] on link "2026 Project Overview" at bounding box center [203, 747] width 253 height 25
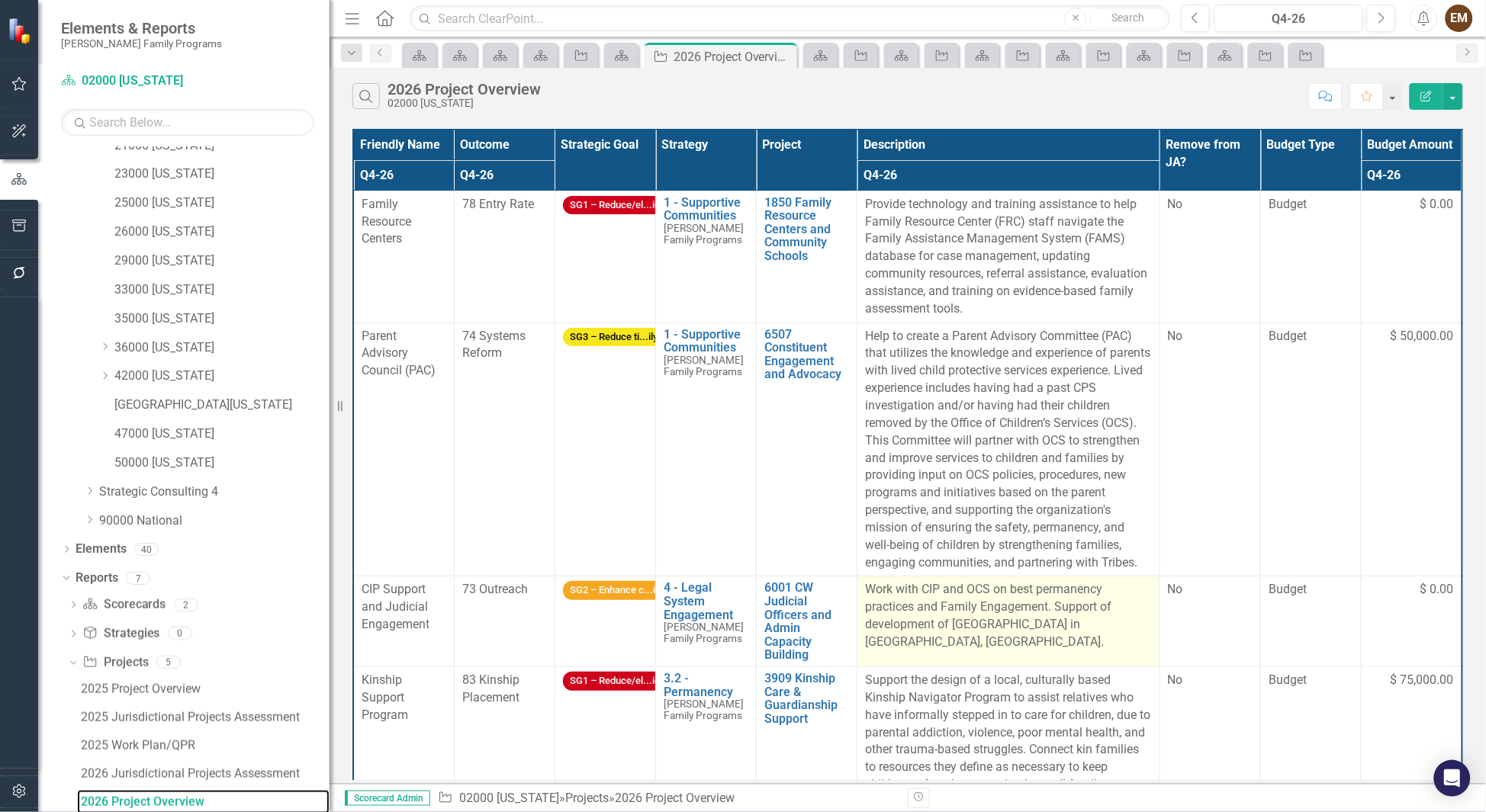
scroll to position [229, 0]
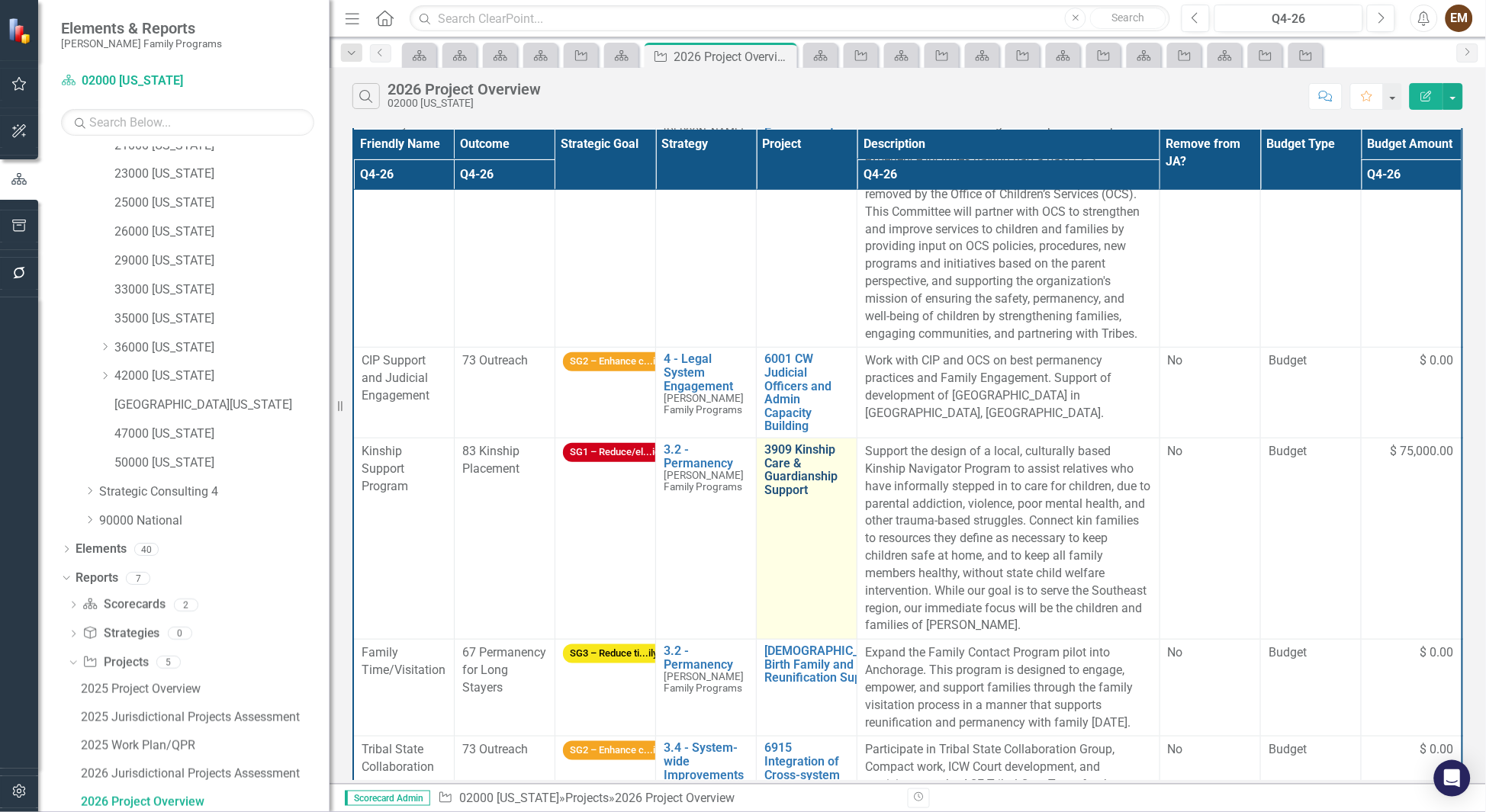
click at [772, 480] on link "3909 Kinship Care & Guardianship Support" at bounding box center [807, 470] width 84 height 54
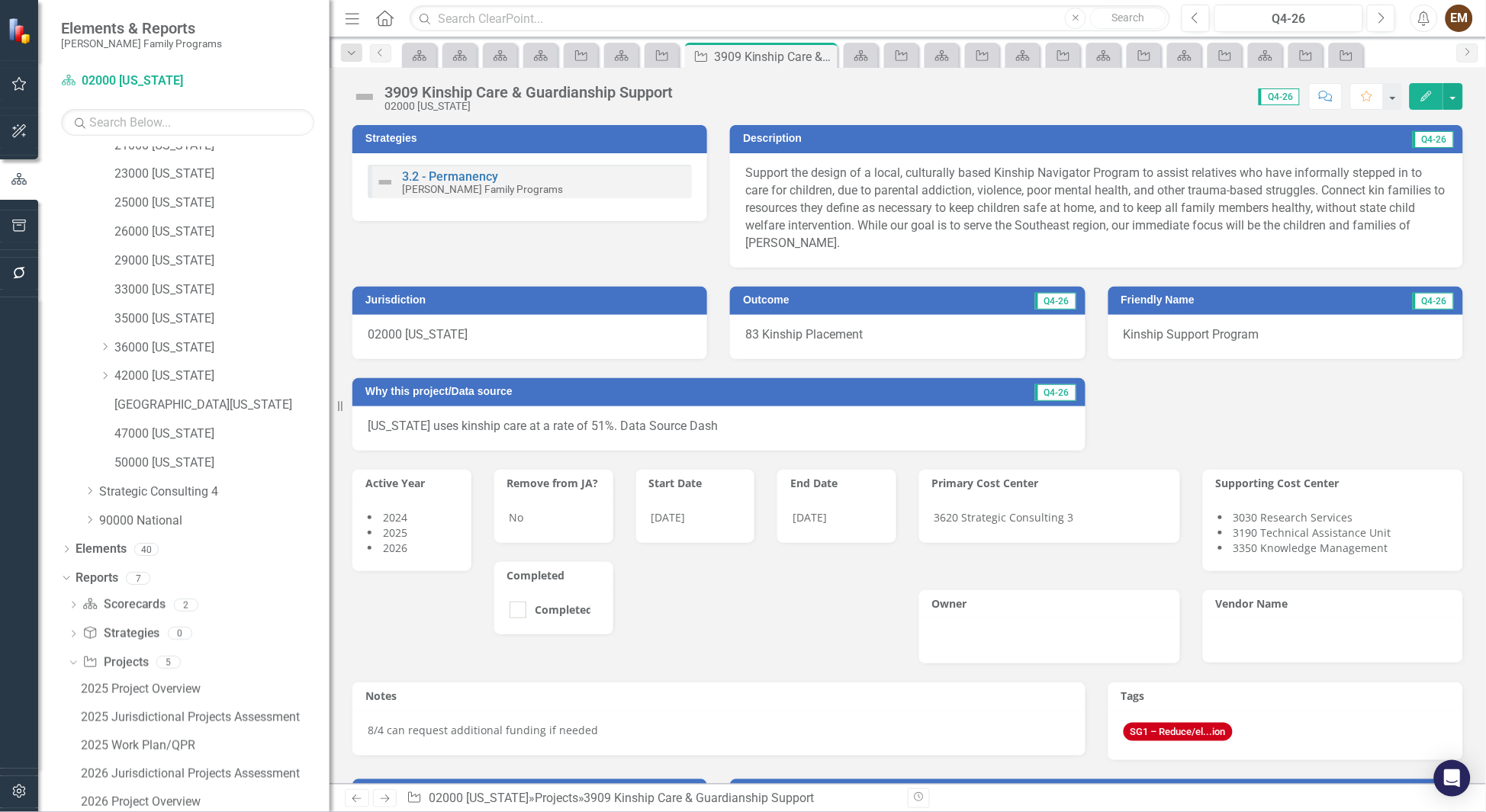
click at [1170, 740] on span "SG1 – Reduce/el...ion" at bounding box center [1178, 732] width 109 height 19
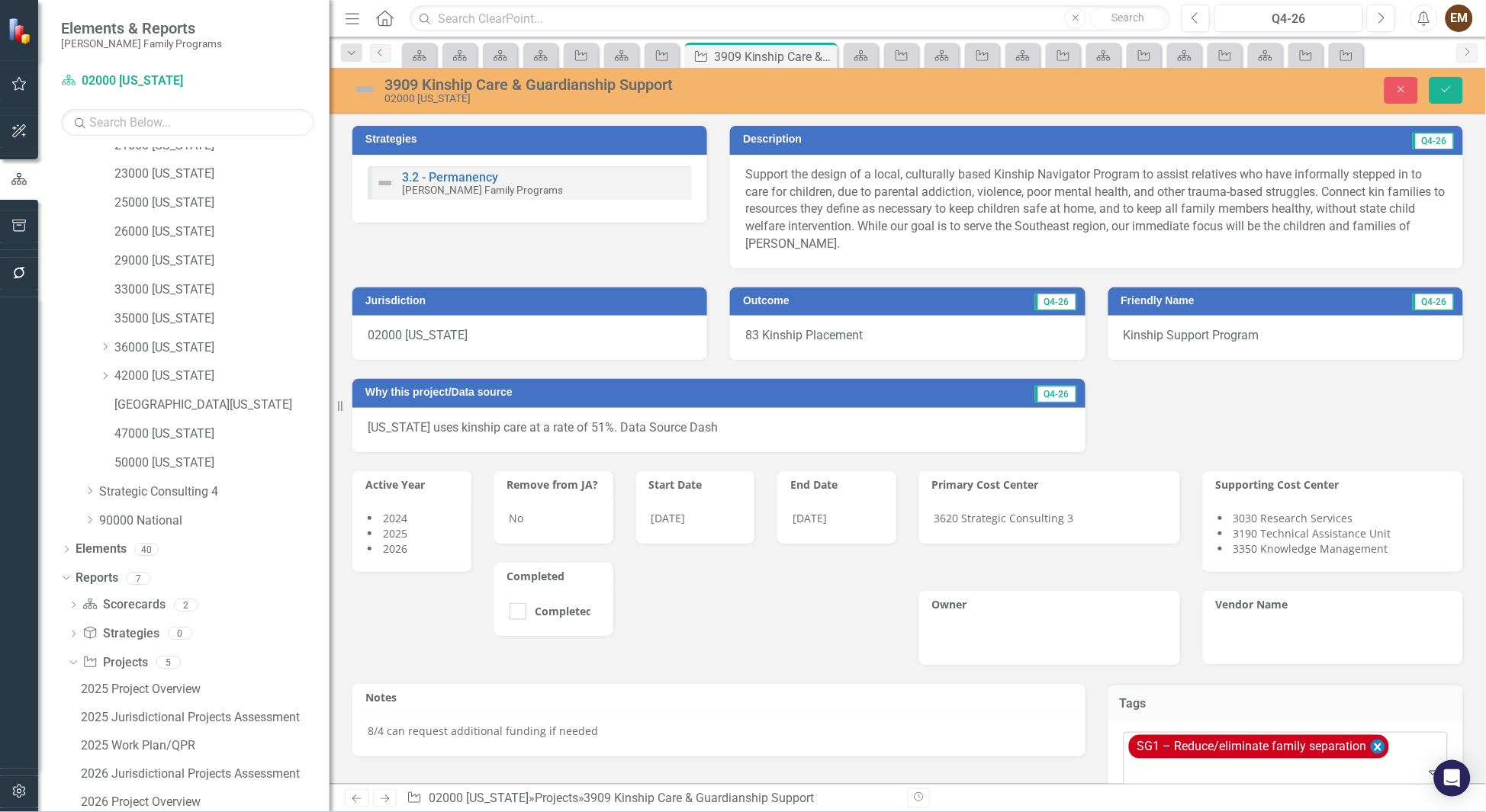
click at [1373, 751] on icon "Remove [object Object]" at bounding box center [1378, 747] width 15 height 19
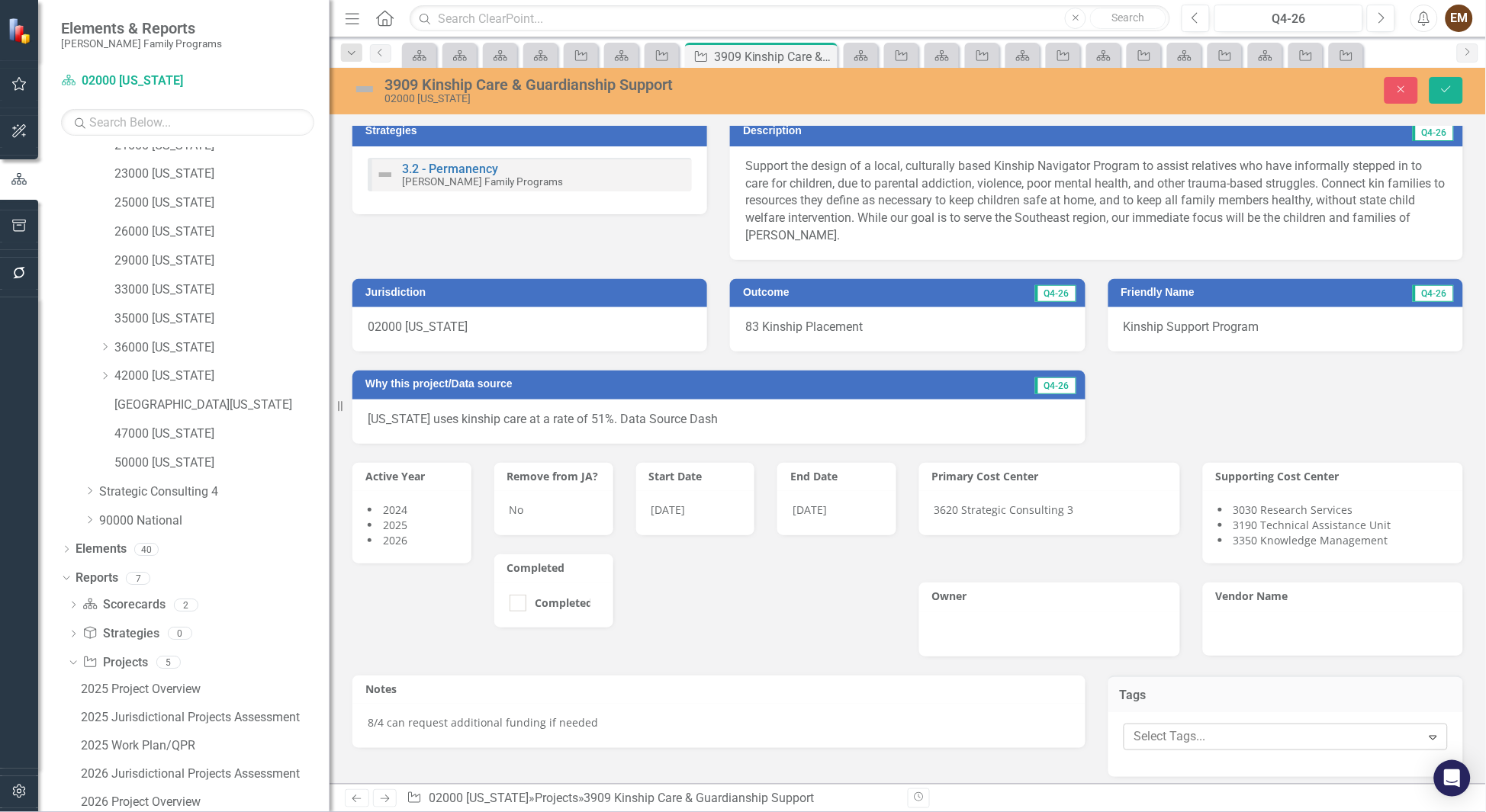
click at [1433, 744] on div "Expand" at bounding box center [1434, 738] width 28 height 25
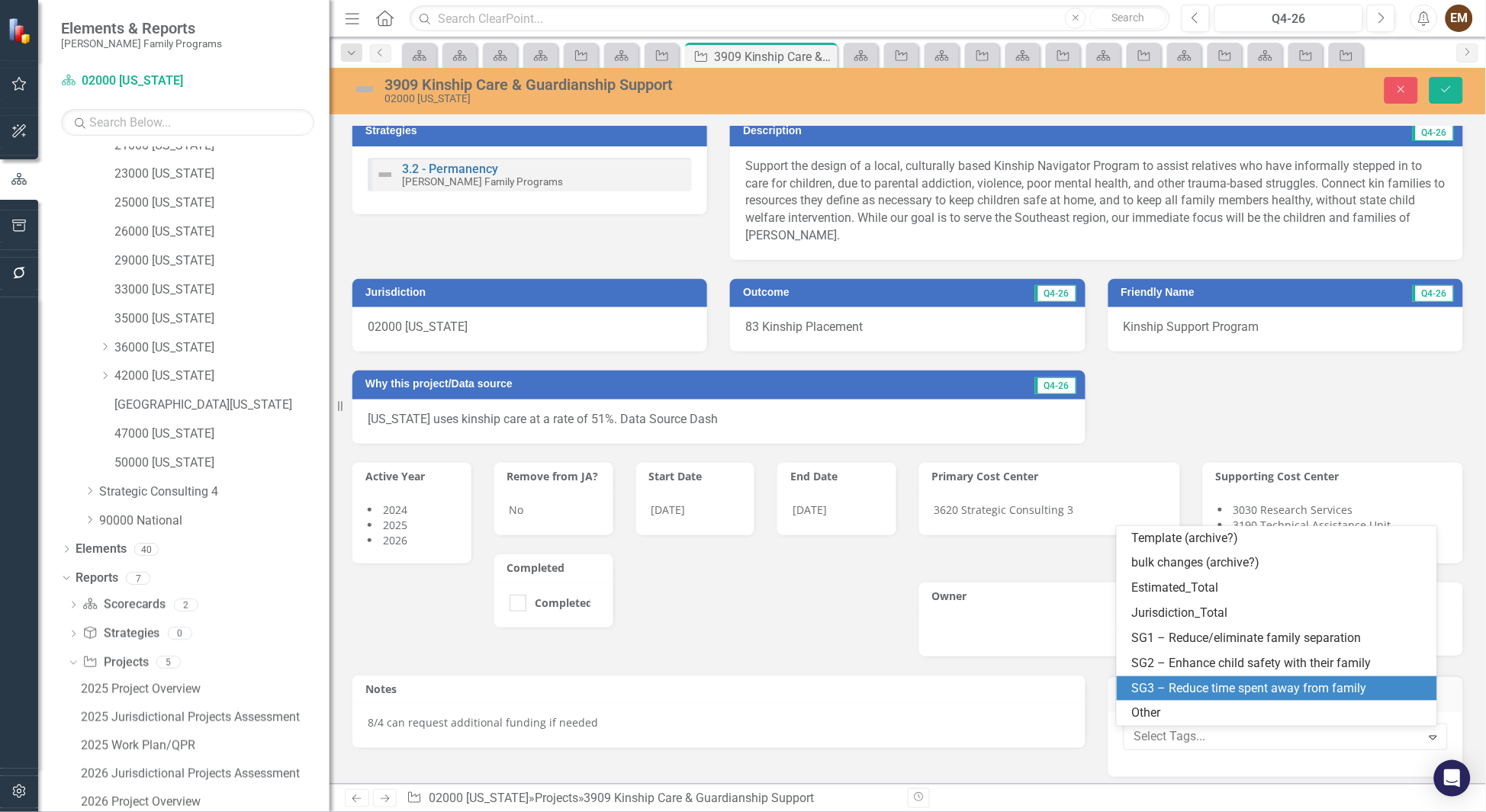
click at [1359, 696] on div "SG3 – Reduce time spent away from family" at bounding box center [1280, 689] width 297 height 18
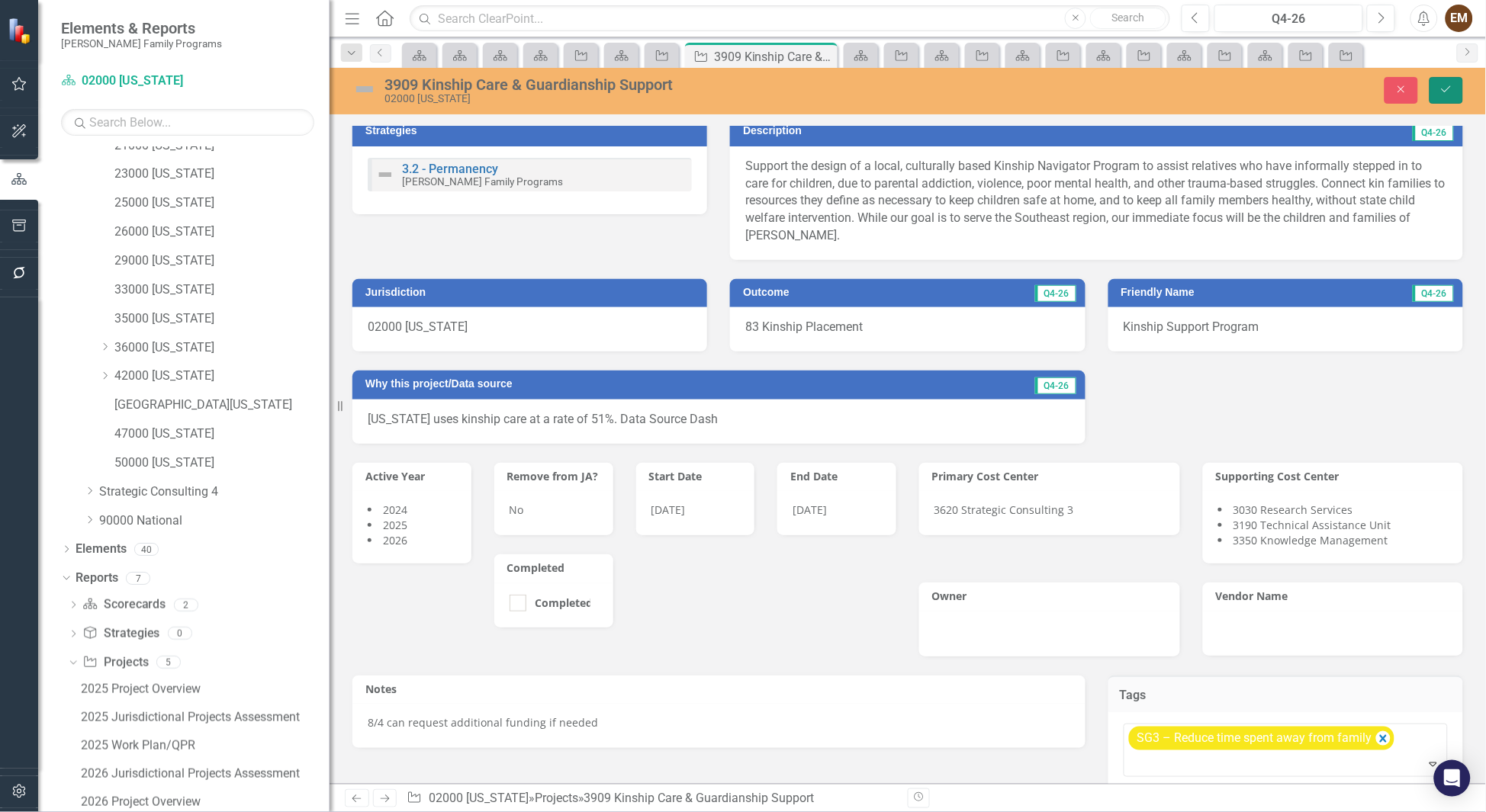
click at [1448, 93] on icon "Save" at bounding box center [1446, 89] width 14 height 11
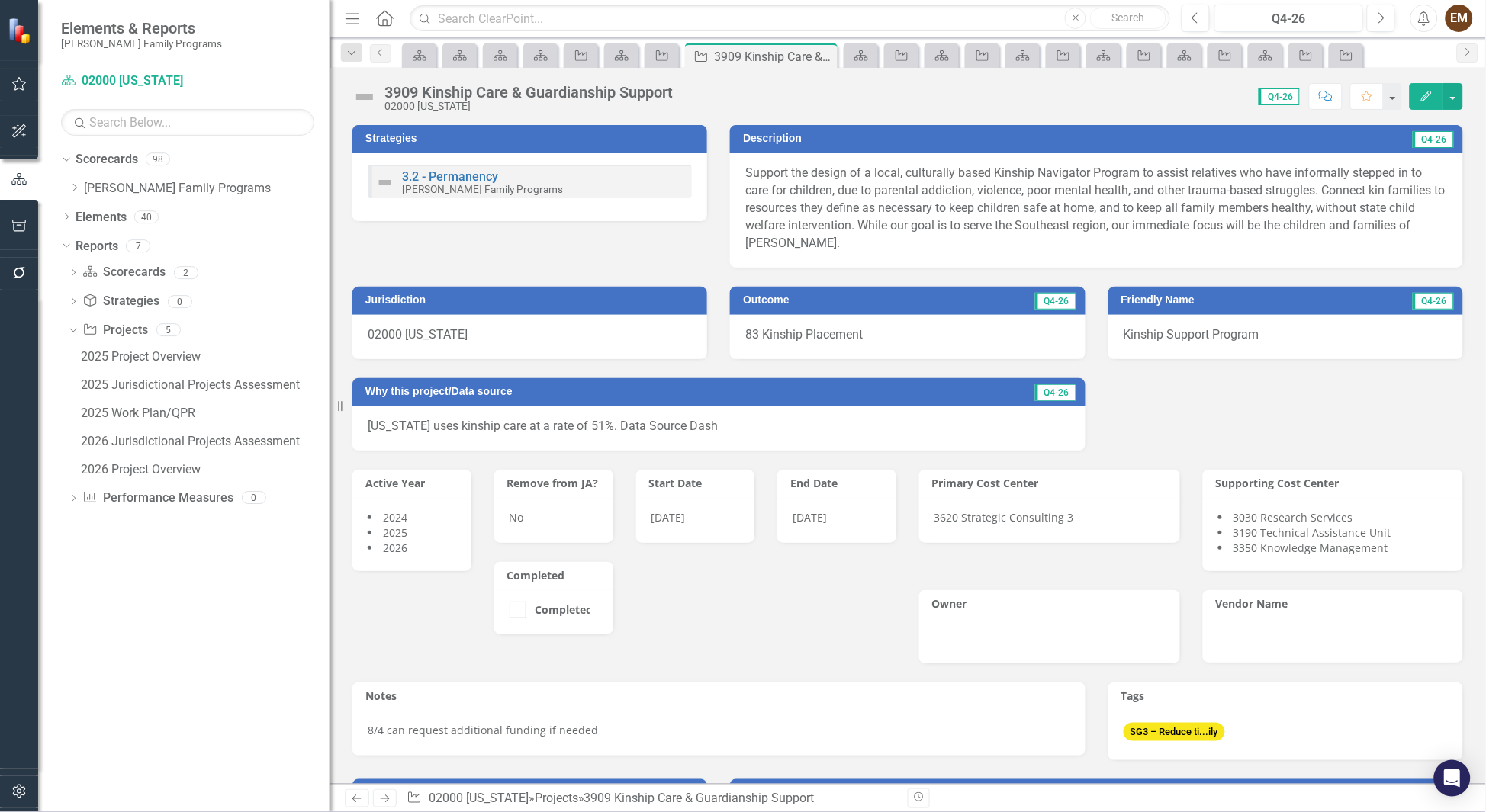
scroll to position [0, 0]
